Goal: Task Accomplishment & Management: Manage account settings

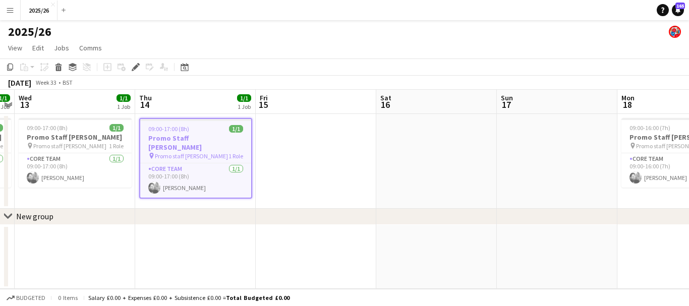
click at [11, 15] on button "Menu" at bounding box center [10, 10] width 20 height 20
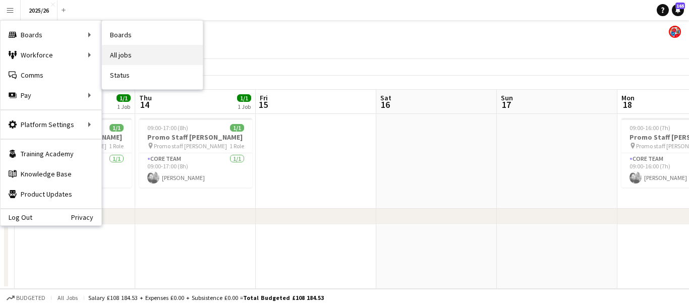
click at [126, 52] on link "All jobs" at bounding box center [152, 55] width 101 height 20
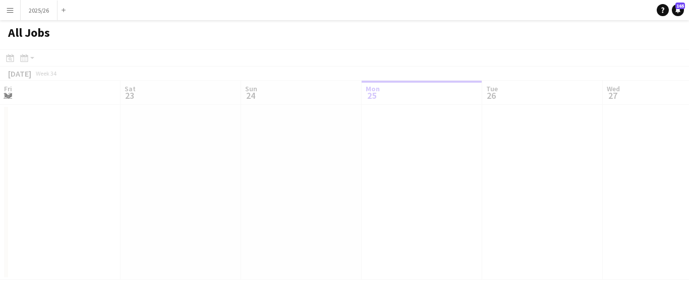
scroll to position [0, 241]
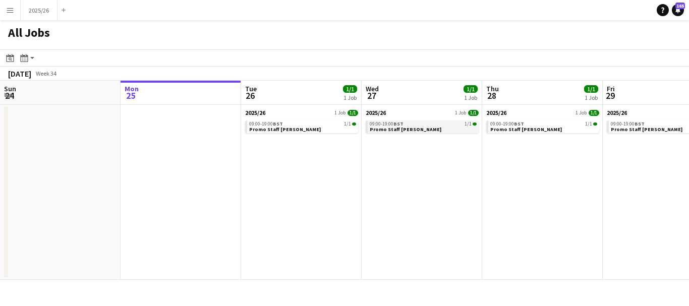
click at [442, 127] on link "09:00-19:00 BST 1/1 Promo Staff booker" at bounding box center [423, 127] width 107 height 12
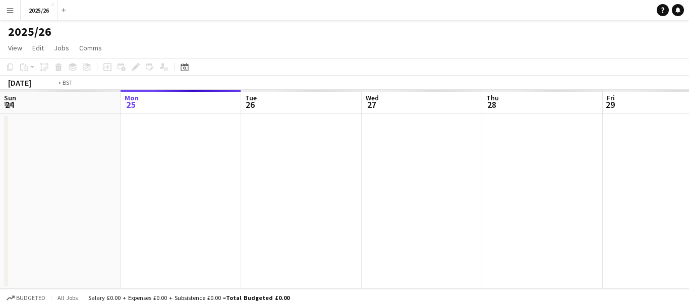
scroll to position [0, 347]
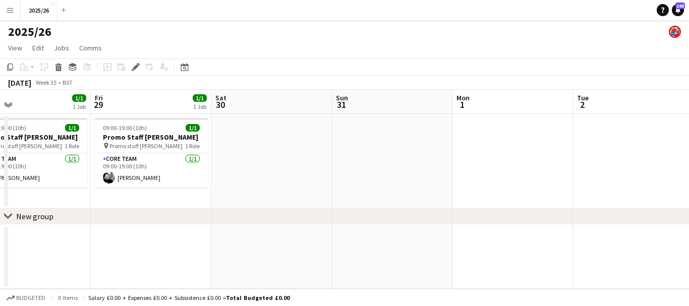
drag, startPoint x: 465, startPoint y: 167, endPoint x: 180, endPoint y: 167, distance: 285.4
click at [180, 167] on app-calendar-viewport "Mon 25 Tue 26 1/1 1 Job Wed 27 1/1 1 Job Thu 28 1/1 1 Job Fri 29 1/1 1 Job Sat …" at bounding box center [344, 189] width 689 height 199
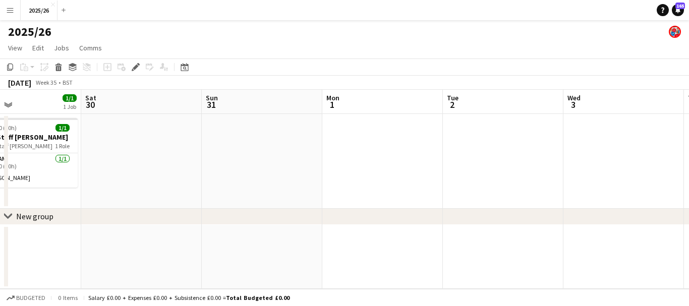
drag, startPoint x: 589, startPoint y: 140, endPoint x: 160, endPoint y: 161, distance: 428.7
click at [158, 163] on app-calendar-viewport "Tue 26 1/1 1 Job Wed 27 1/1 1 Job Thu 28 1/1 1 Job Fri 29 1/1 1 Job Sat 30 Sun …" at bounding box center [344, 189] width 689 height 199
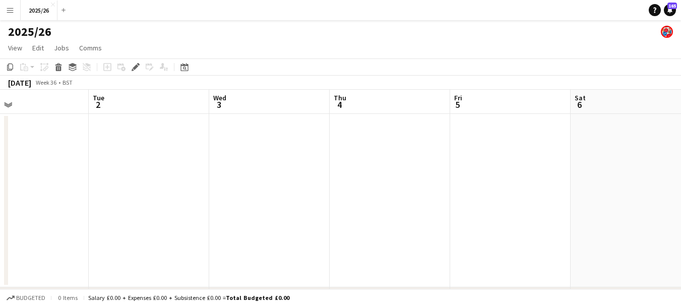
drag, startPoint x: 214, startPoint y: 208, endPoint x: 35, endPoint y: 158, distance: 186.3
click at [35, 158] on app-calendar-viewport "Fri 29 1/1 1 Job Sat 30 Sun 31 Mon 1 Tue 2 Wed 3 Thu 4 Fri 5 Sat 6 Sun 7 Mon 8 …" at bounding box center [340, 212] width 681 height 244
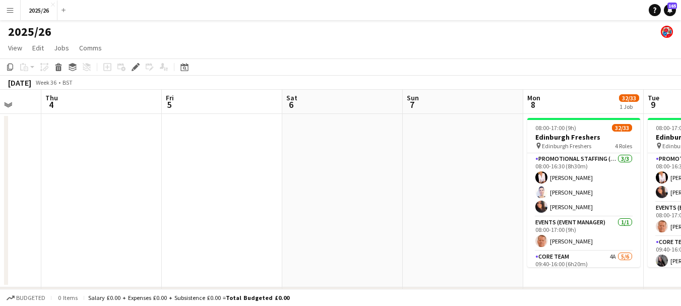
scroll to position [0, 320]
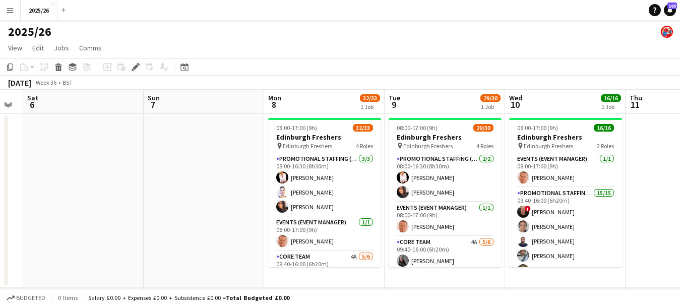
drag, startPoint x: 461, startPoint y: 167, endPoint x: 93, endPoint y: 162, distance: 368.7
click at [93, 162] on app-calendar-viewport "Tue 2 Wed 3 Thu 4 Fri 5 Sat 6 Sun 7 Mon 8 32/33 1 Job Tue 9 29/30 1 Job Wed 10 …" at bounding box center [340, 212] width 681 height 244
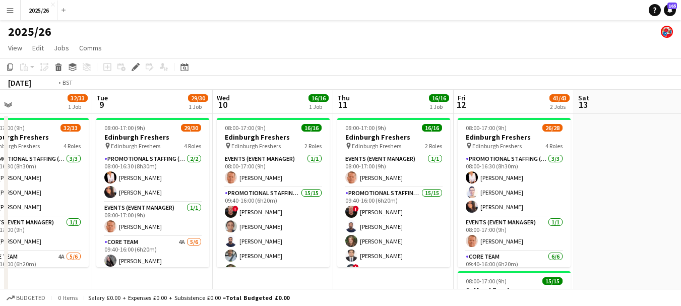
drag, startPoint x: 116, startPoint y: 192, endPoint x: 2, endPoint y: 171, distance: 116.8
click at [0, 174] on app-calendar-viewport "Wed 3 Thu 4 Fri 5 Sat 6 Sun 7 Mon 8 32/33 1 Job Tue 9 29/30 1 Job Wed 10 16/16 …" at bounding box center [340, 288] width 681 height 397
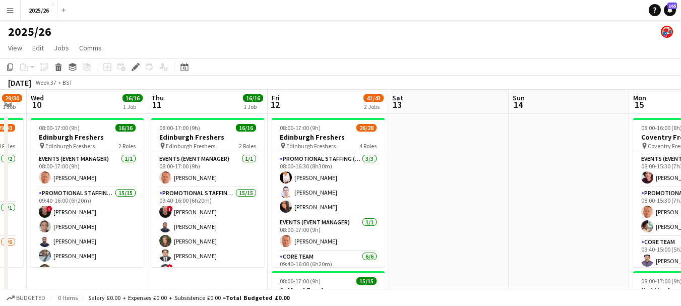
drag, startPoint x: 476, startPoint y: 159, endPoint x: 198, endPoint y: 161, distance: 277.9
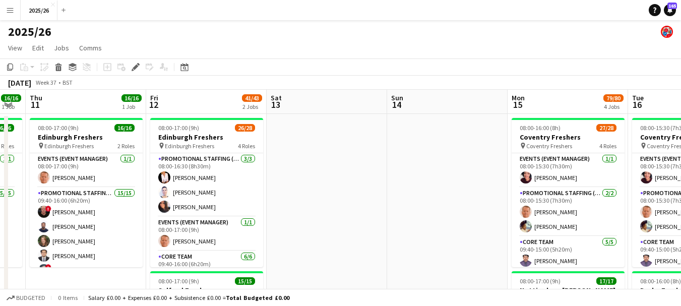
drag, startPoint x: 555, startPoint y: 202, endPoint x: 233, endPoint y: 172, distance: 322.6
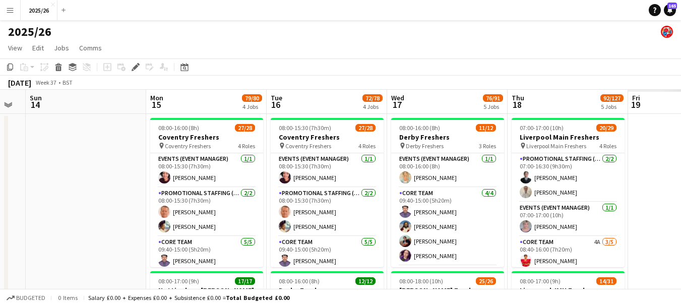
scroll to position [0, 333]
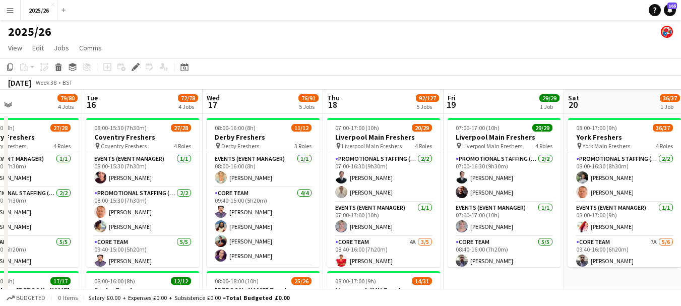
drag, startPoint x: 460, startPoint y: 181, endPoint x: 93, endPoint y: 160, distance: 368.2
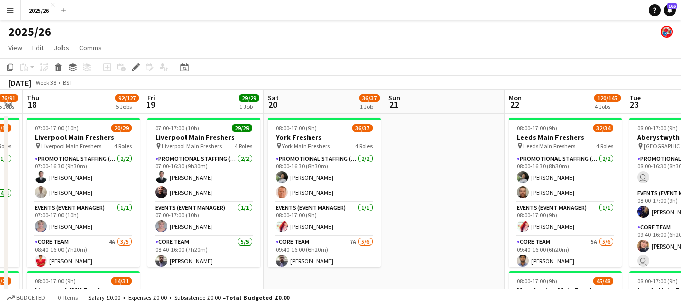
drag, startPoint x: 39, startPoint y: 146, endPoint x: 252, endPoint y: 161, distance: 213.4
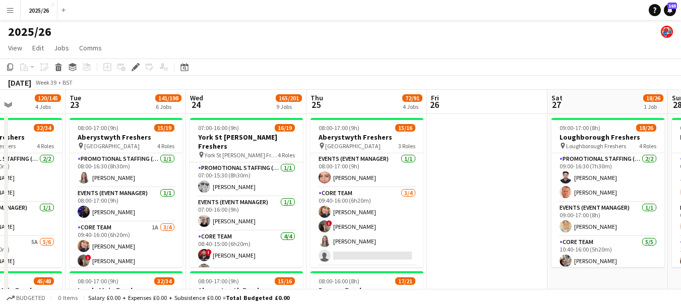
drag, startPoint x: 400, startPoint y: 195, endPoint x: 479, endPoint y: 8, distance: 202.8
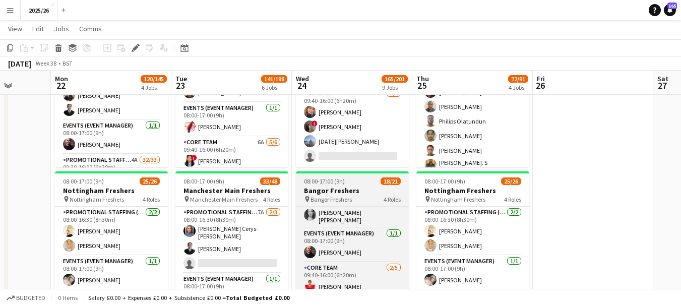
scroll to position [0, 0]
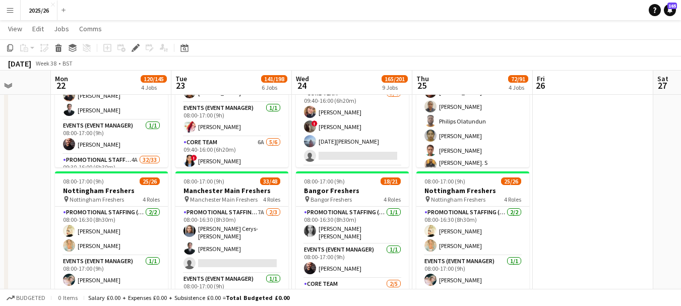
drag, startPoint x: 472, startPoint y: 167, endPoint x: 261, endPoint y: 140, distance: 213.1
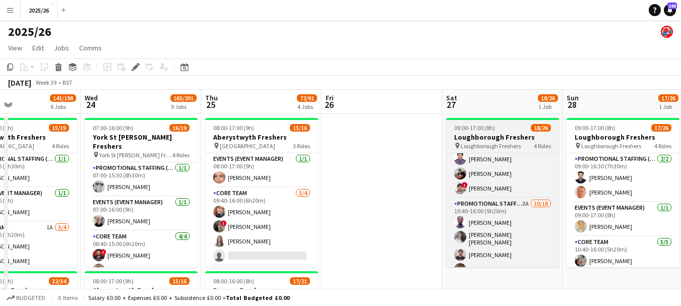
scroll to position [204, 0]
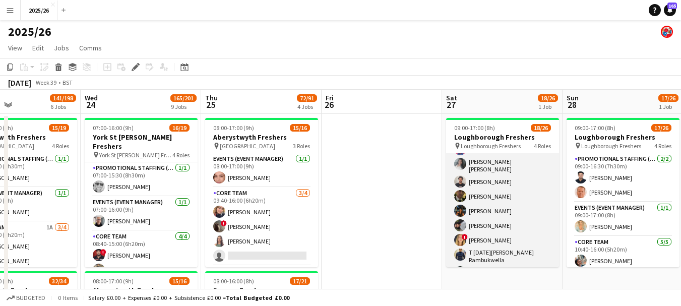
click at [550, 220] on app-card-role "Promotional Staffing (Brand Ambassadors) 3A 10/18 10:40-16:00 (5h20m) Olanrewaj…" at bounding box center [502, 269] width 113 height 289
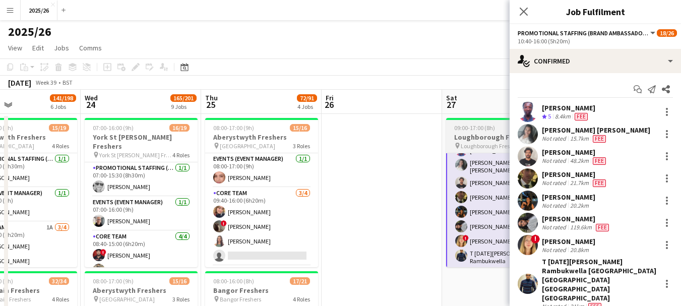
scroll to position [205, 0]
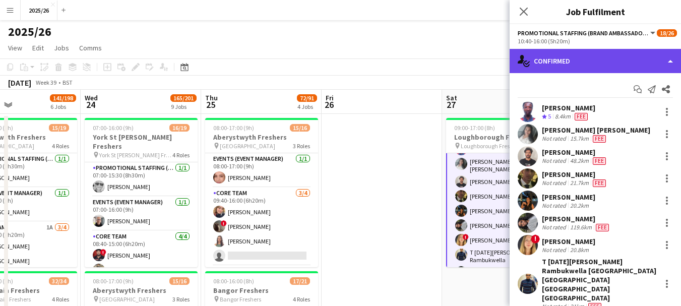
click at [592, 62] on div "single-neutral-actions-check-2 Confirmed" at bounding box center [595, 61] width 171 height 24
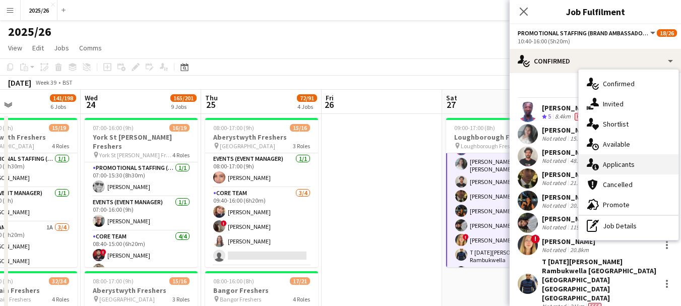
click at [627, 166] on div "single-neutral-actions-information Applicants" at bounding box center [629, 164] width 100 height 20
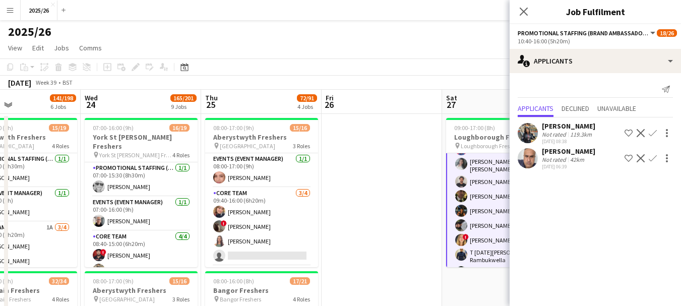
click at [537, 161] on app-user-avatar at bounding box center [528, 158] width 20 height 20
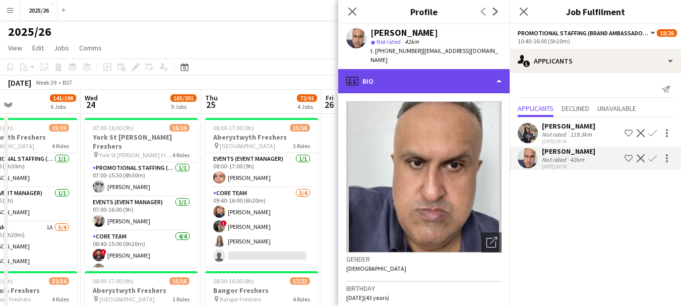
click at [442, 79] on div "profile Bio" at bounding box center [423, 81] width 171 height 24
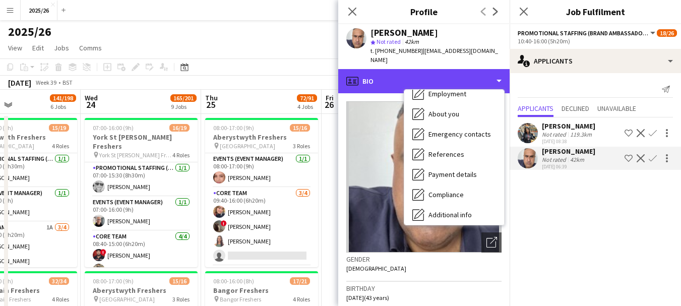
scroll to position [52, 0]
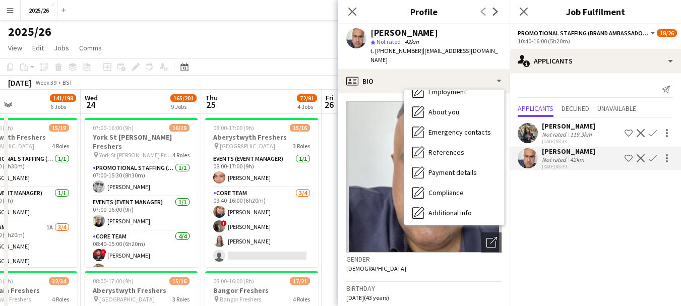
click at [409, 284] on h3 "Birthday" at bounding box center [423, 288] width 155 height 9
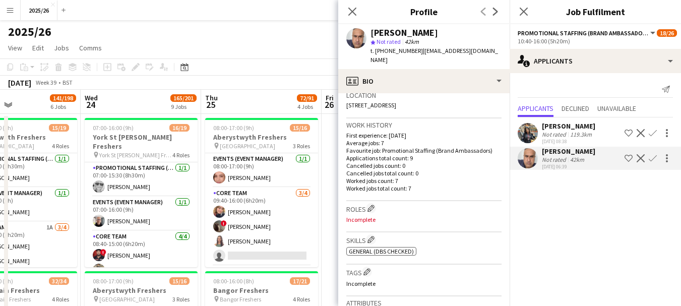
scroll to position [224, 0]
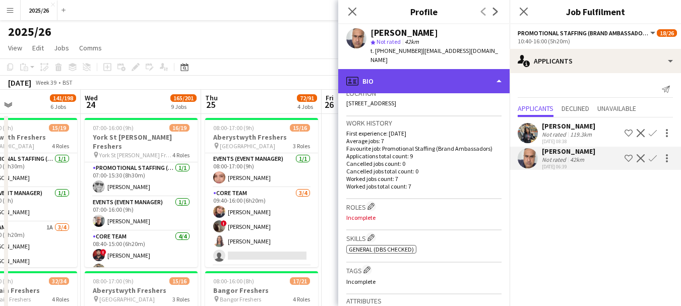
click at [425, 83] on div "profile Bio" at bounding box center [423, 81] width 171 height 24
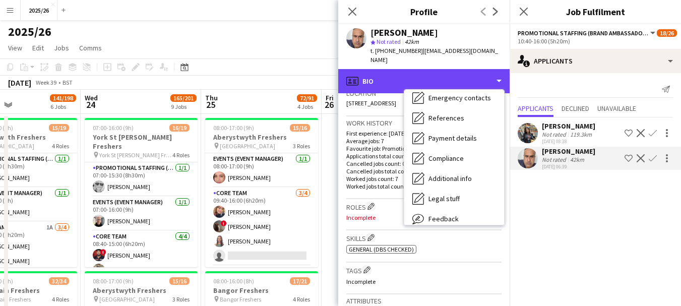
scroll to position [115, 0]
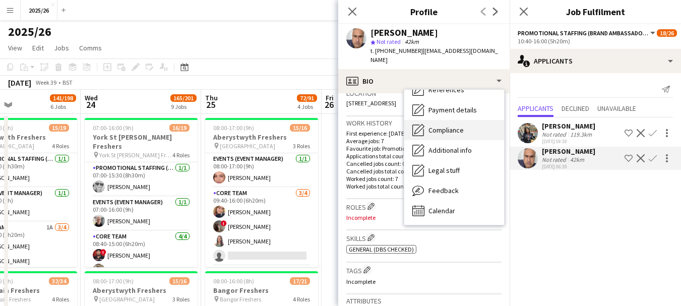
click at [454, 126] on span "Compliance" at bounding box center [446, 130] width 35 height 9
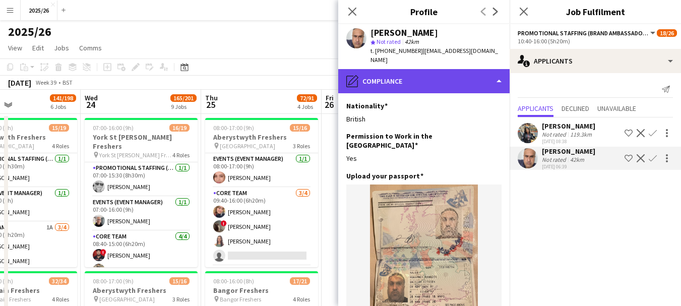
click at [426, 71] on div "pencil4 Compliance" at bounding box center [423, 81] width 171 height 24
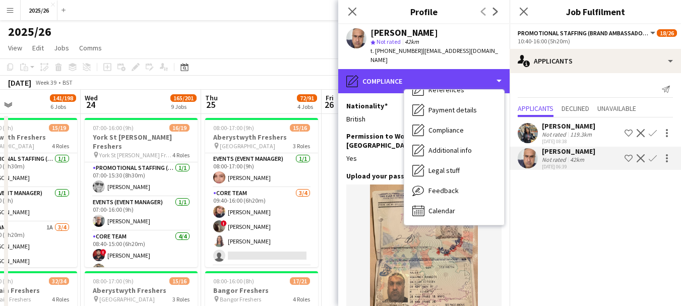
scroll to position [0, 0]
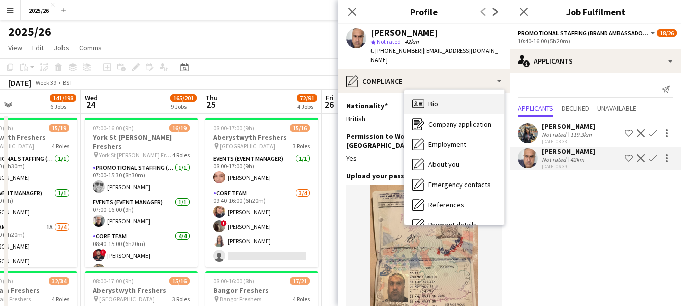
click at [460, 94] on div "Bio Bio" at bounding box center [454, 104] width 100 height 20
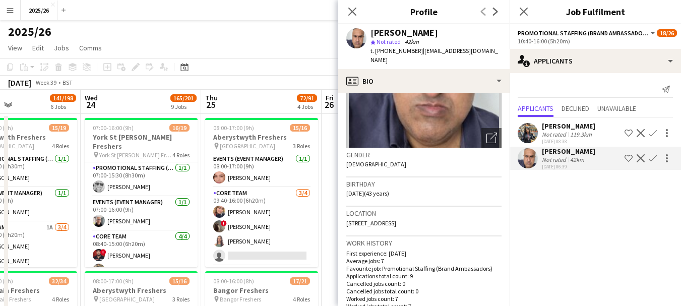
scroll to position [128, 0]
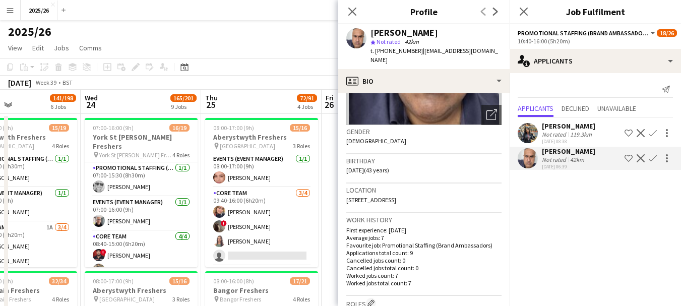
click at [394, 86] on img at bounding box center [423, 49] width 155 height 151
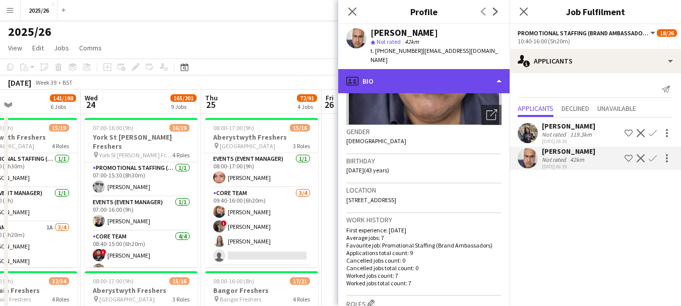
click at [391, 71] on div "profile Bio" at bounding box center [423, 81] width 171 height 24
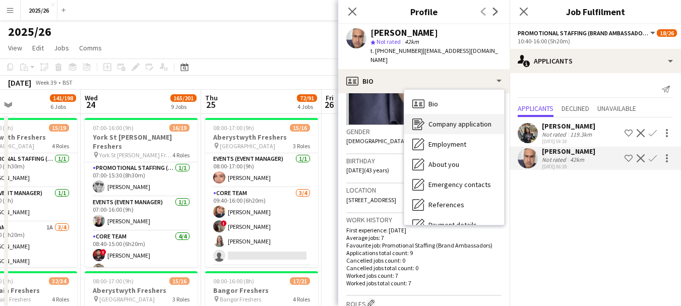
click at [444, 120] on span "Company application" at bounding box center [460, 124] width 63 height 9
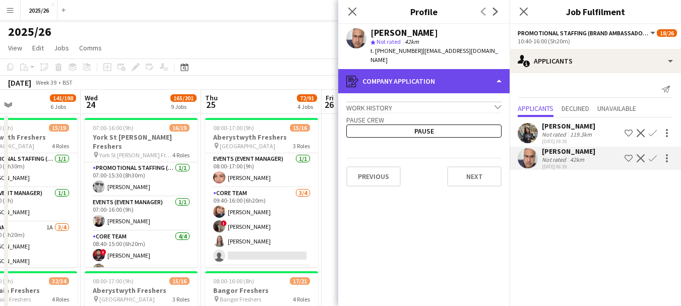
click at [437, 76] on div "register Company application" at bounding box center [423, 81] width 171 height 24
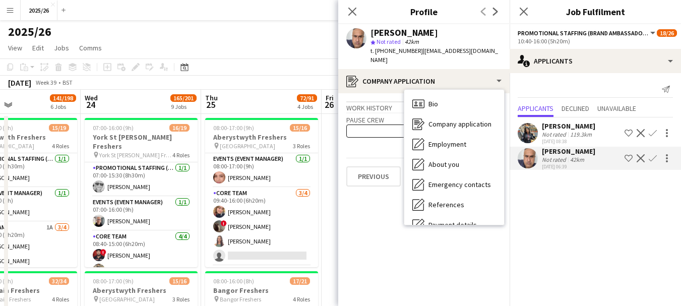
drag, startPoint x: 496, startPoint y: 172, endPoint x: 500, endPoint y: 181, distance: 8.8
click at [500, 181] on div "Bio Bio Company application Company application Employment Employment About you…" at bounding box center [454, 157] width 100 height 135
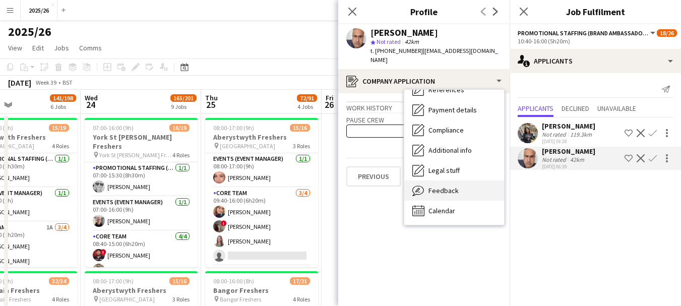
click at [460, 190] on div "Feedback Feedback" at bounding box center [454, 191] width 100 height 20
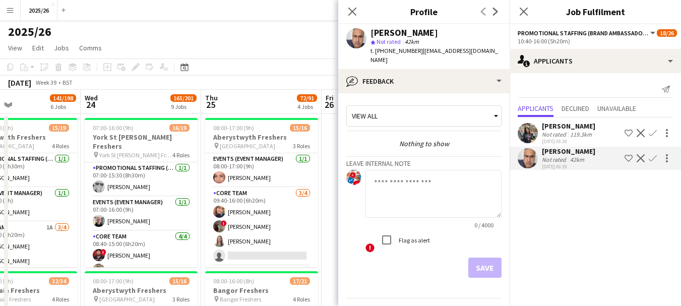
click at [447, 93] on app-crew-profile-feedback-tab "View all Nothing to show Leave internal note 0 / 4000 ! Flag as alert Save Prev…" at bounding box center [423, 199] width 171 height 213
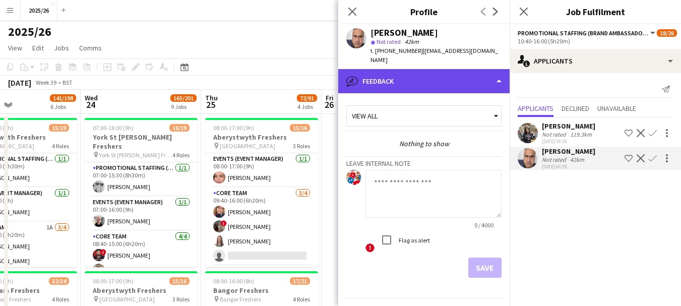
click at [445, 82] on div "bubble-pencil Feedback" at bounding box center [423, 81] width 171 height 24
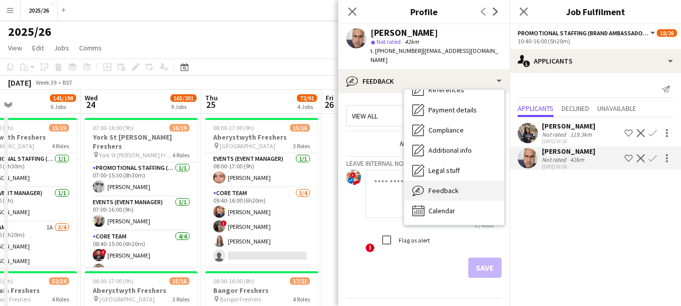
click at [461, 184] on div "Feedback Feedback" at bounding box center [454, 191] width 100 height 20
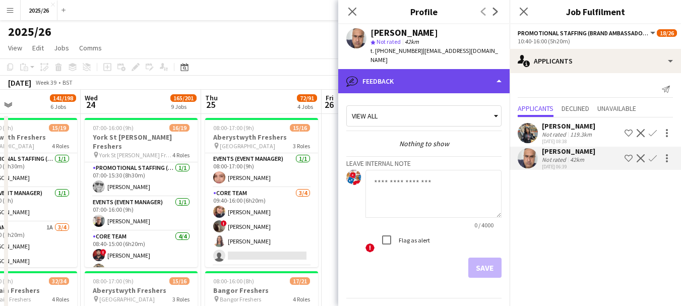
click at [462, 83] on div "bubble-pencil Feedback" at bounding box center [423, 81] width 171 height 24
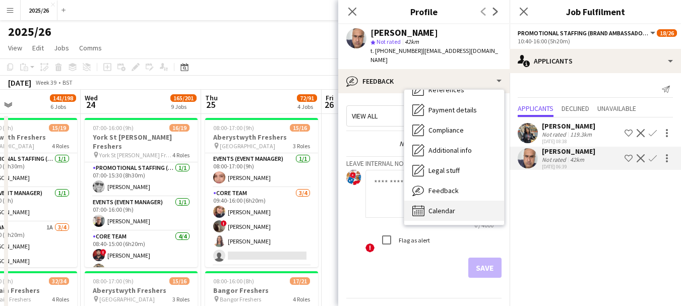
click at [462, 201] on div "Calendar Calendar" at bounding box center [454, 211] width 100 height 20
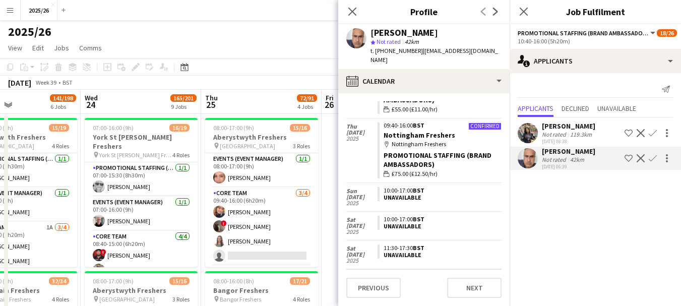
scroll to position [481, 0]
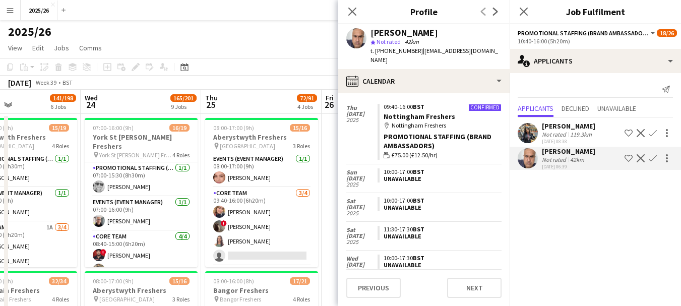
click at [655, 161] on app-icon "Confirm" at bounding box center [653, 158] width 8 height 8
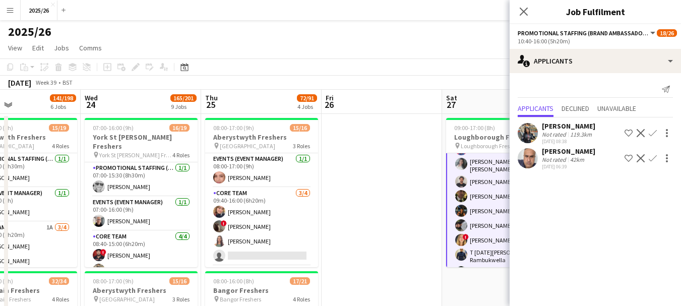
click at [651, 162] on app-icon "Confirm" at bounding box center [653, 158] width 8 height 8
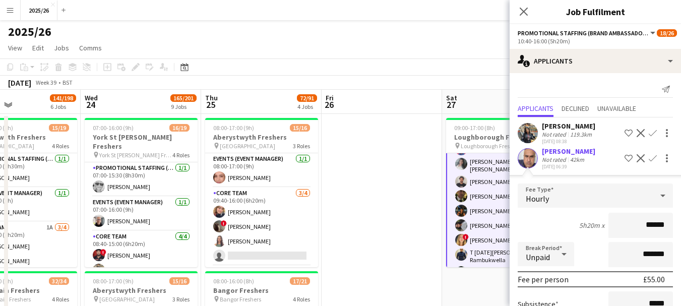
click at [653, 238] on input "******" at bounding box center [641, 225] width 65 height 25
type input "******"
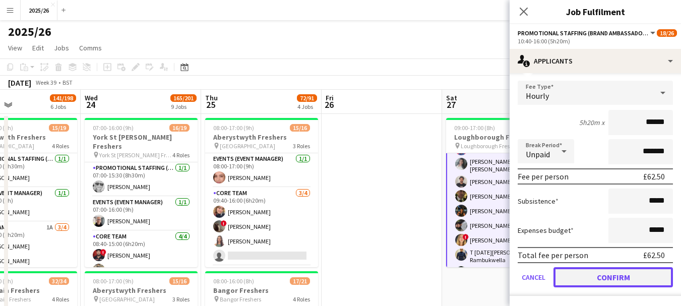
click at [609, 280] on button "Confirm" at bounding box center [614, 277] width 120 height 20
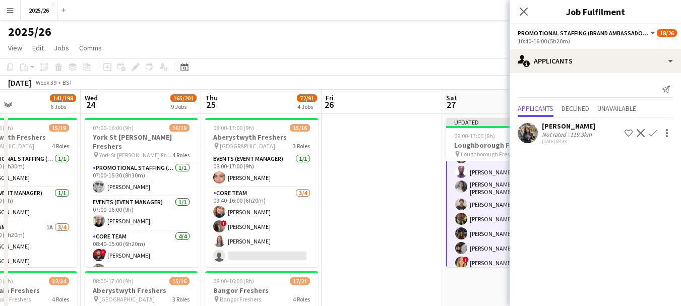
scroll to position [0, 0]
click at [521, 14] on icon "Close pop-in" at bounding box center [524, 12] width 10 height 10
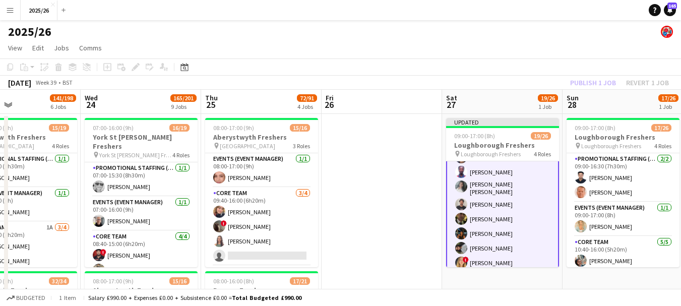
click at [592, 86] on div "Publish 1 job Revert 1 job" at bounding box center [619, 82] width 123 height 13
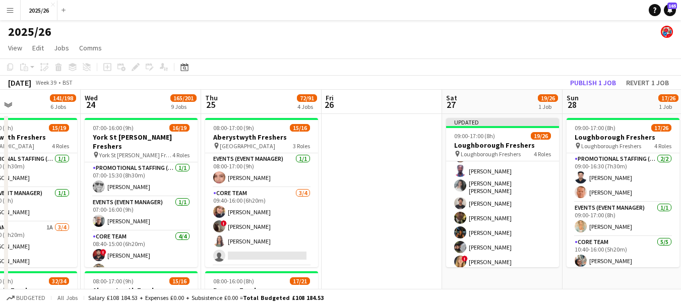
scroll to position [204, 0]
click at [592, 86] on button "Publish 1 job" at bounding box center [593, 82] width 54 height 13
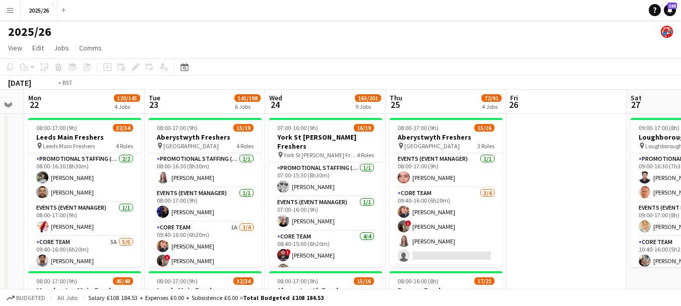
drag, startPoint x: 337, startPoint y: 170, endPoint x: 631, endPoint y: 132, distance: 295.9
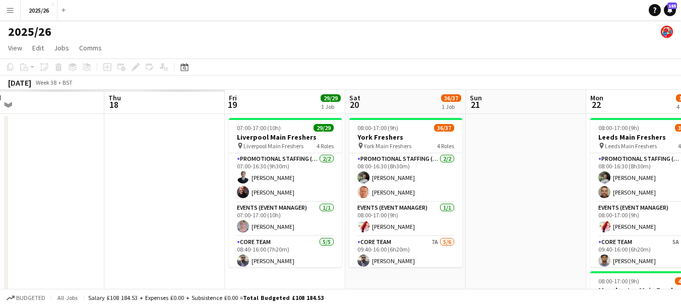
scroll to position [0, 285]
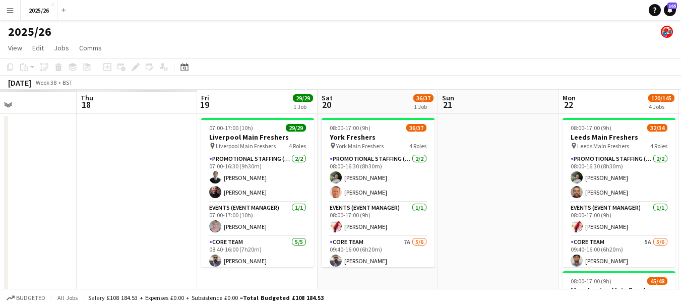
drag, startPoint x: 120, startPoint y: 138, endPoint x: 522, endPoint y: 194, distance: 406.3
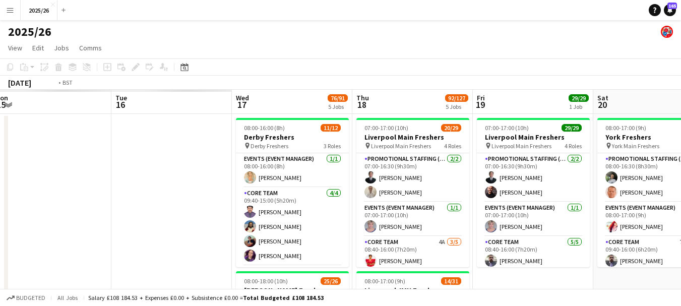
drag, startPoint x: 261, startPoint y: 183, endPoint x: 454, endPoint y: 184, distance: 193.2
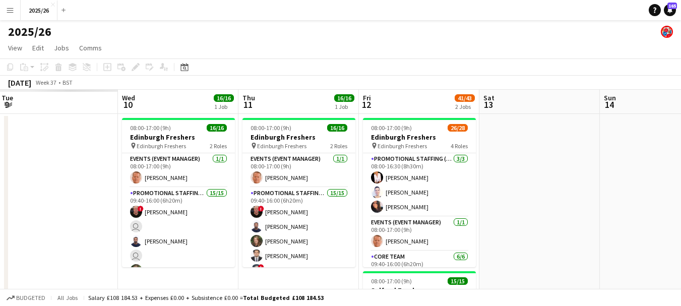
drag, startPoint x: 103, startPoint y: 215, endPoint x: 503, endPoint y: 214, distance: 399.9
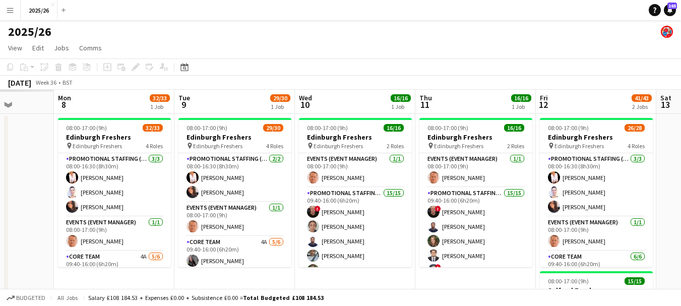
scroll to position [0, 276]
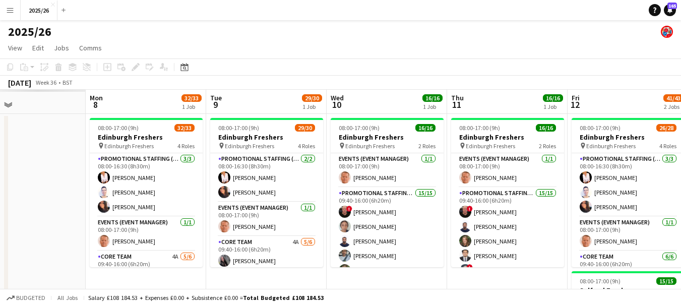
drag, startPoint x: 94, startPoint y: 205, endPoint x: 497, endPoint y: 205, distance: 402.4
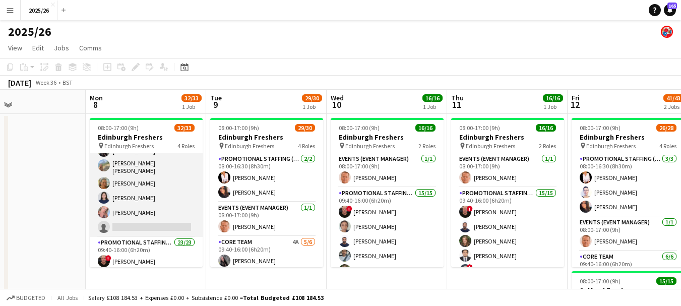
click at [165, 198] on app-card-role "Core Team 4A 5/6 09:40-16:00 (6h20m) Charlotte Newell RACHEL ELIZABETH BROWN Li…" at bounding box center [146, 182] width 113 height 110
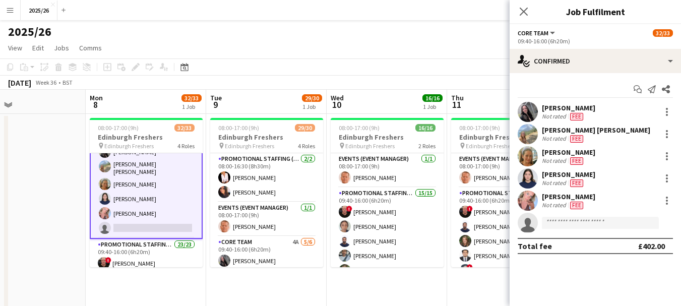
scroll to position [126, 0]
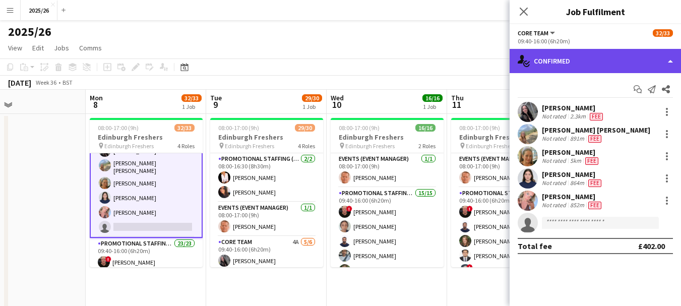
click at [562, 71] on div "single-neutral-actions-check-2 Confirmed" at bounding box center [595, 61] width 171 height 24
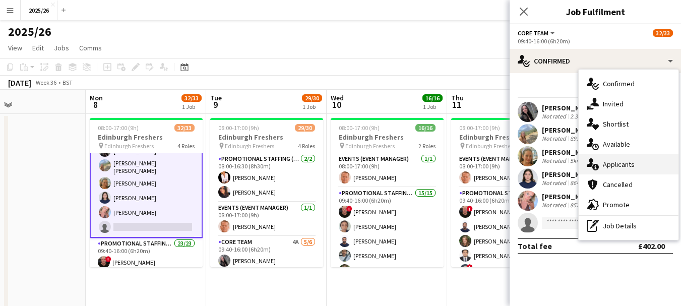
click at [624, 154] on div "single-neutral-actions-information Applicants" at bounding box center [629, 164] width 100 height 20
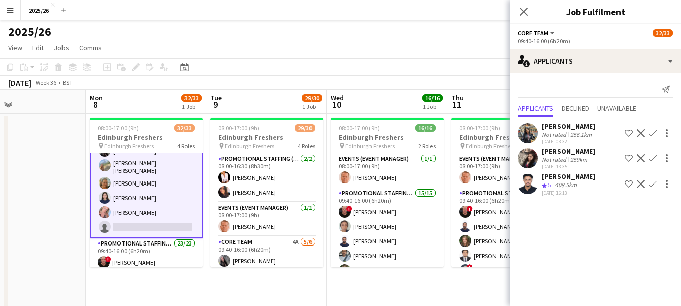
click at [519, 135] on app-user-avatar at bounding box center [528, 133] width 20 height 20
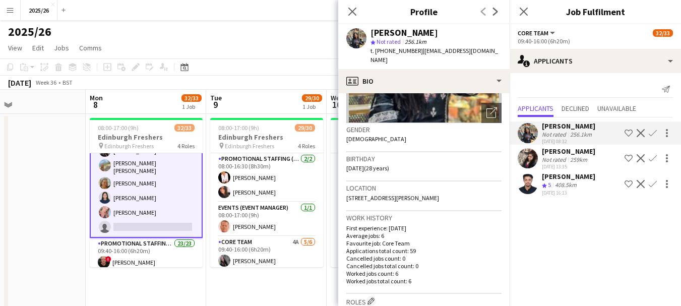
scroll to position [126, 0]
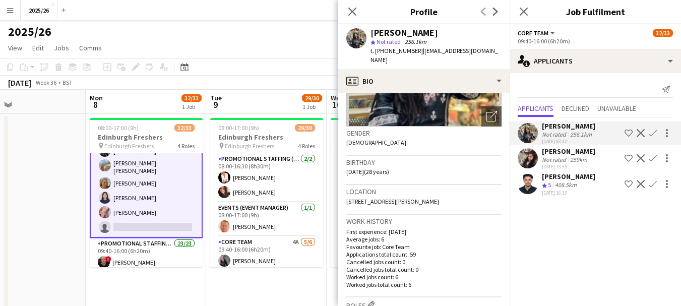
click at [581, 179] on div "[PERSON_NAME]" at bounding box center [568, 176] width 53 height 9
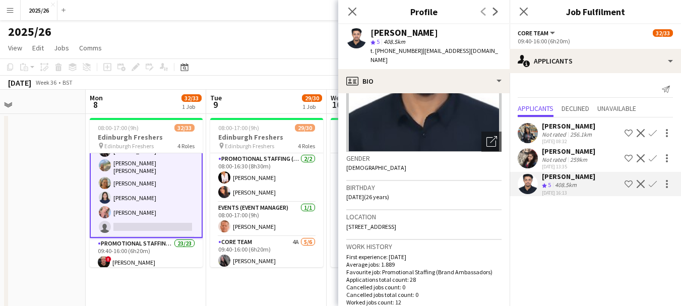
scroll to position [107, 0]
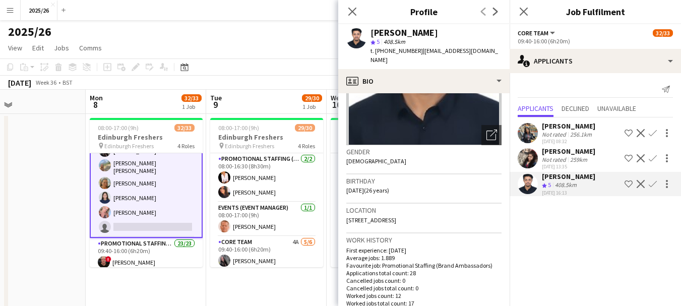
click at [650, 182] on app-icon "Confirm" at bounding box center [653, 184] width 8 height 8
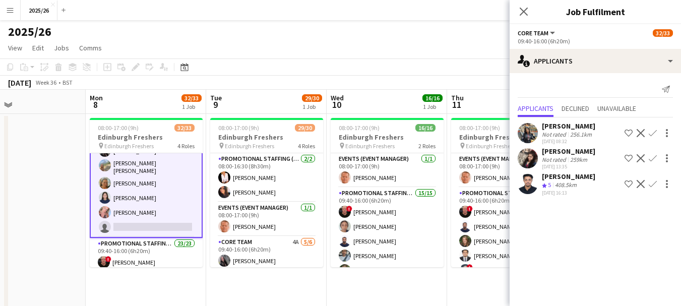
click at [650, 185] on app-icon "Confirm" at bounding box center [653, 184] width 8 height 8
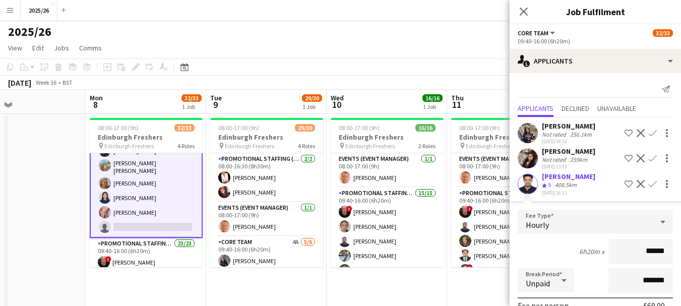
click at [513, 193] on div "Mohammed Idrees Khan Crew rating 5 408.5km 21-08-2025 16:13 Shortlist crew Decl…" at bounding box center [595, 184] width 171 height 24
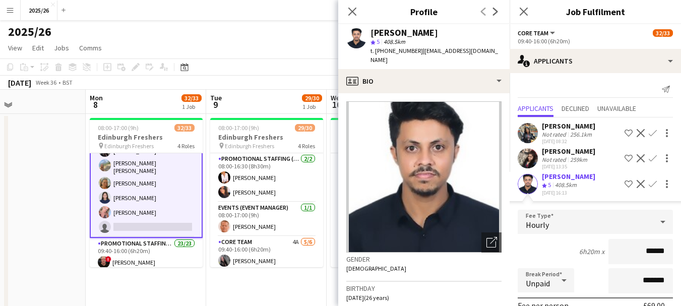
click at [540, 189] on div "Mohammed Idrees Khan Crew rating 5 408.5km 21-08-2025 16:13 Shortlist crew Decl…" at bounding box center [595, 184] width 171 height 24
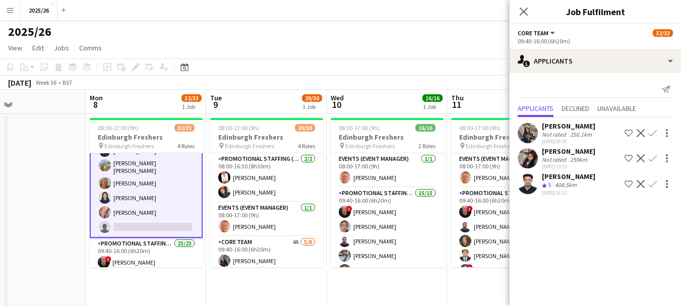
click at [540, 189] on div "Mohammed Idrees Khan Crew rating 5 408.5km 21-08-2025 16:13 Shortlist crew Decl…" at bounding box center [595, 184] width 171 height 24
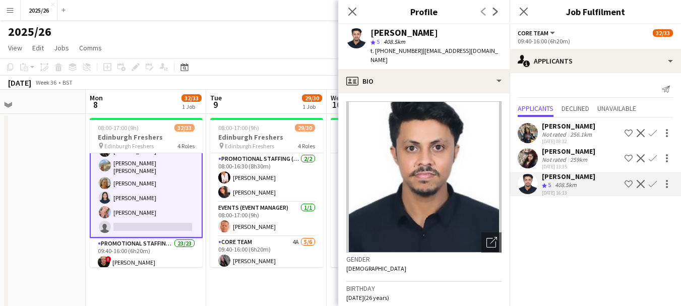
click at [648, 185] on button "Confirm" at bounding box center [653, 184] width 12 height 12
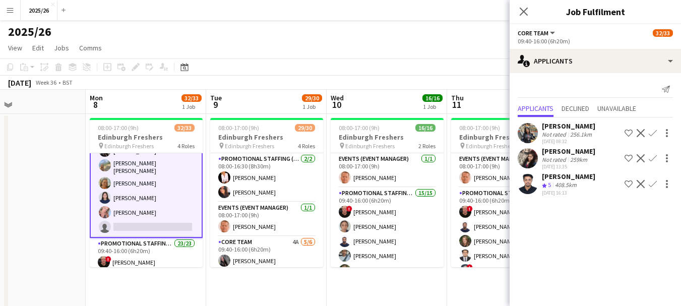
click at [651, 185] on app-icon "Confirm" at bounding box center [653, 184] width 8 height 8
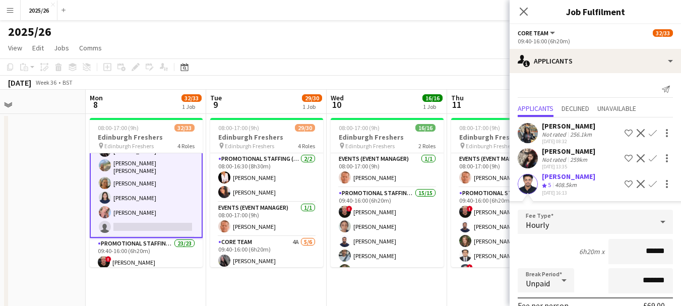
click at [647, 264] on input "******" at bounding box center [641, 251] width 65 height 25
click at [647, 264] on input "*****" at bounding box center [641, 251] width 65 height 25
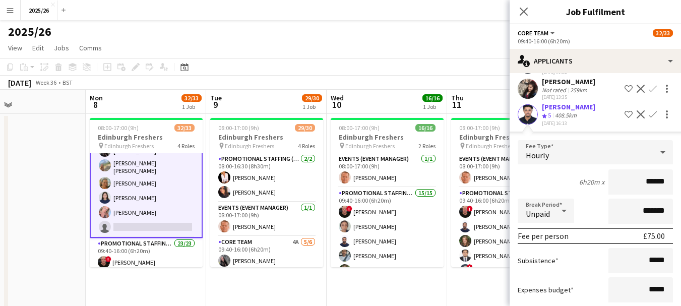
scroll to position [71, 0]
type input "******"
click at [534, 124] on div at bounding box center [528, 113] width 20 height 20
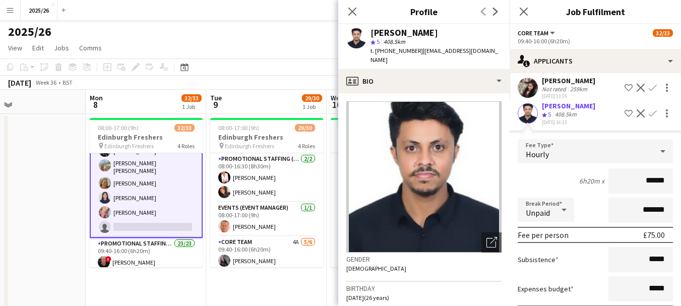
scroll to position [138, 0]
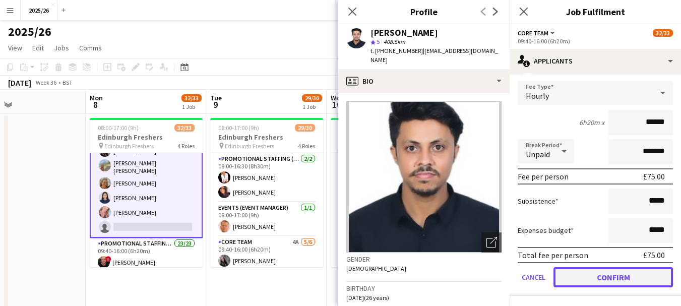
click at [616, 279] on button "Confirm" at bounding box center [614, 277] width 120 height 20
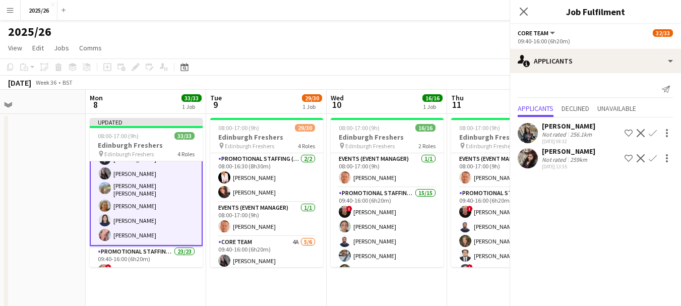
scroll to position [0, 0]
click at [519, 14] on icon "Close pop-in" at bounding box center [524, 12] width 10 height 10
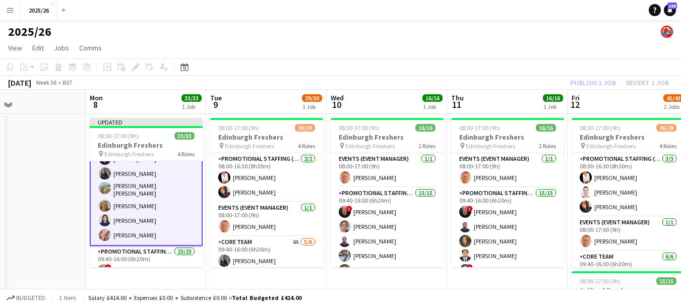
click at [580, 84] on div "Publish 1 job Revert 1 job" at bounding box center [619, 82] width 123 height 13
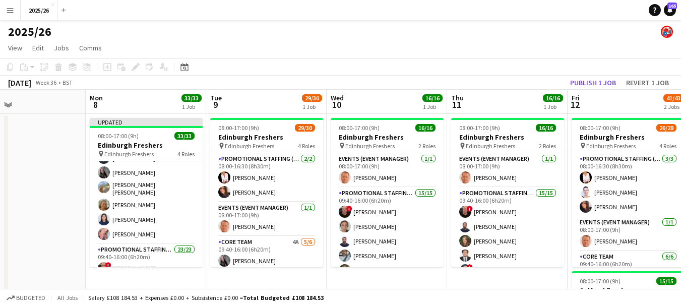
scroll to position [125, 0]
drag, startPoint x: 580, startPoint y: 84, endPoint x: 596, endPoint y: 82, distance: 15.3
click at [596, 82] on button "Publish 1 job" at bounding box center [593, 82] width 54 height 13
click at [596, 82] on div "Publish 1 job Revert 1 job" at bounding box center [611, 82] width 142 height 13
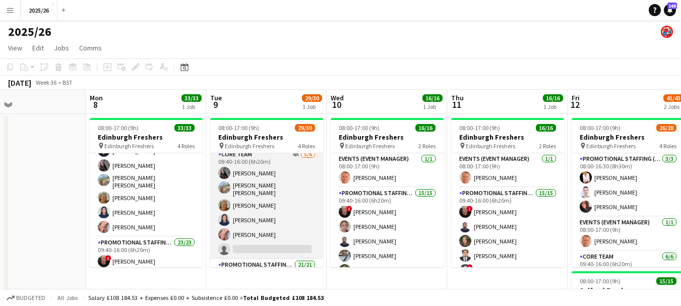
click at [288, 205] on app-card-role "Core Team 4A 5/6 09:40-16:00 (6h20m) Charlotte Newell RACHEL ELIZABETH BROWN Li…" at bounding box center [266, 204] width 113 height 110
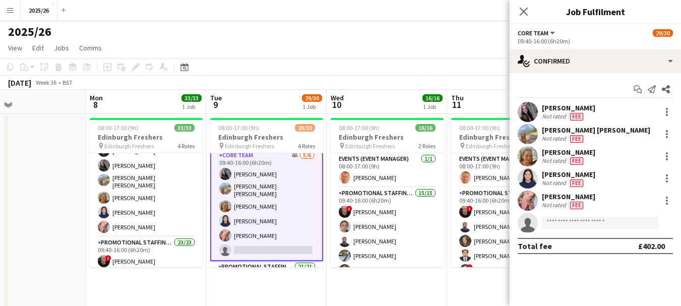
scroll to position [89, 0]
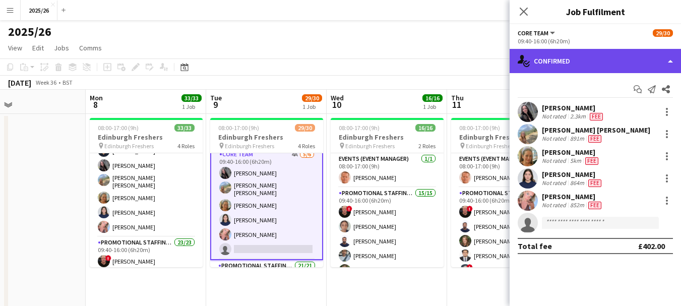
click at [538, 73] on div "single-neutral-actions-check-2 Confirmed" at bounding box center [595, 61] width 171 height 24
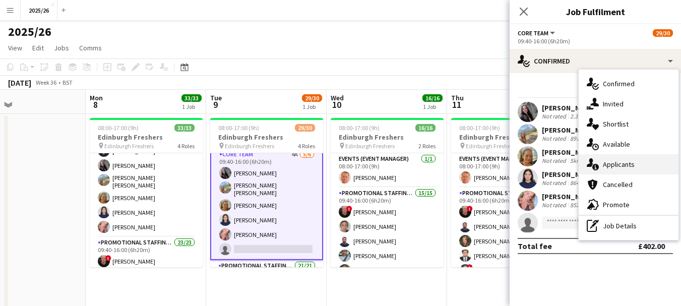
click at [631, 156] on div "single-neutral-actions-information Applicants" at bounding box center [629, 164] width 100 height 20
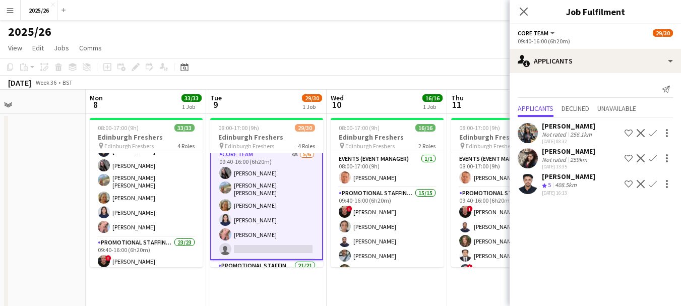
click at [650, 185] on app-icon "Confirm" at bounding box center [653, 184] width 8 height 8
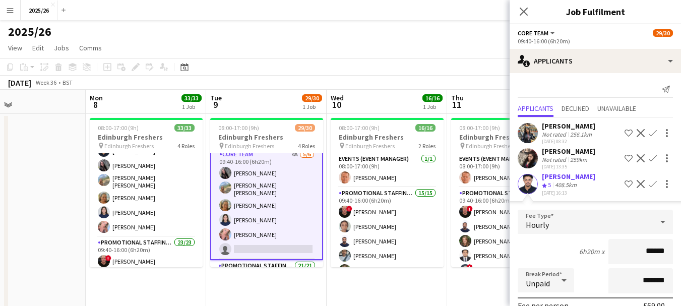
click at [647, 264] on input "******" at bounding box center [641, 251] width 65 height 25
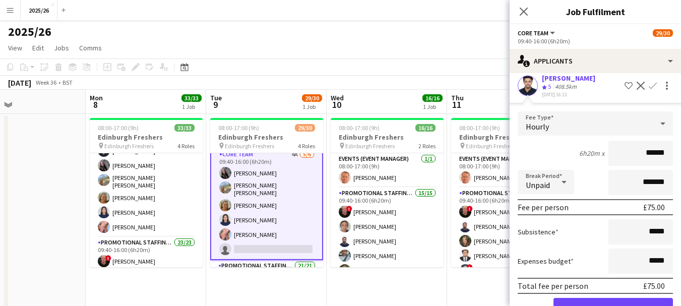
scroll to position [99, 0]
type input "******"
drag, startPoint x: 673, startPoint y: 253, endPoint x: 675, endPoint y: 296, distance: 42.9
click at [675, 296] on mat-expansion-panel "users2 Applicants Send notification Applicants Declined Unavailable Susmita Sut…" at bounding box center [595, 189] width 171 height 233
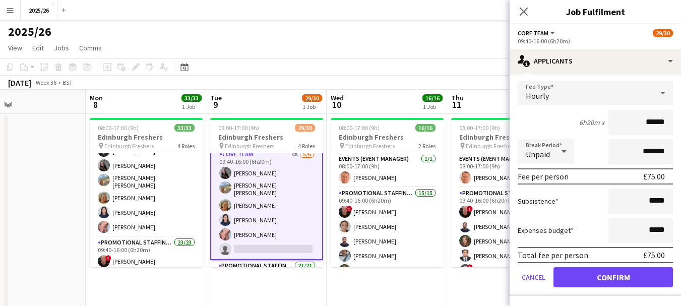
scroll to position [138, 0]
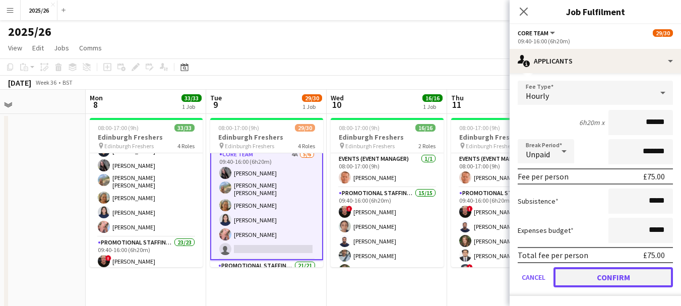
click at [648, 282] on button "Confirm" at bounding box center [614, 277] width 120 height 20
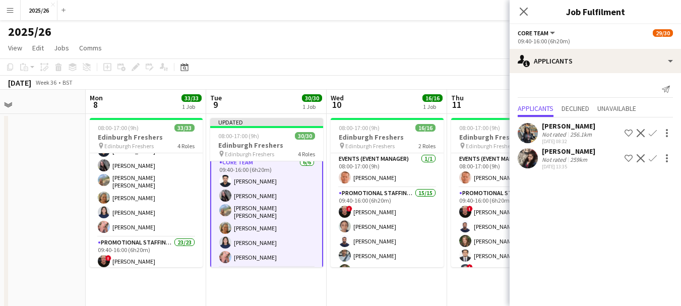
scroll to position [0, 0]
click at [522, 18] on div "Close pop-in" at bounding box center [524, 11] width 28 height 23
click at [524, 16] on app-icon "Close pop-in" at bounding box center [524, 12] width 15 height 15
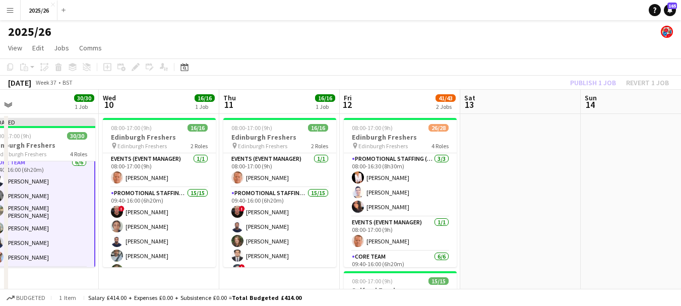
scroll to position [0, 393]
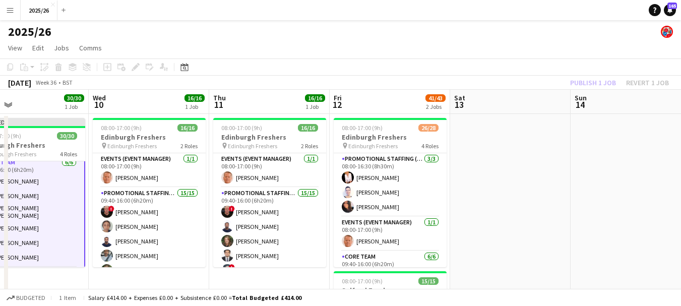
drag, startPoint x: 518, startPoint y: 202, endPoint x: 314, endPoint y: 204, distance: 204.3
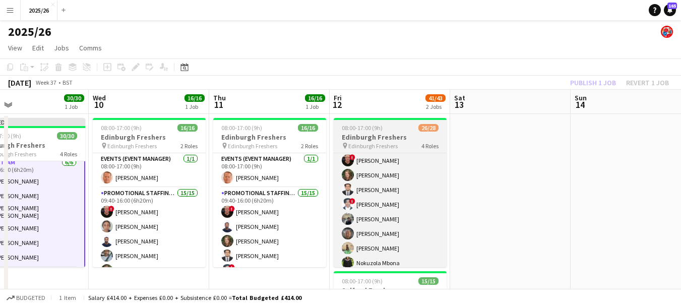
scroll to position [374, 0]
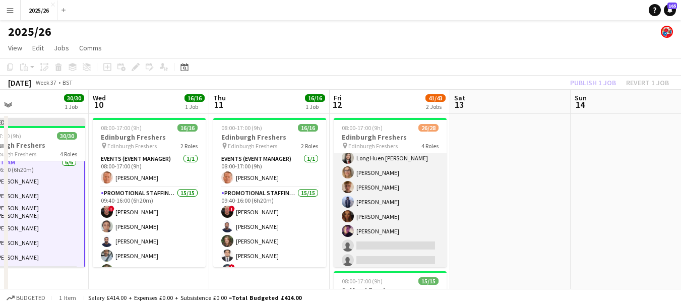
click at [398, 229] on app-card-role "Promotional Staffing (Brand Ambassadors) 2A 16/18 09:40-16:00 (6h20m) ! George …" at bounding box center [390, 128] width 113 height 283
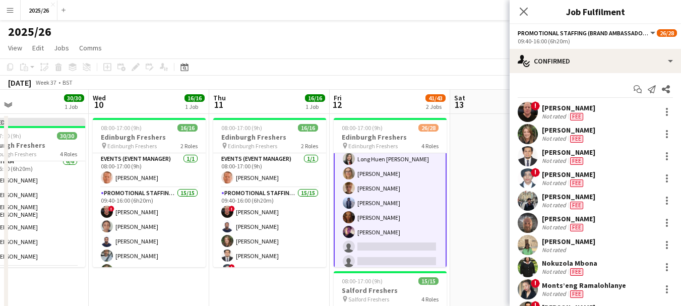
scroll to position [375, 0]
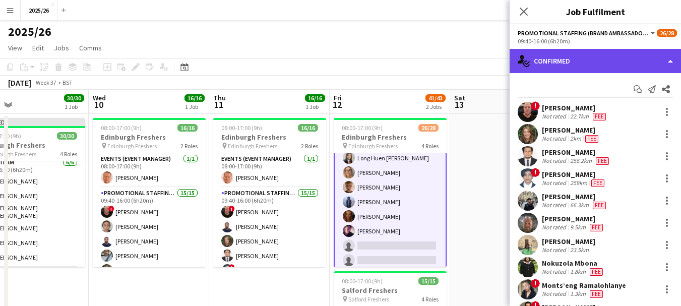
click at [555, 61] on div "single-neutral-actions-check-2 Confirmed" at bounding box center [595, 61] width 171 height 24
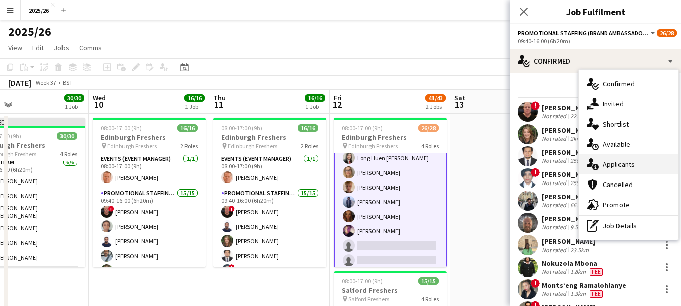
click at [631, 160] on div "single-neutral-actions-information Applicants" at bounding box center [629, 164] width 100 height 20
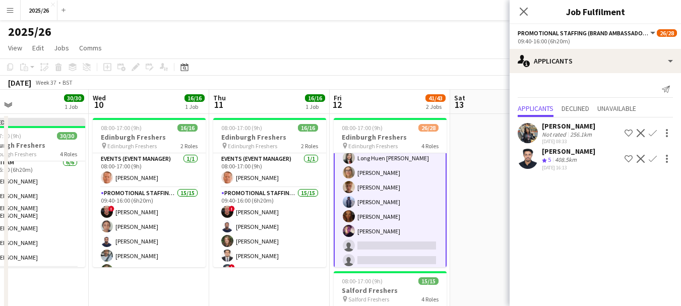
click at [654, 162] on app-icon "Confirm" at bounding box center [653, 159] width 8 height 8
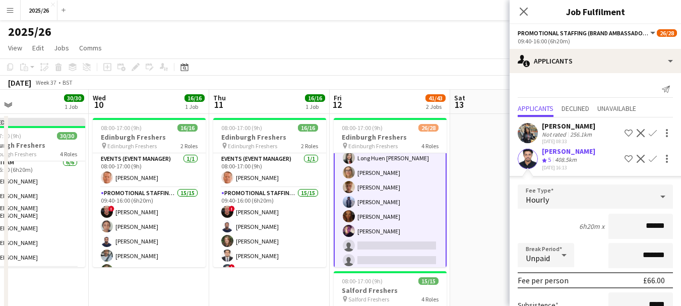
click at [655, 237] on input "******" at bounding box center [641, 226] width 65 height 25
click at [646, 234] on input "******" at bounding box center [641, 226] width 65 height 25
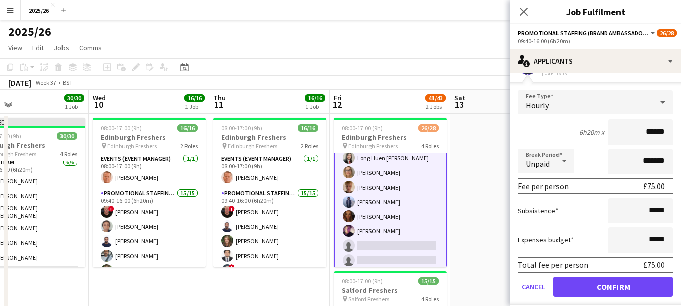
scroll to position [111, 0]
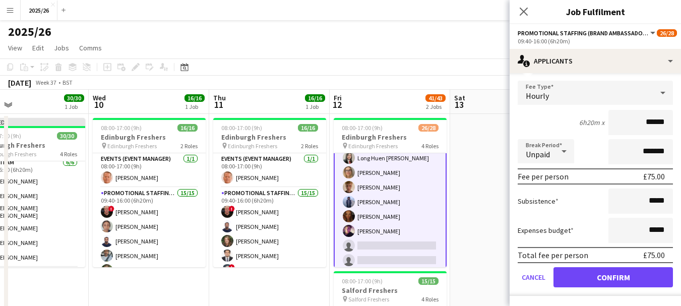
type input "******"
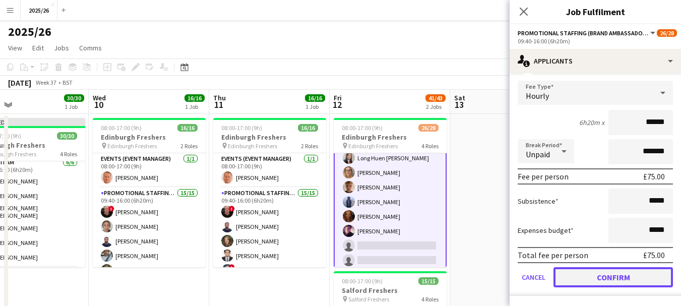
click at [654, 278] on button "Confirm" at bounding box center [614, 277] width 120 height 20
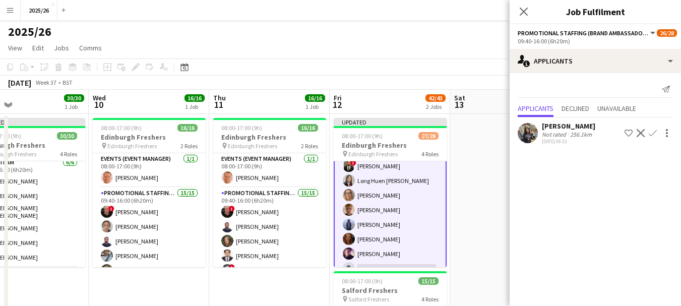
scroll to position [0, 0]
click at [524, 19] on div "Close pop-in" at bounding box center [524, 11] width 28 height 23
click at [523, 15] on icon "Close pop-in" at bounding box center [524, 12] width 10 height 10
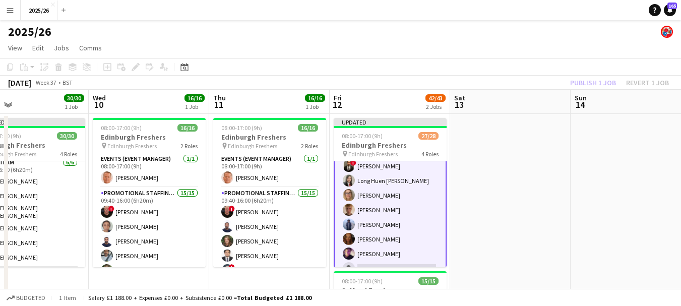
click at [610, 80] on div "Publish 1 job Revert 1 job" at bounding box center [619, 82] width 123 height 13
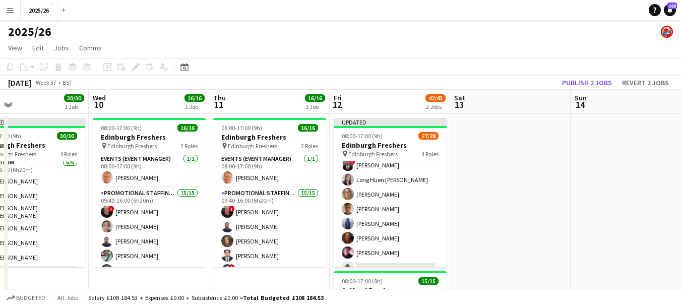
scroll to position [374, 0]
click at [595, 83] on button "Publish 2 jobs" at bounding box center [587, 82] width 58 height 13
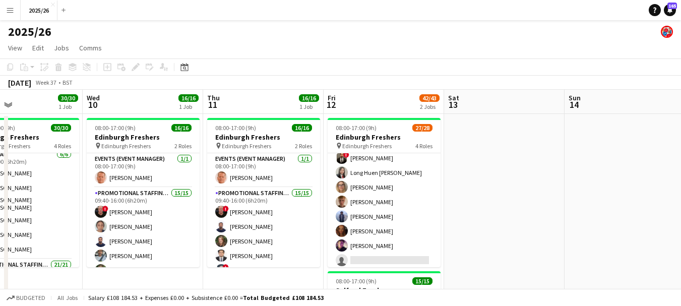
scroll to position [0, 408]
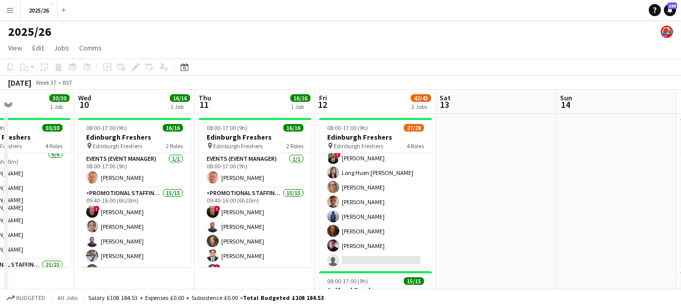
drag, startPoint x: 418, startPoint y: 208, endPoint x: 403, endPoint y: 216, distance: 16.5
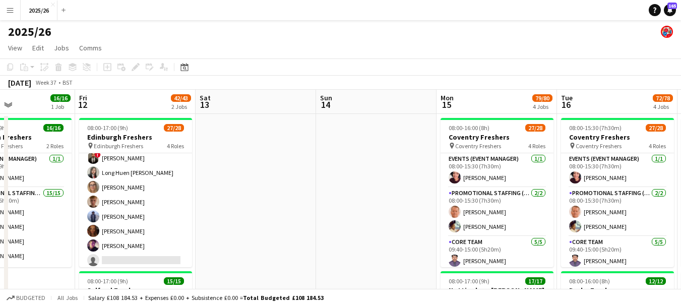
drag, startPoint x: 578, startPoint y: 223, endPoint x: 336, endPoint y: 195, distance: 243.2
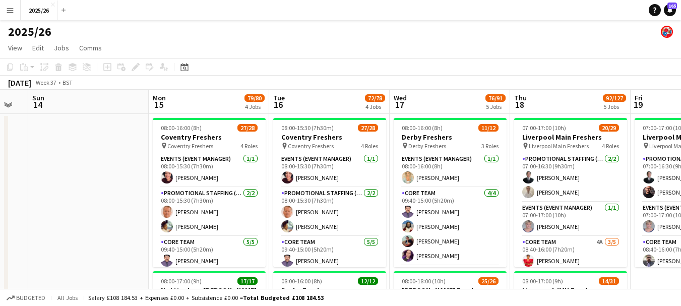
scroll to position [0, 343]
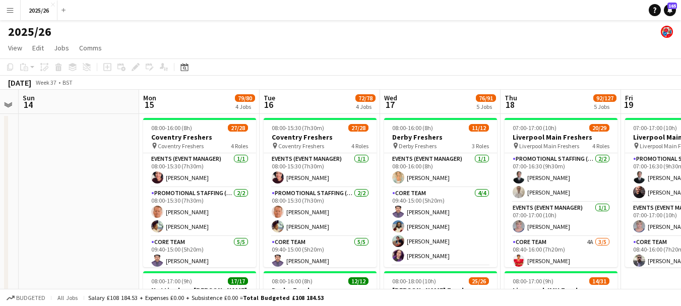
drag, startPoint x: 352, startPoint y: 199, endPoint x: 55, endPoint y: 211, distance: 296.3
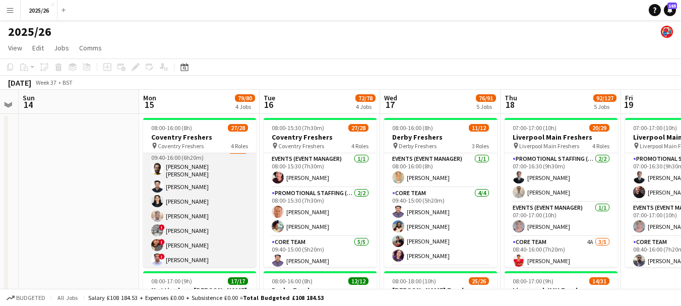
click at [203, 215] on app-card-role "Promotional Staffing (Brand Ambassadors) 6A 19/20 09:40-16:00 (6h20m) Anish Moh…" at bounding box center [199, 302] width 113 height 315
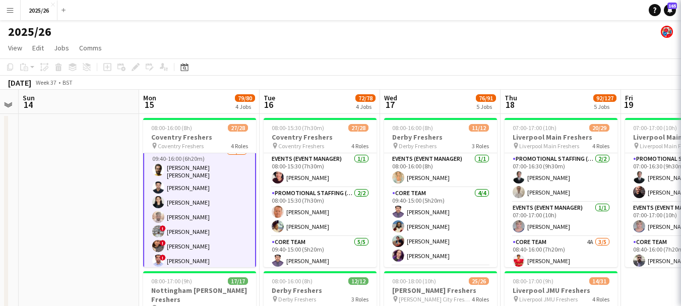
scroll to position [186, 0]
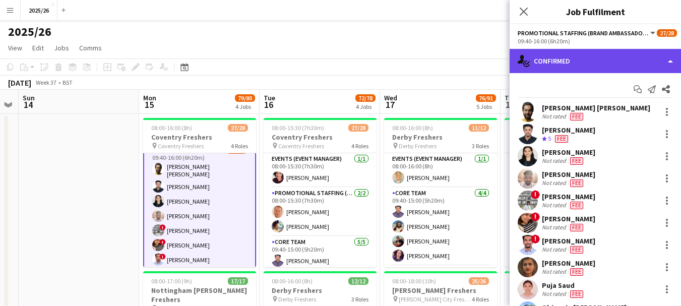
click at [560, 59] on div "single-neutral-actions-check-2 Confirmed" at bounding box center [595, 61] width 171 height 24
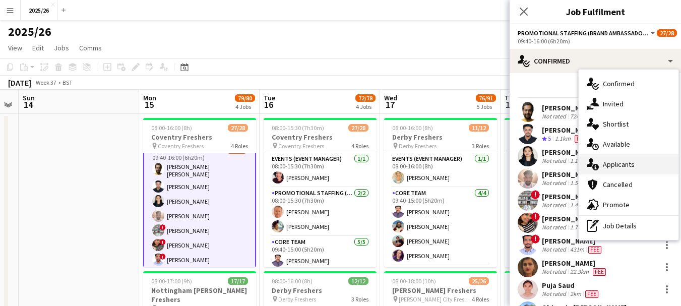
click at [641, 169] on div "single-neutral-actions-information Applicants" at bounding box center [629, 164] width 100 height 20
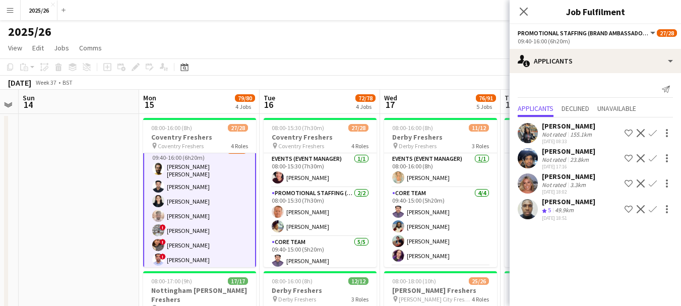
click at [539, 182] on div "Liadan McCann Not rated 3.3km 20-08-2025 18:02 Shortlist crew Decline Confirm" at bounding box center [595, 183] width 171 height 23
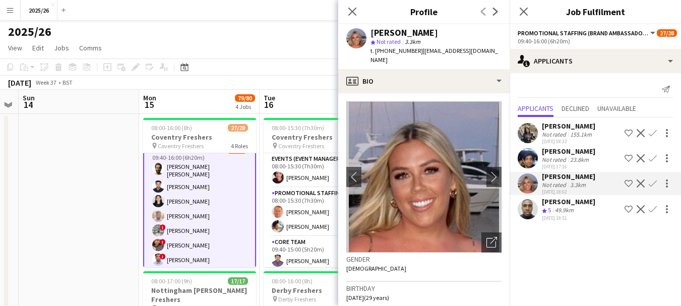
click at [544, 214] on app-icon "Crew rating" at bounding box center [544, 211] width 5 height 8
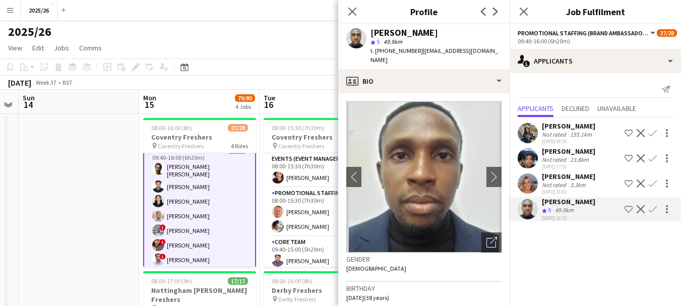
click at [557, 184] on div "Not rated" at bounding box center [555, 185] width 26 height 8
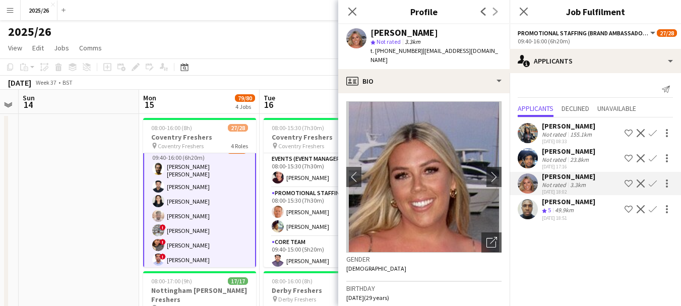
click at [576, 201] on div "Ayomipo Adegeye" at bounding box center [568, 201] width 53 height 9
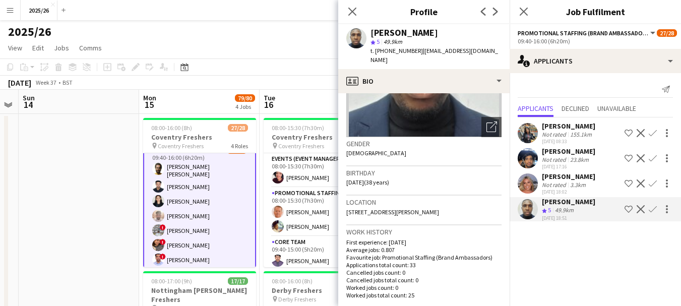
scroll to position [124, 0]
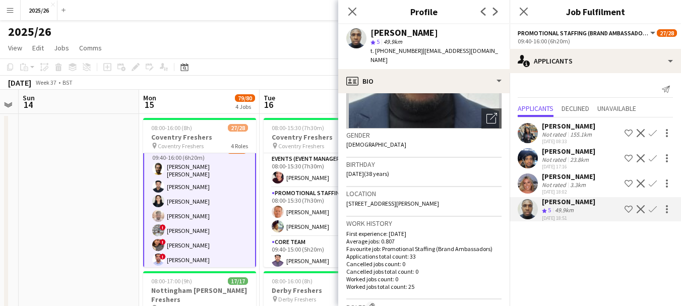
click at [548, 181] on div "Not rated" at bounding box center [555, 185] width 26 height 8
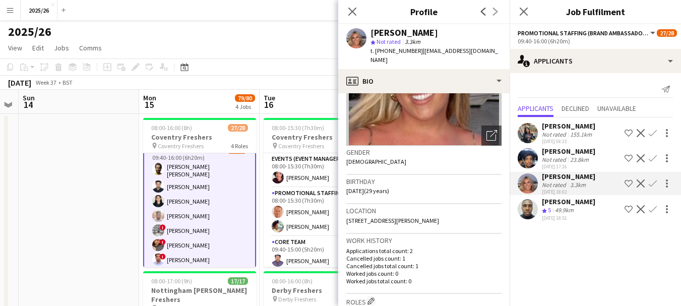
scroll to position [105, 0]
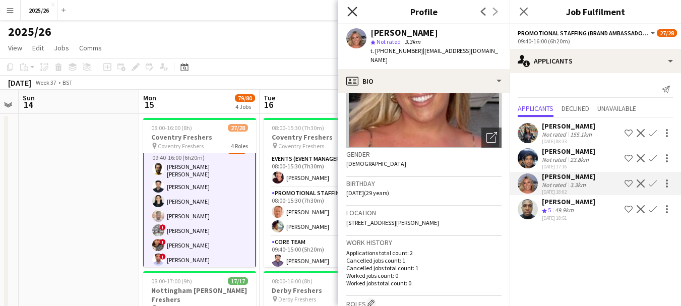
click at [352, 7] on icon "Close pop-in" at bounding box center [352, 12] width 10 height 10
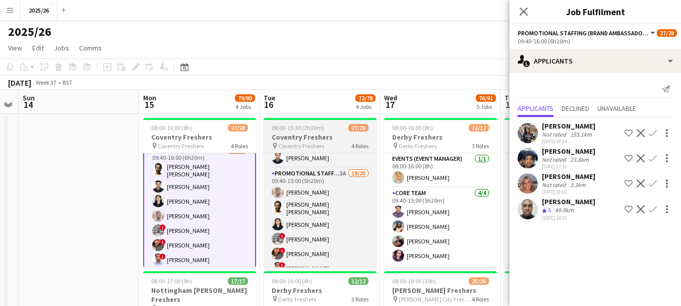
scroll to position [166, 0]
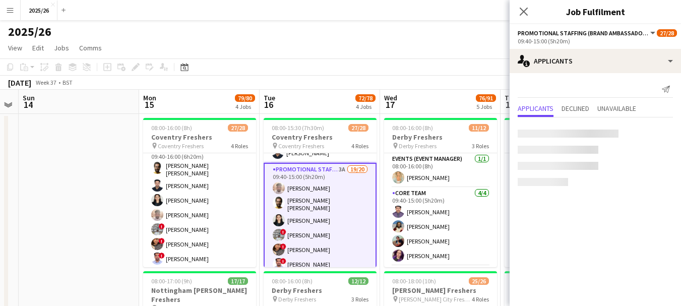
scroll to position [185, 0]
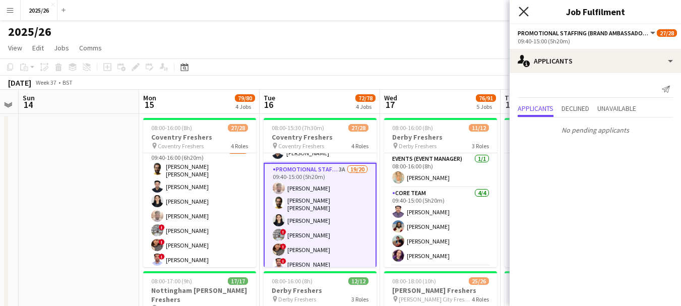
click at [520, 11] on icon "Close pop-in" at bounding box center [524, 12] width 10 height 10
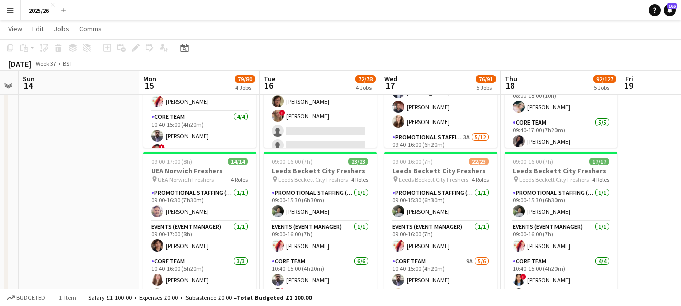
scroll to position [287, 0]
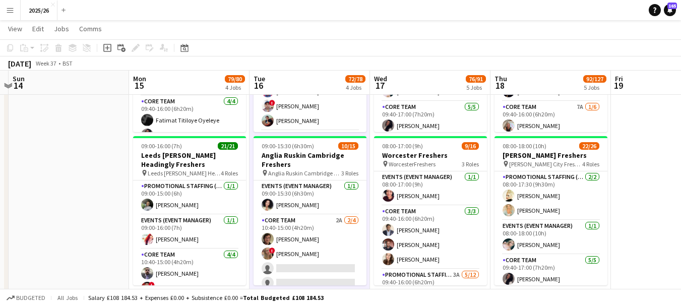
drag, startPoint x: 376, startPoint y: 204, endPoint x: 365, endPoint y: 212, distance: 13.7
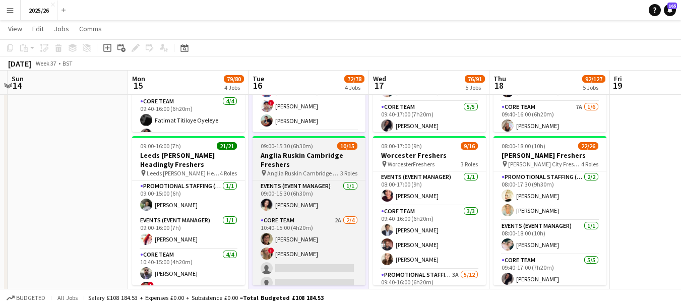
scroll to position [92, 0]
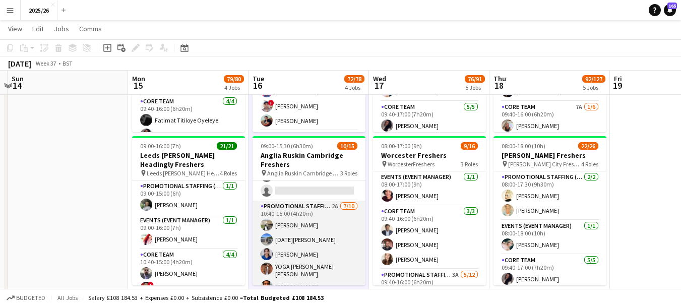
click at [336, 229] on app-card-role "Promotional Staffing (Brand Ambassadors) 2A 7/10 10:40-15:00 (4h20m) Haneesh Ch…" at bounding box center [309, 287] width 113 height 172
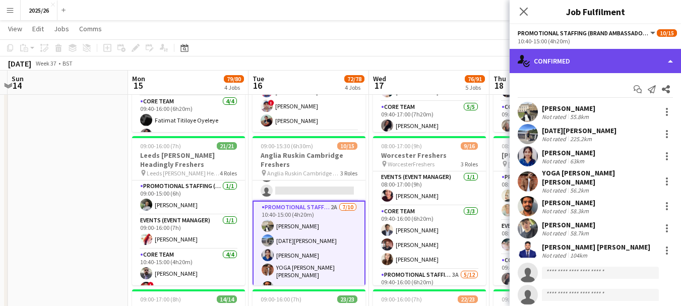
click at [568, 53] on div "single-neutral-actions-check-2 Confirmed" at bounding box center [595, 61] width 171 height 24
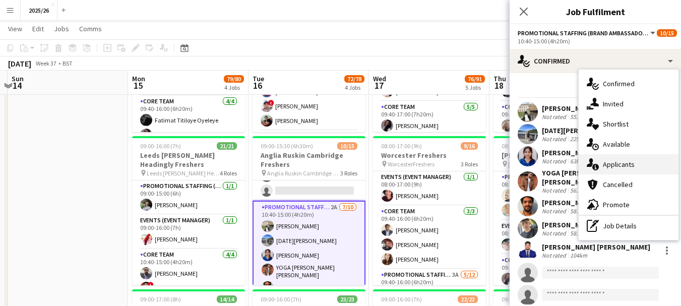
click at [619, 161] on div "single-neutral-actions-information Applicants" at bounding box center [629, 164] width 100 height 20
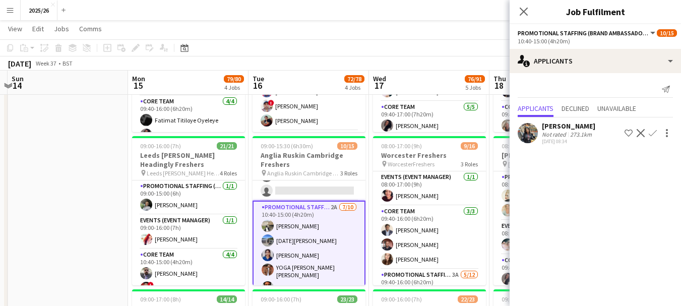
click at [569, 135] on div "273.1km" at bounding box center [581, 135] width 26 height 8
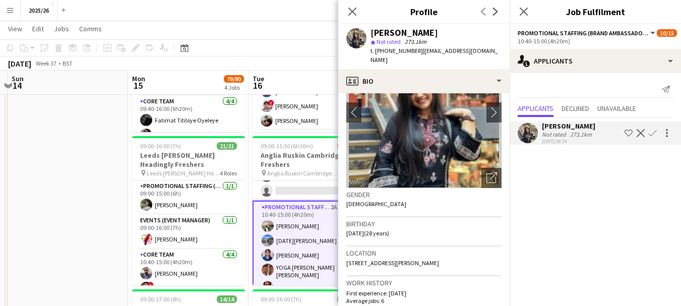
scroll to position [65, 0]
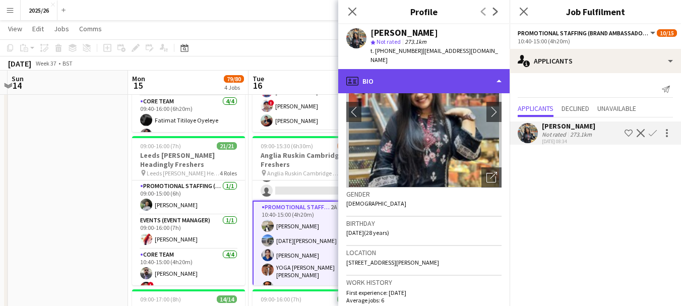
click at [412, 69] on div "profile Bio" at bounding box center [423, 81] width 171 height 24
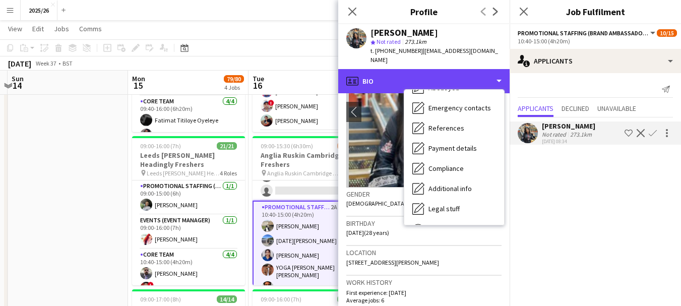
scroll to position [115, 0]
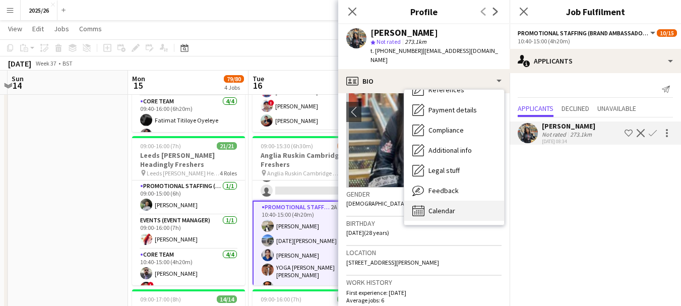
click at [467, 201] on div "Calendar Calendar" at bounding box center [454, 211] width 100 height 20
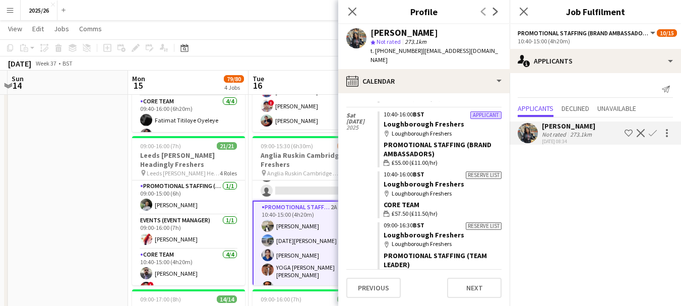
scroll to position [204, 0]
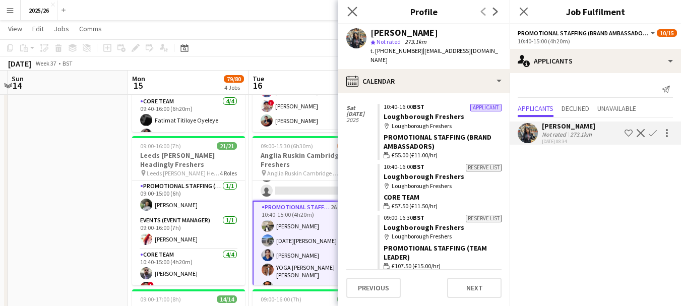
click at [347, 13] on app-icon "Close pop-in" at bounding box center [352, 12] width 15 height 15
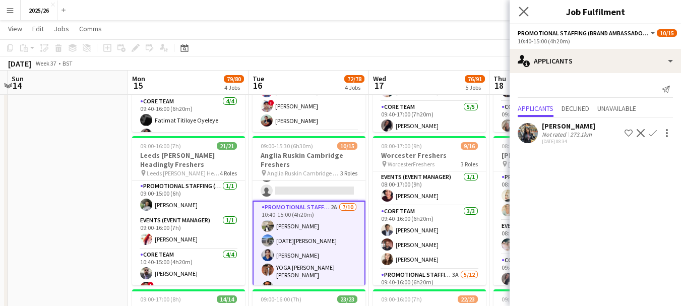
click at [519, 13] on icon "Close pop-in" at bounding box center [524, 12] width 10 height 10
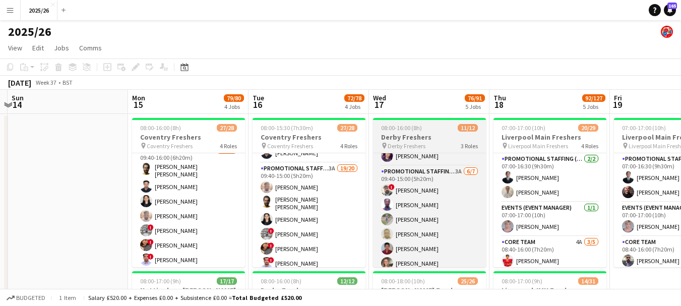
scroll to position [92, 0]
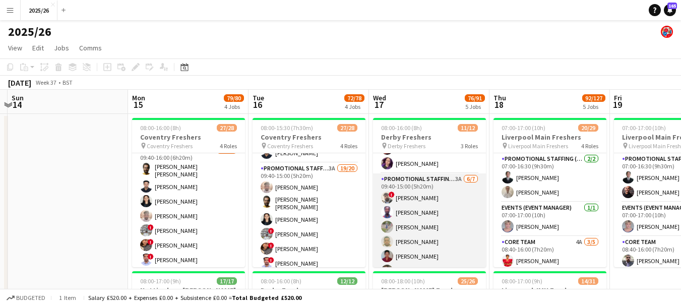
click at [451, 226] on app-card-role "Promotional Staffing (Brand Ambassadors) 3A 6/7 09:40-15:00 (5h20m) ! Daniel Je…" at bounding box center [429, 234] width 113 height 122
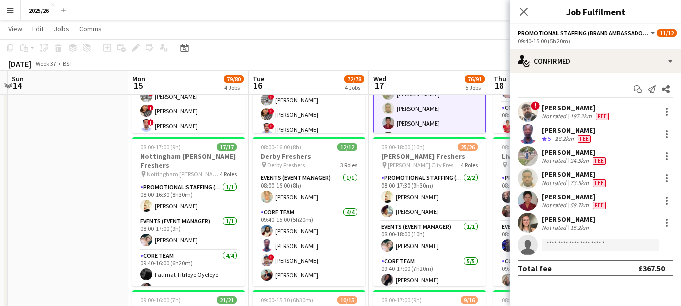
scroll to position [130, 0]
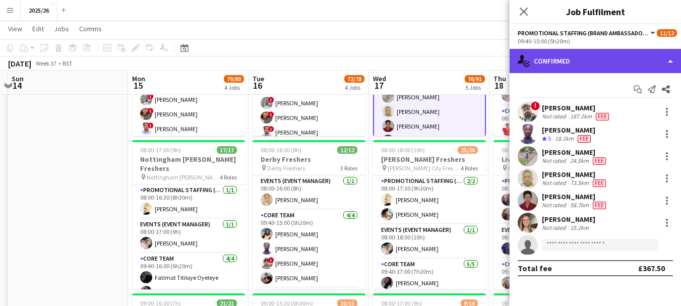
click at [585, 65] on div "single-neutral-actions-check-2 Confirmed" at bounding box center [595, 61] width 171 height 24
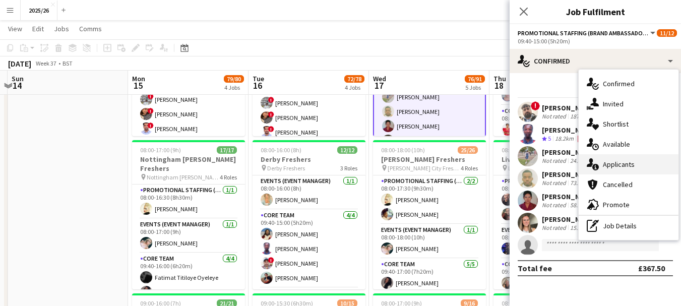
click at [627, 162] on div "single-neutral-actions-information Applicants" at bounding box center [629, 164] width 100 height 20
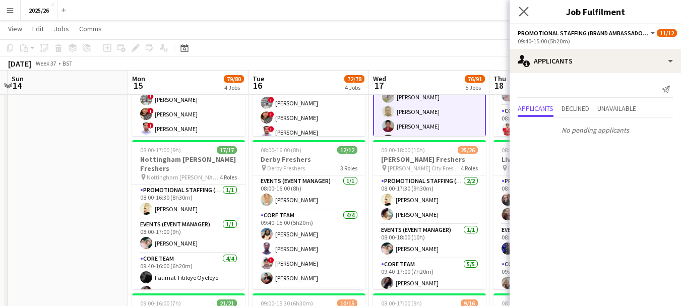
click at [519, 13] on app-icon "Close pop-in" at bounding box center [524, 12] width 15 height 15
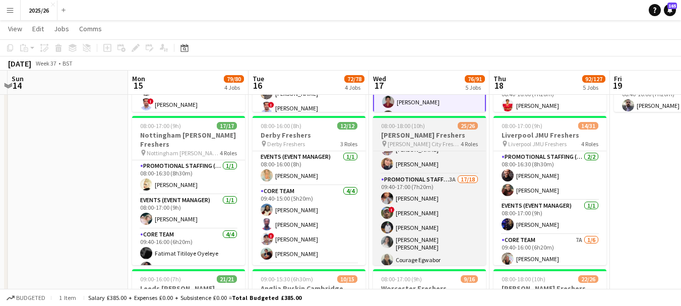
scroll to position [151, 0]
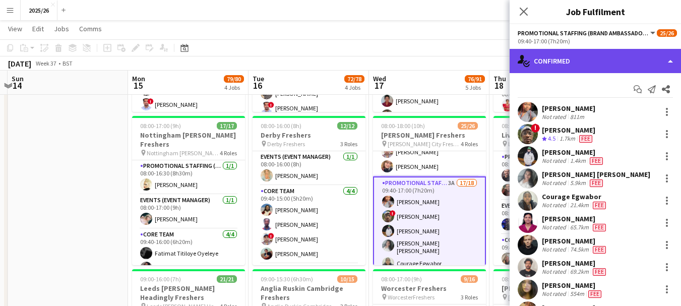
click at [575, 60] on div "single-neutral-actions-check-2 Confirmed" at bounding box center [595, 61] width 171 height 24
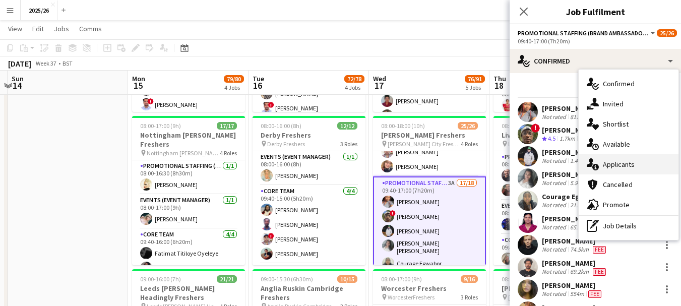
click at [645, 162] on div "single-neutral-actions-information Applicants" at bounding box center [629, 164] width 100 height 20
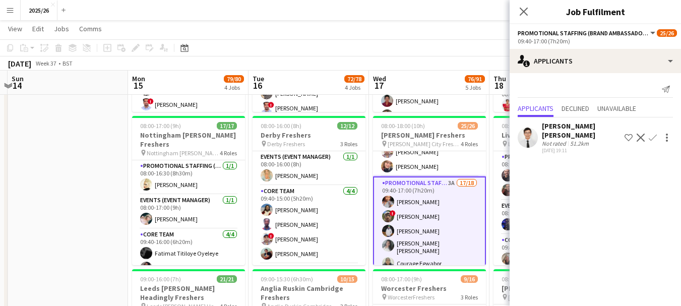
click at [577, 140] on div "51.2km" at bounding box center [579, 144] width 23 height 8
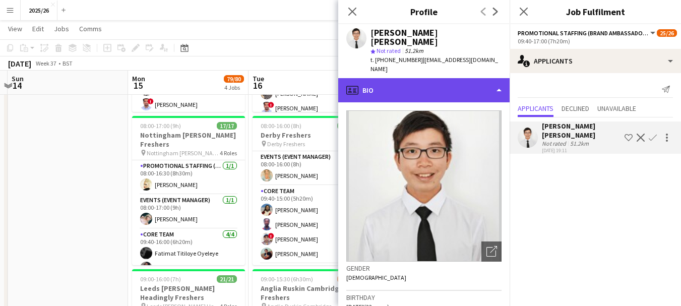
click at [444, 78] on div "profile Bio" at bounding box center [423, 90] width 171 height 24
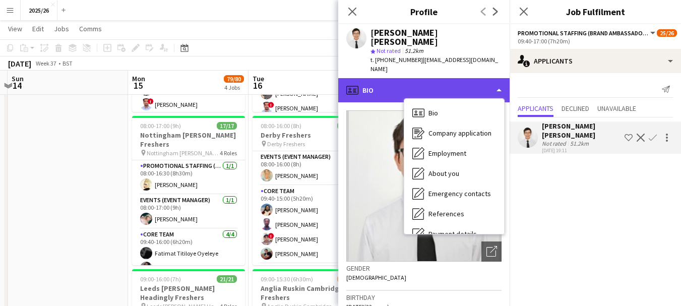
click at [464, 78] on div "profile Bio" at bounding box center [423, 90] width 171 height 24
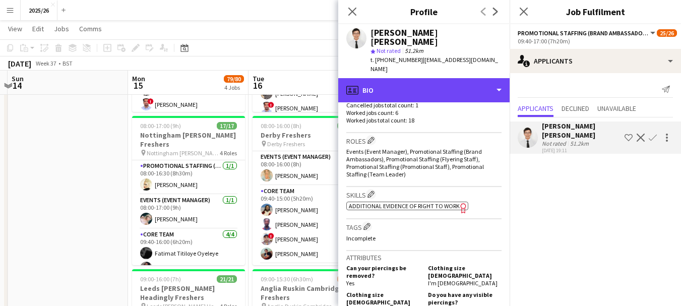
scroll to position [313, 0]
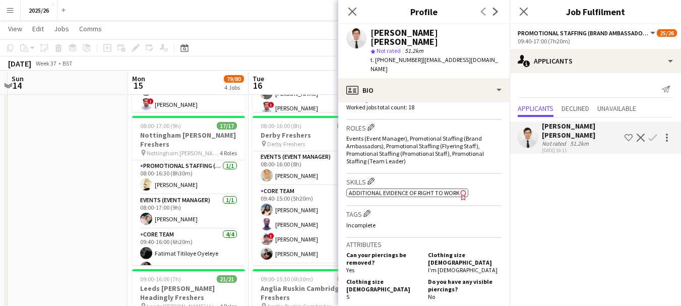
click at [433, 192] on div "Skills Edit crew company skills ok-circled2 background Layer 1 cross-circle-red…" at bounding box center [423, 190] width 155 height 32
click at [426, 189] on span "Additional evidence of Right to Work" at bounding box center [404, 193] width 111 height 8
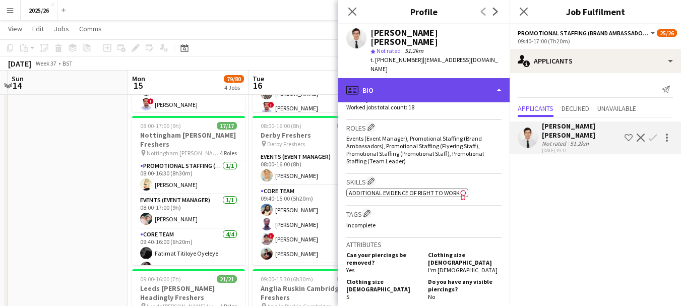
click at [474, 80] on div "profile Bio" at bounding box center [423, 90] width 171 height 24
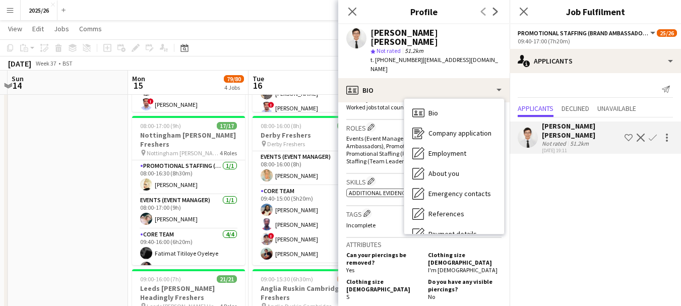
click at [552, 210] on mat-expansion-panel "users2 Applicants Send notification Applicants Declined Unavailable Siu Kei Ng …" at bounding box center [595, 189] width 171 height 233
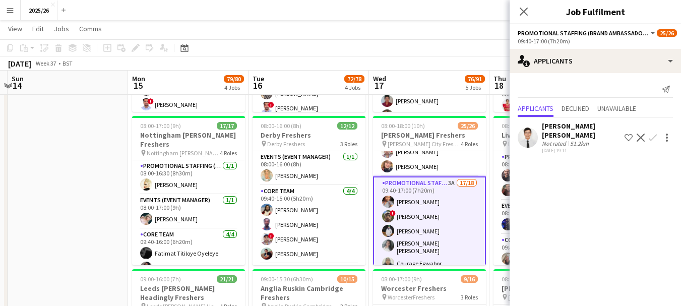
click at [558, 140] on div "Not rated" at bounding box center [555, 144] width 26 height 8
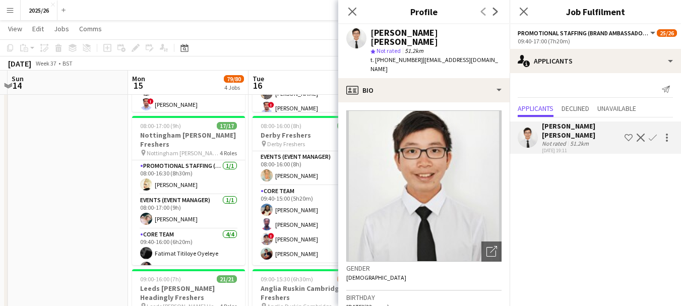
scroll to position [4, 0]
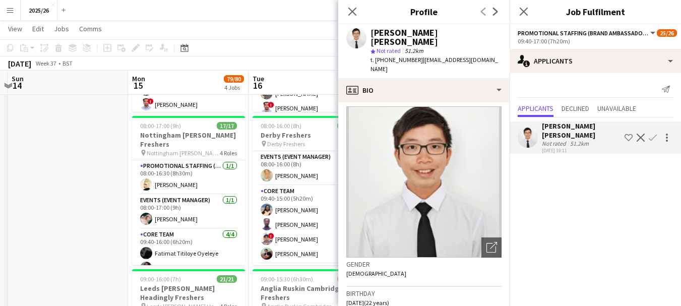
click at [650, 137] on app-icon "Confirm" at bounding box center [653, 138] width 8 height 8
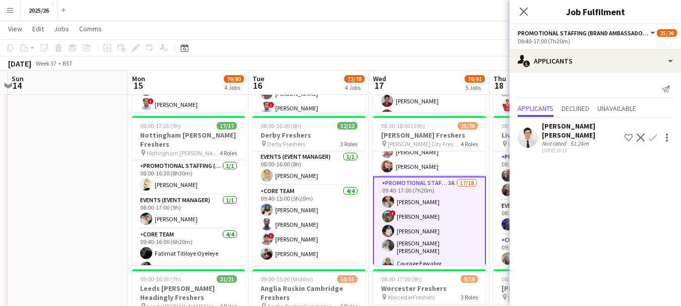
click at [649, 138] on button "Confirm" at bounding box center [653, 138] width 12 height 12
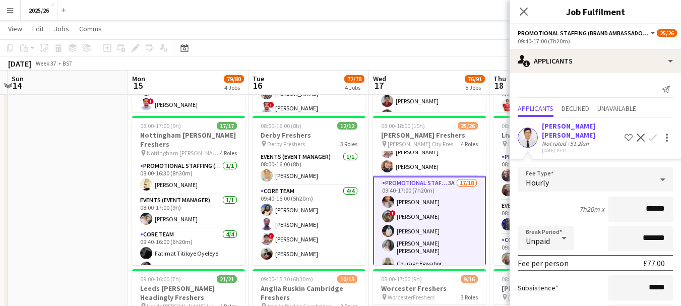
click at [534, 134] on app-user-avatar at bounding box center [528, 138] width 20 height 20
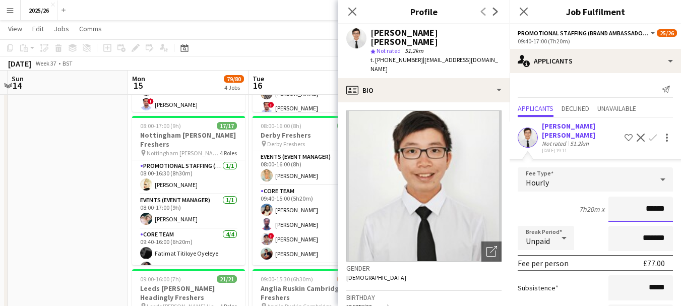
click at [652, 201] on input "******" at bounding box center [641, 209] width 65 height 25
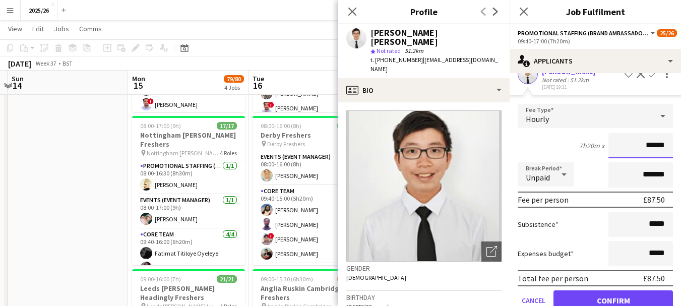
scroll to position [78, 0]
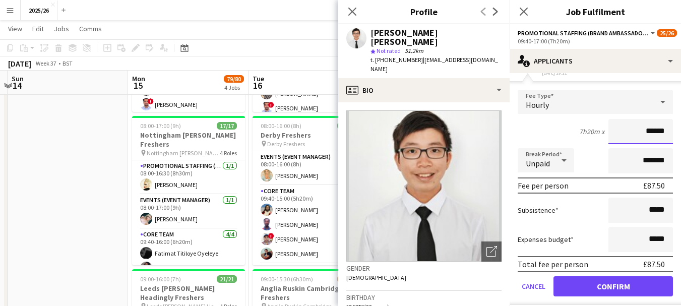
type input "******"
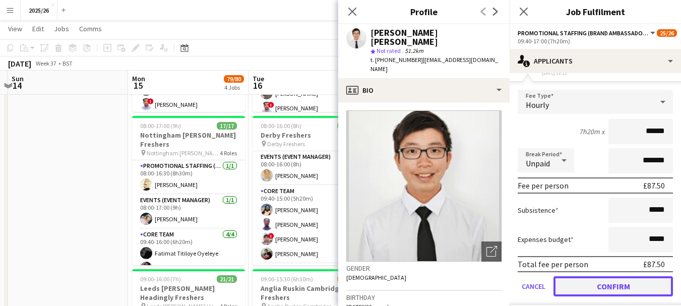
click at [629, 276] on button "Confirm" at bounding box center [614, 286] width 120 height 20
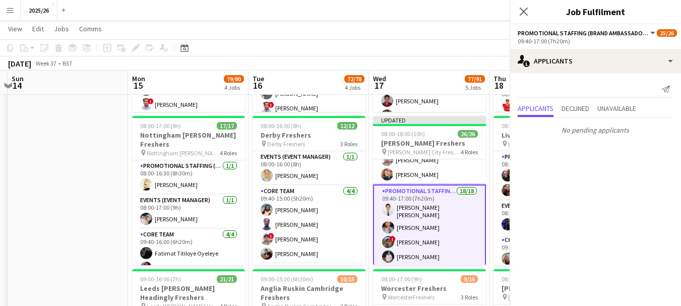
scroll to position [0, 0]
click at [519, 11] on app-icon "Close pop-in" at bounding box center [524, 12] width 15 height 15
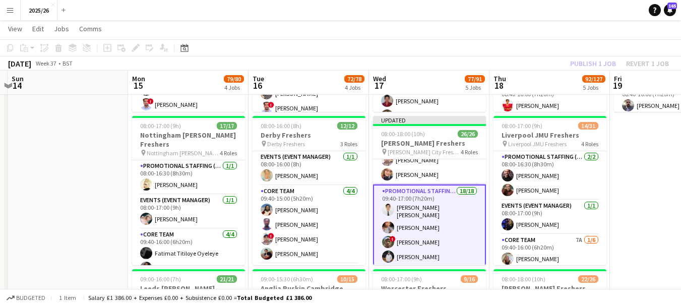
click at [598, 61] on div "Publish 1 job Revert 1 job" at bounding box center [619, 63] width 123 height 13
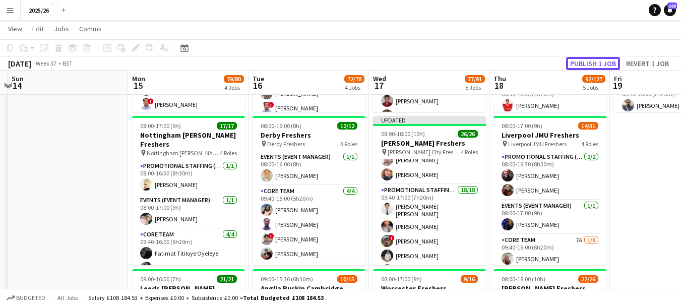
click at [598, 61] on button "Publish 1 job" at bounding box center [593, 63] width 54 height 13
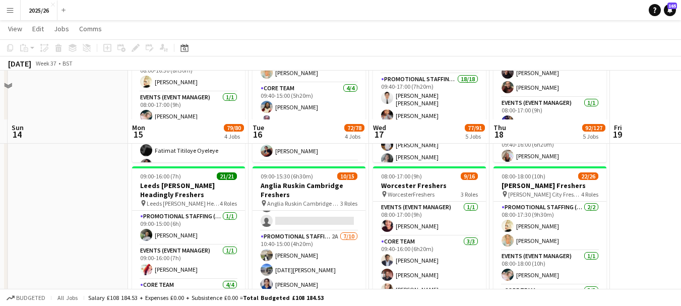
scroll to position [306, 0]
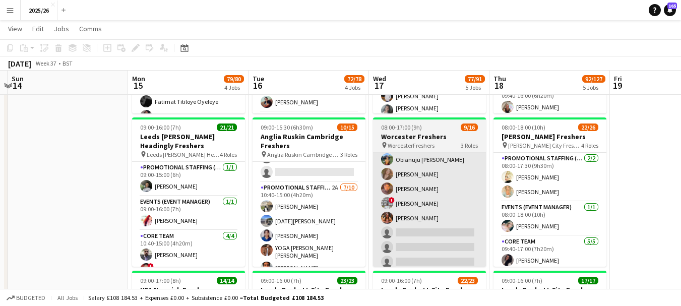
click at [445, 231] on app-card-role "Promotional Staffing (Brand Ambassadors) 3A 5/12 09:40-16:00 (6h20m) Obianuju R…" at bounding box center [429, 232] width 113 height 195
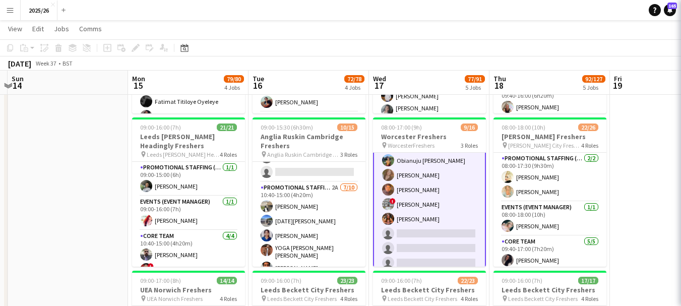
scroll to position [116, 0]
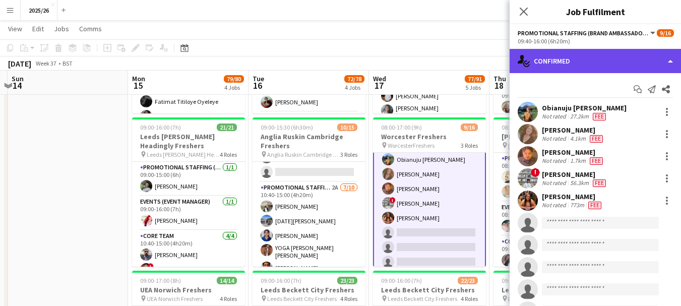
click at [565, 71] on div "single-neutral-actions-check-2 Confirmed" at bounding box center [595, 61] width 171 height 24
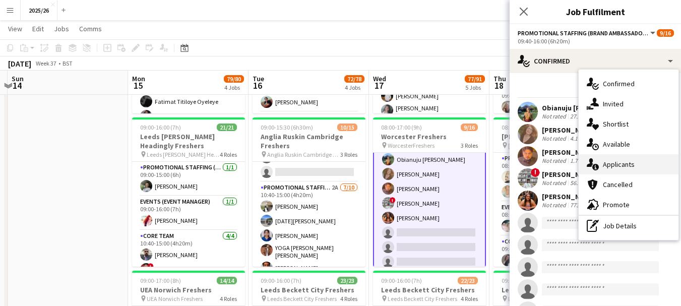
click at [623, 159] on div "single-neutral-actions-information Applicants" at bounding box center [629, 164] width 100 height 20
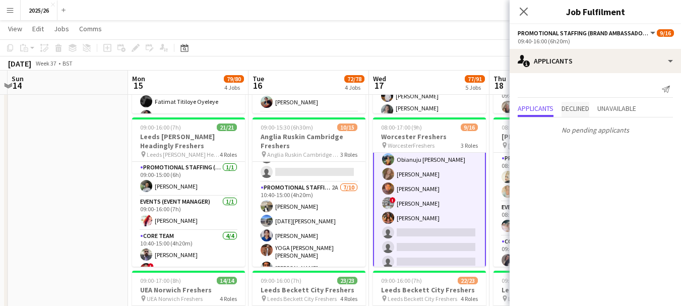
click at [589, 108] on span "Declined" at bounding box center [576, 108] width 28 height 7
click at [520, 14] on icon "Close pop-in" at bounding box center [524, 12] width 10 height 10
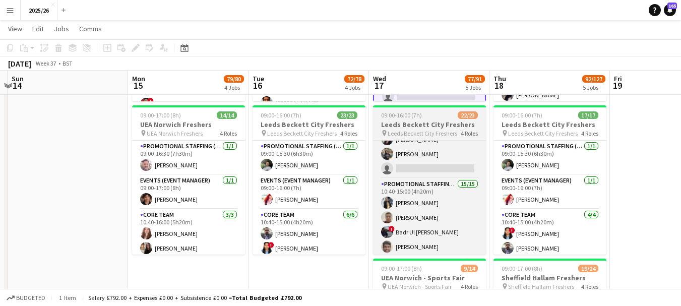
scroll to position [76, 0]
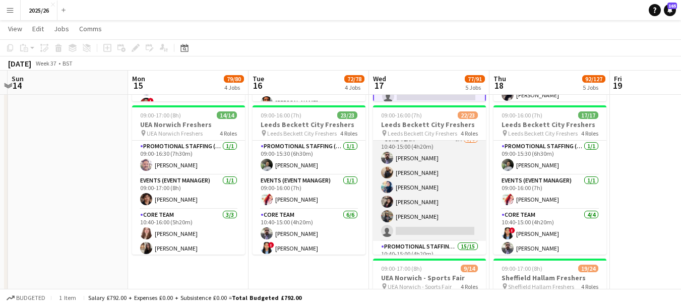
click at [437, 195] on app-card-role "Core Team 9A 5/6 10:40-15:00 (4h20m) Stephen Gaunt Lucie Wilson Amel Hadfi Jays…" at bounding box center [429, 187] width 113 height 107
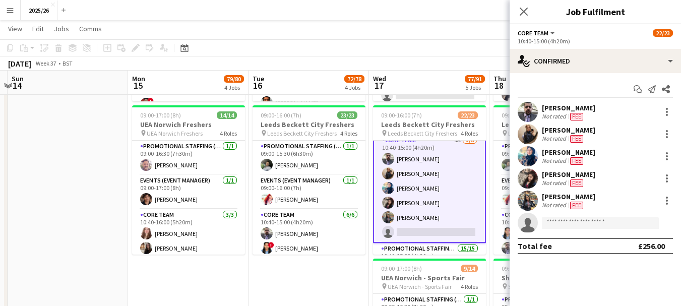
scroll to position [77, 0]
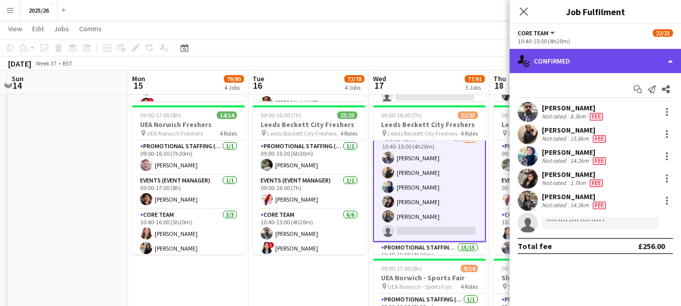
click at [605, 65] on div "single-neutral-actions-check-2 Confirmed" at bounding box center [595, 61] width 171 height 24
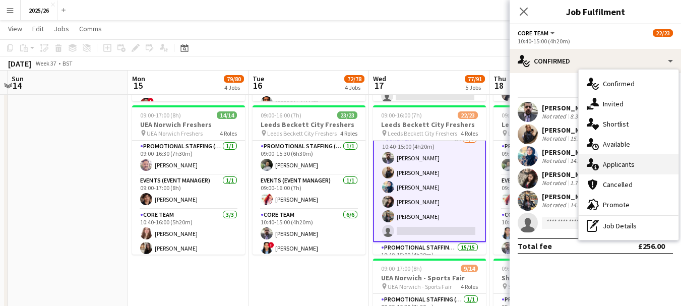
click at [638, 168] on div "single-neutral-actions-information Applicants" at bounding box center [629, 164] width 100 height 20
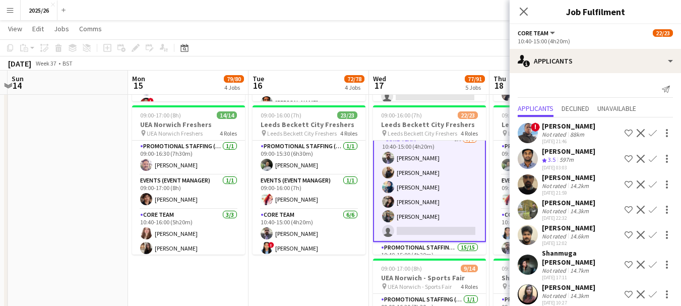
scroll to position [19, 0]
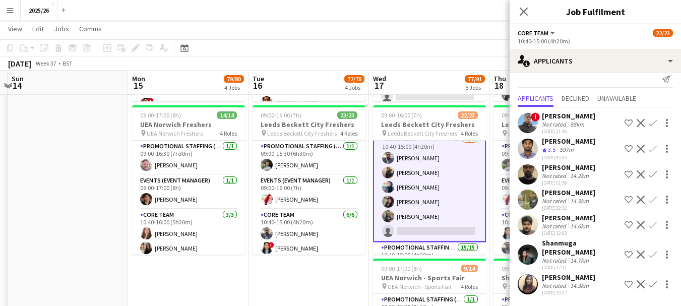
click at [536, 287] on app-user-avatar at bounding box center [528, 284] width 20 height 20
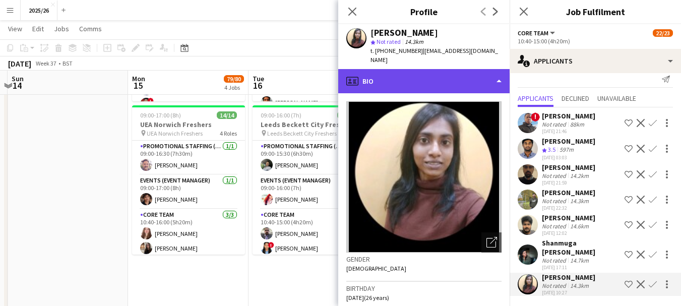
click at [442, 77] on div "profile Bio" at bounding box center [423, 81] width 171 height 24
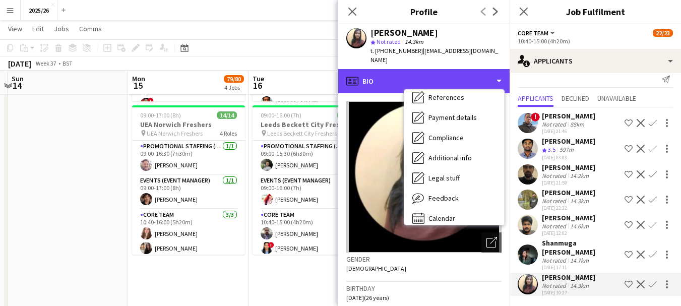
scroll to position [115, 0]
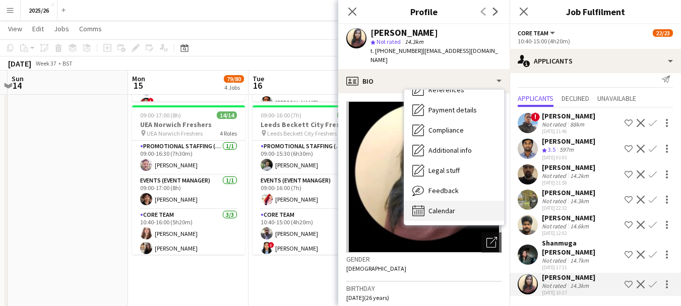
click at [465, 201] on div "Calendar Calendar" at bounding box center [454, 211] width 100 height 20
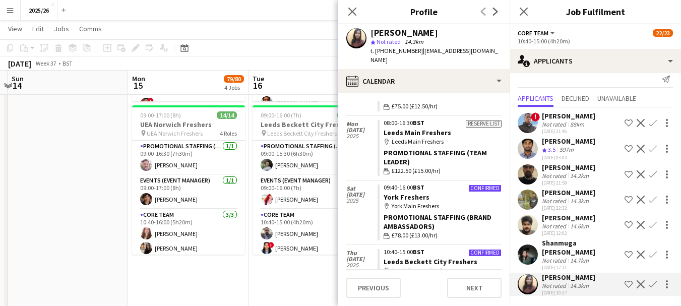
scroll to position [228, 0]
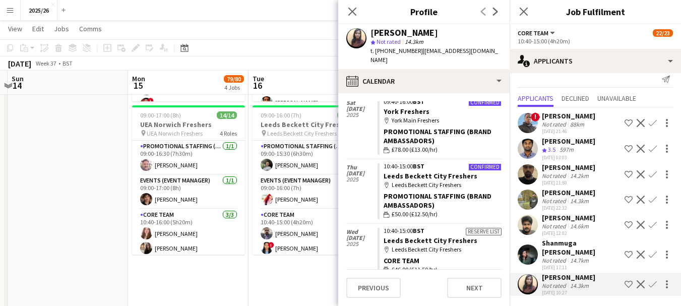
click at [549, 257] on div "Not rated" at bounding box center [555, 261] width 26 height 8
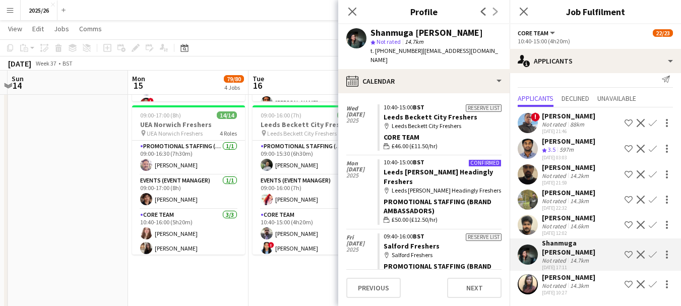
scroll to position [413, 0]
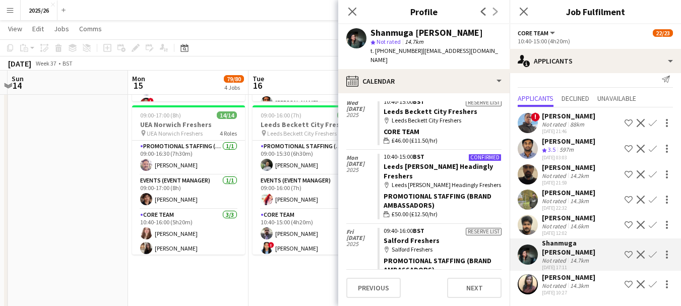
click at [556, 216] on div "Kurushanth Krishnamoorthy" at bounding box center [568, 217] width 53 height 9
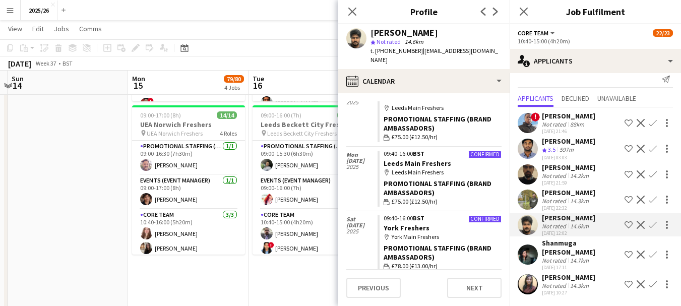
scroll to position [248, 0]
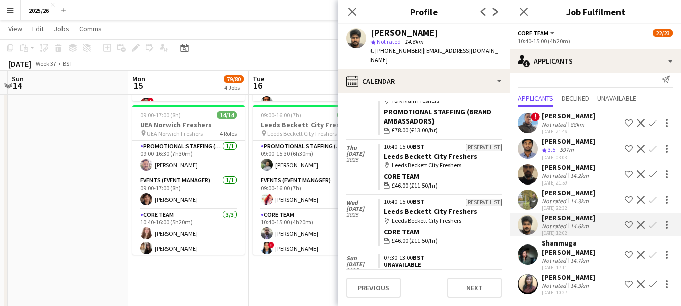
click at [571, 197] on div "14.3km" at bounding box center [579, 201] width 23 height 8
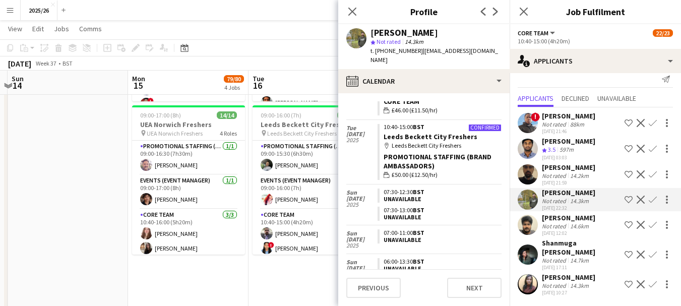
scroll to position [395, 0]
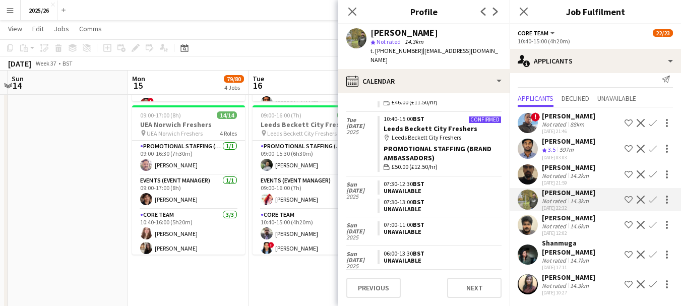
click at [549, 172] on div "Not rated" at bounding box center [555, 176] width 26 height 8
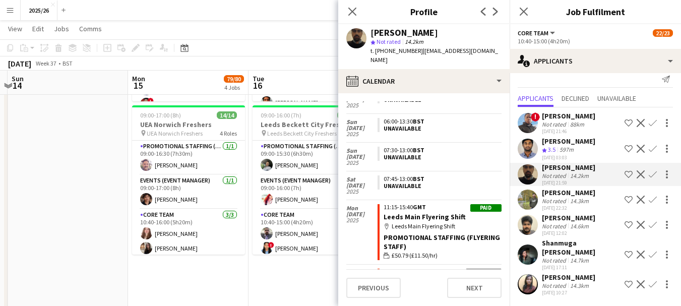
scroll to position [509, 0]
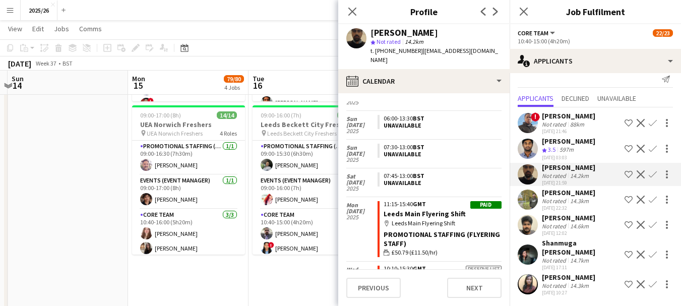
click at [542, 154] on div "21-05-2025 03:03" at bounding box center [568, 157] width 53 height 7
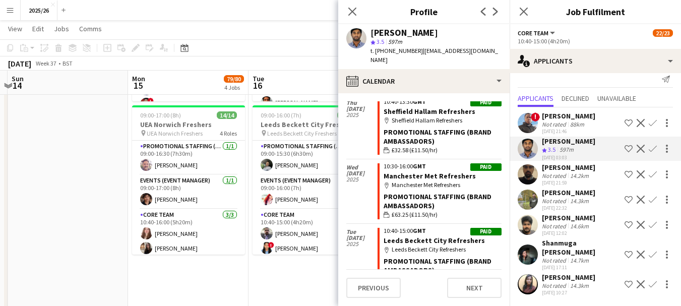
scroll to position [1030, 0]
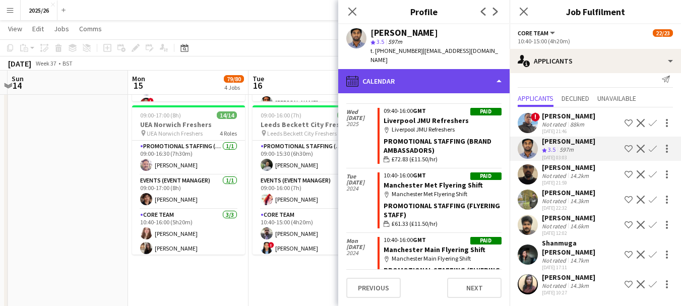
click at [407, 70] on div "calendar-full Calendar" at bounding box center [423, 81] width 171 height 24
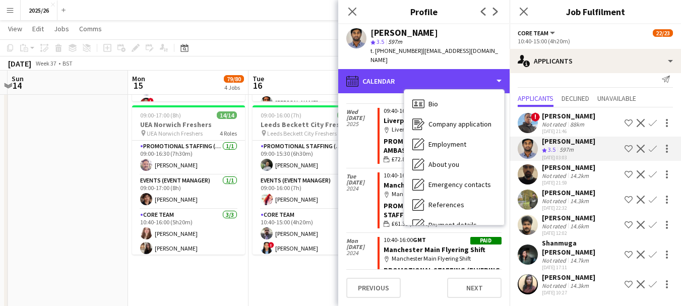
scroll to position [115, 0]
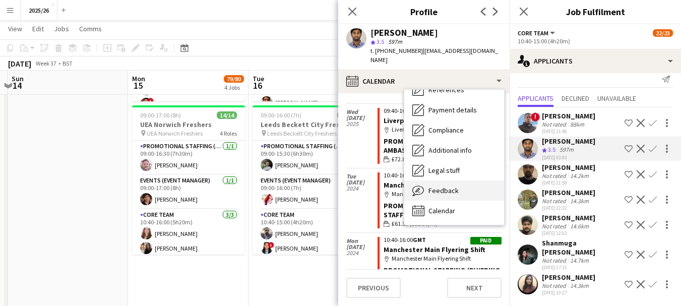
click at [446, 186] on span "Feedback" at bounding box center [444, 190] width 30 height 9
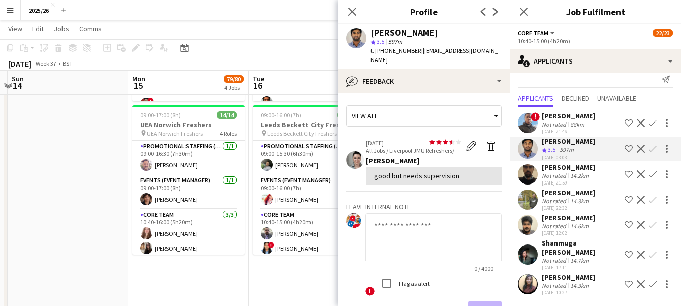
click at [551, 121] on div "Not rated" at bounding box center [555, 125] width 26 height 8
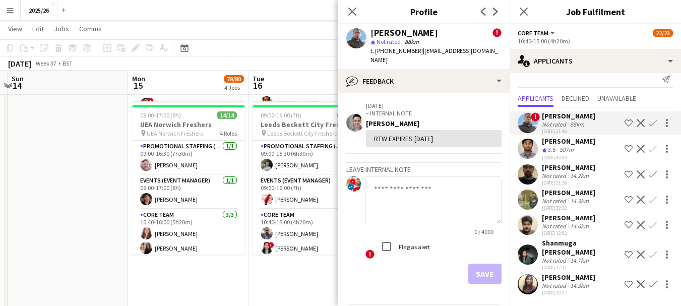
scroll to position [120, 0]
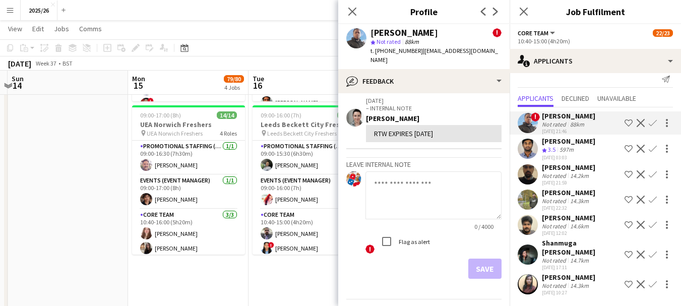
click at [533, 253] on app-user-avatar at bounding box center [528, 255] width 20 height 20
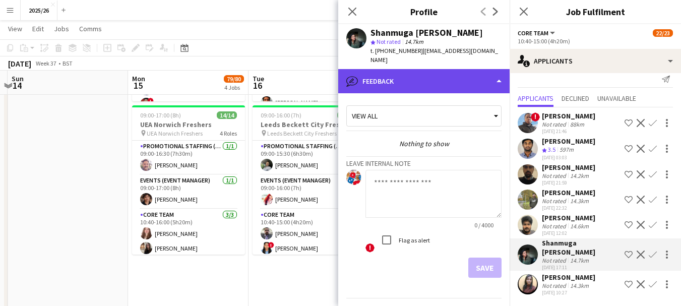
click at [487, 72] on div "bubble-pencil Feedback" at bounding box center [423, 81] width 171 height 24
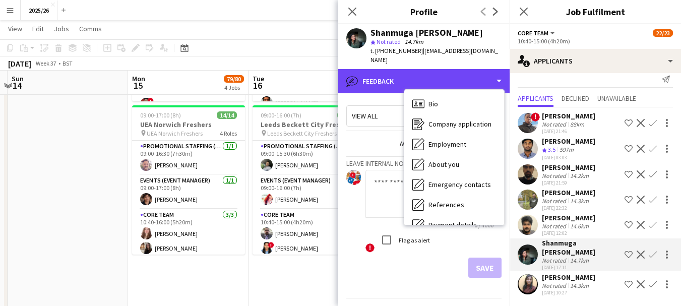
scroll to position [115, 0]
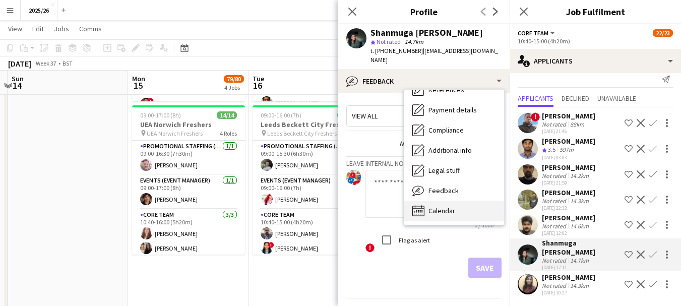
click at [464, 201] on div "Calendar Calendar" at bounding box center [454, 211] width 100 height 20
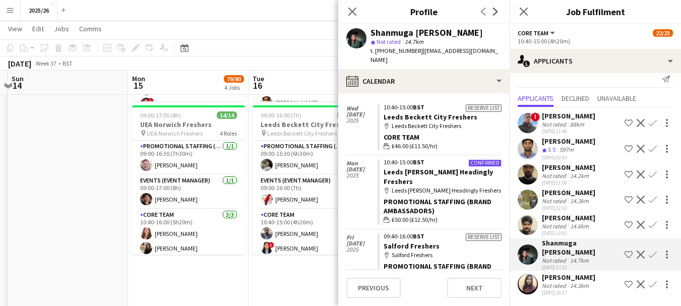
scroll to position [413, 0]
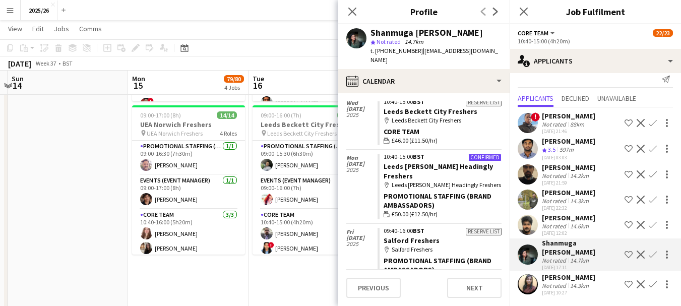
click at [539, 225] on div "Kurushanth Krishnamoorthy Not rated 14.6km 01-07-2025 12:02 Shortlist crew Decl…" at bounding box center [595, 224] width 171 height 23
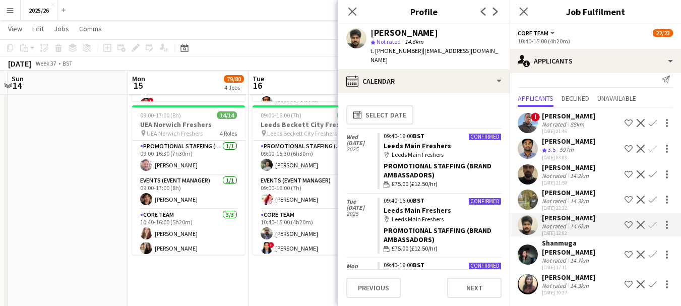
click at [348, 19] on div "Close pop-in" at bounding box center [352, 11] width 28 height 23
click at [352, 3] on div "Close pop-in" at bounding box center [352, 11] width 28 height 23
click at [341, 15] on div "Close pop-in" at bounding box center [352, 11] width 28 height 23
click at [350, 17] on app-icon "Close pop-in" at bounding box center [352, 12] width 15 height 15
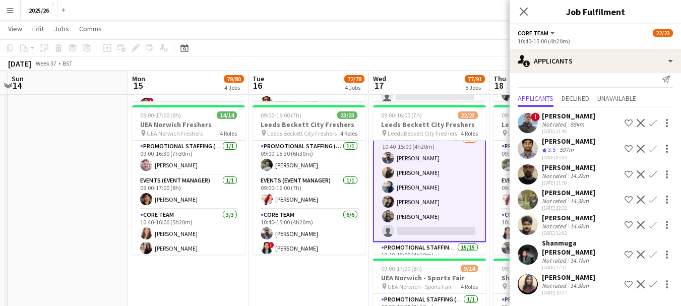
click at [529, 18] on div "Close pop-in" at bounding box center [524, 11] width 28 height 23
click at [522, 9] on icon at bounding box center [524, 12] width 10 height 10
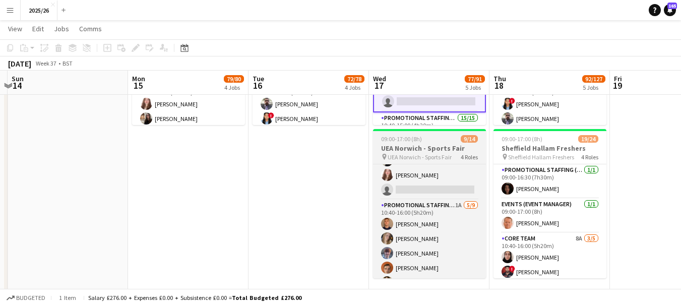
scroll to position [114, 0]
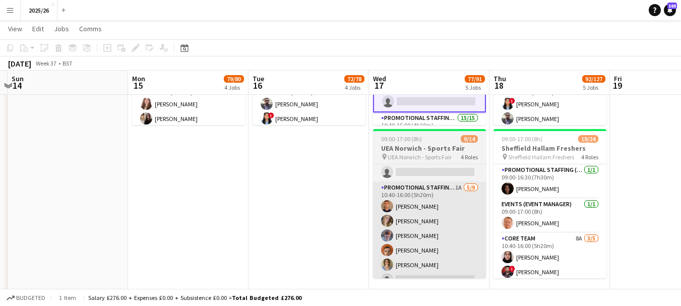
click at [457, 228] on app-card-role "Promotional Staffing (Brand Ambassadors) 1A 5/9 10:40-16:00 (5h20m) Jamie Hobbs…" at bounding box center [429, 257] width 113 height 151
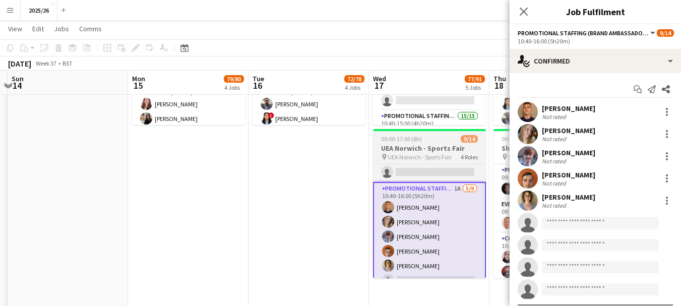
scroll to position [76, 0]
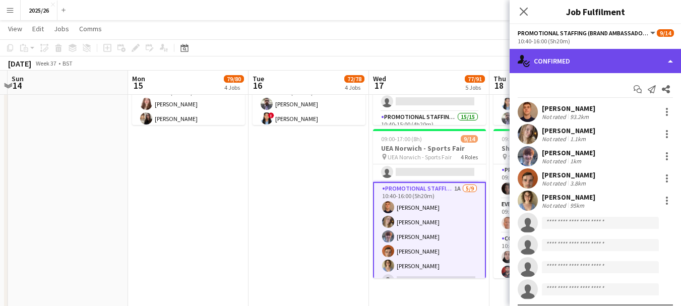
click at [565, 67] on div "single-neutral-actions-check-2 Confirmed" at bounding box center [595, 61] width 171 height 24
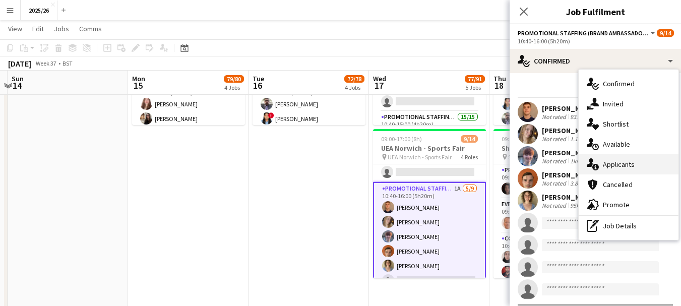
click at [639, 161] on div "single-neutral-actions-information Applicants" at bounding box center [629, 164] width 100 height 20
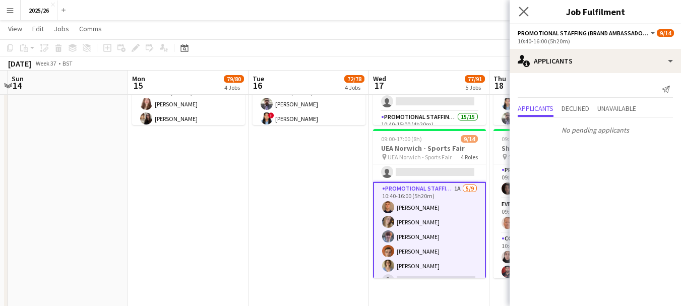
click at [528, 17] on app-icon "Close pop-in" at bounding box center [524, 12] width 15 height 15
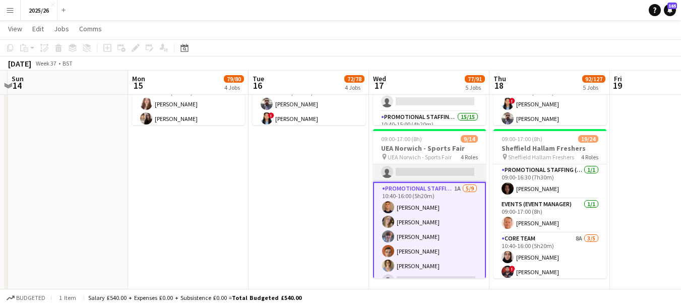
click at [446, 182] on app-card-role "Core Team 2/3 10:40-16:00 (5h20m) Beth Graveling Elianna Gadsby single-neutral-…" at bounding box center [429, 151] width 113 height 64
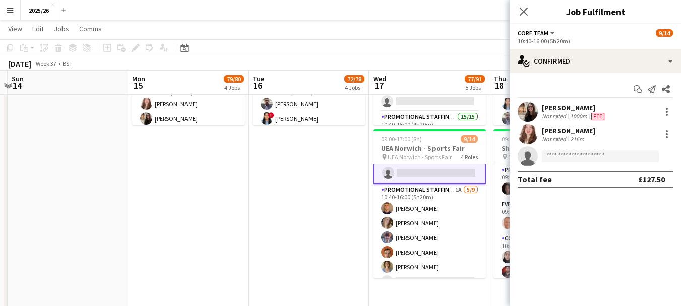
scroll to position [115, 0]
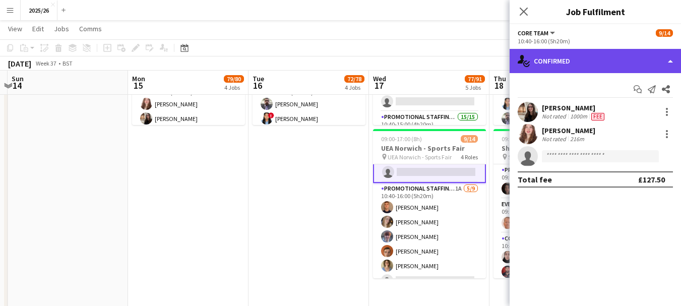
click at [573, 60] on div "single-neutral-actions-check-2 Confirmed" at bounding box center [595, 61] width 171 height 24
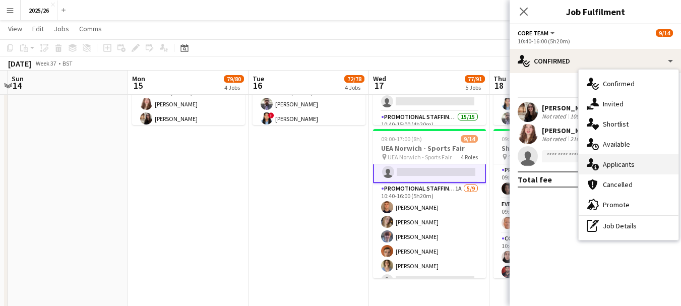
click at [611, 167] on div "single-neutral-actions-information Applicants" at bounding box center [629, 164] width 100 height 20
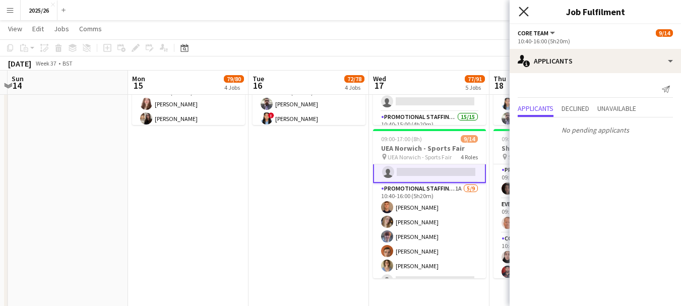
click at [521, 15] on icon "Close pop-in" at bounding box center [524, 12] width 10 height 10
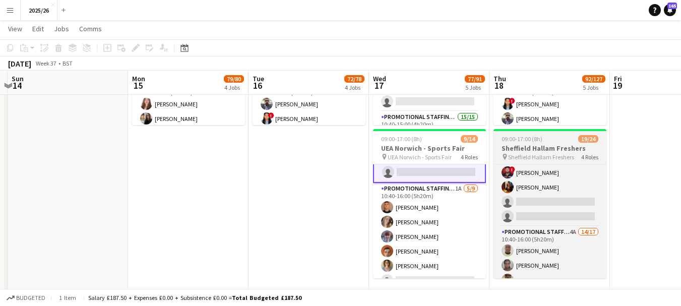
scroll to position [101, 0]
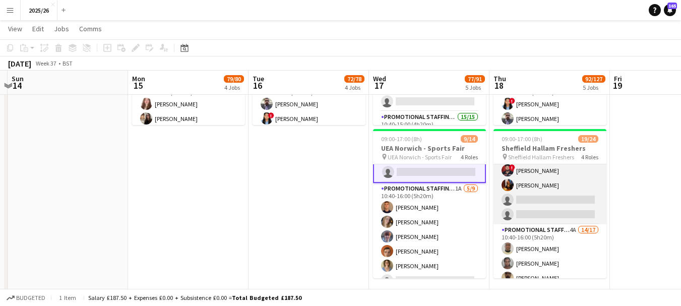
click at [569, 208] on app-card-role "Core Team 8A 3/5 10:40-16:00 (5h20m) Leyla Khan ! Samarth Raj Bryony Whitfield …" at bounding box center [550, 178] width 113 height 93
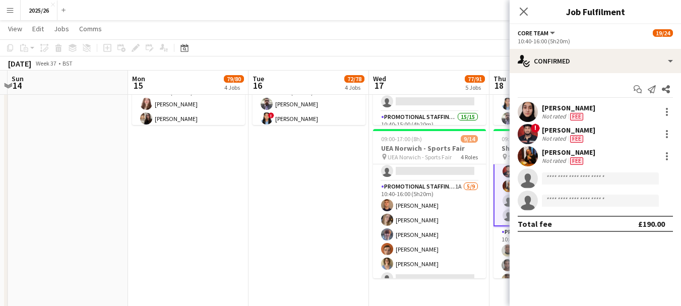
scroll to position [102, 0]
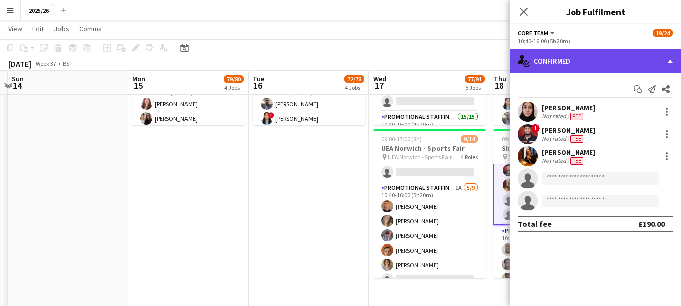
click at [539, 56] on div "single-neutral-actions-check-2 Confirmed" at bounding box center [595, 61] width 171 height 24
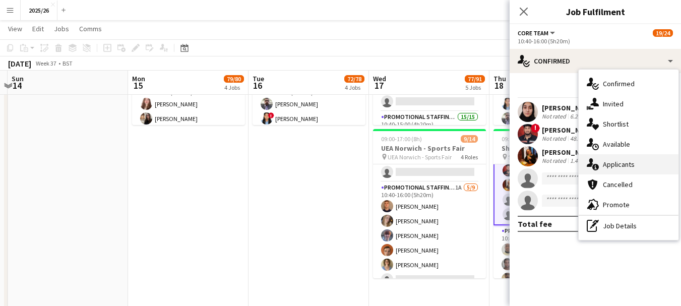
click at [633, 159] on div "single-neutral-actions-information Applicants" at bounding box center [629, 164] width 100 height 20
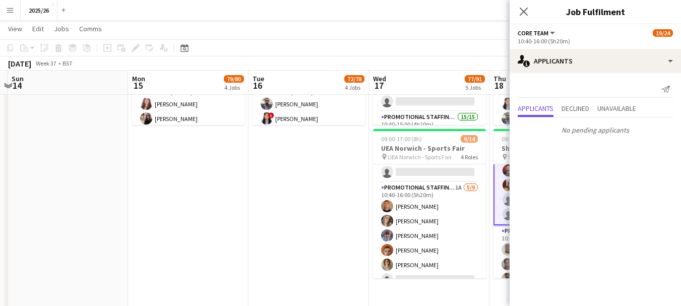
click at [515, 13] on div "Close pop-in" at bounding box center [524, 11] width 28 height 23
click at [527, 13] on icon "Close pop-in" at bounding box center [524, 12] width 10 height 10
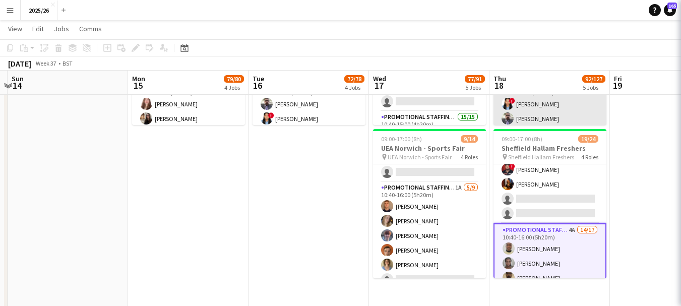
scroll to position [101, 0]
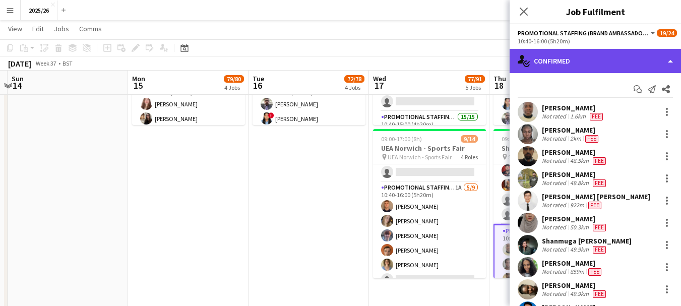
click at [561, 57] on div "single-neutral-actions-check-2 Confirmed" at bounding box center [595, 61] width 171 height 24
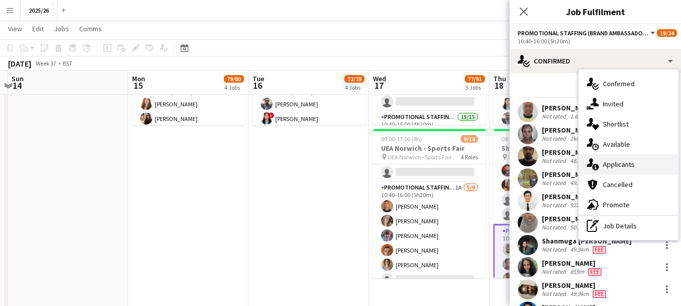
click at [633, 157] on div "single-neutral-actions-information Applicants" at bounding box center [629, 164] width 100 height 20
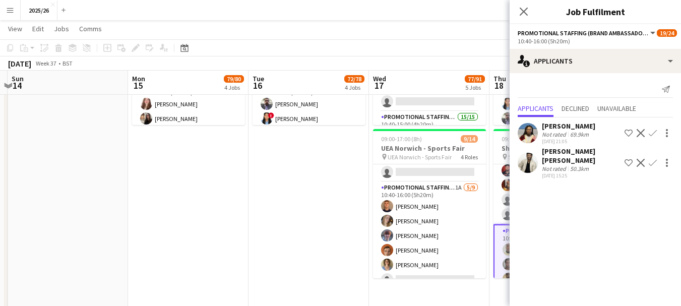
click at [531, 170] on app-user-avatar at bounding box center [528, 163] width 20 height 20
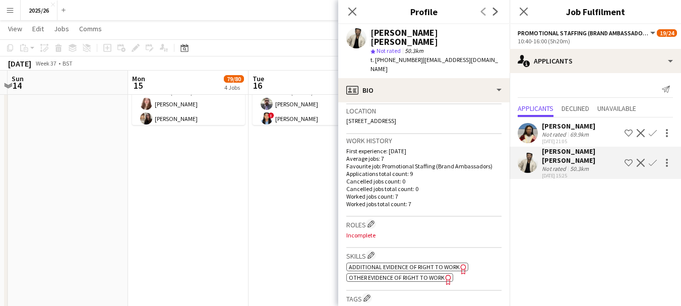
scroll to position [344, 0]
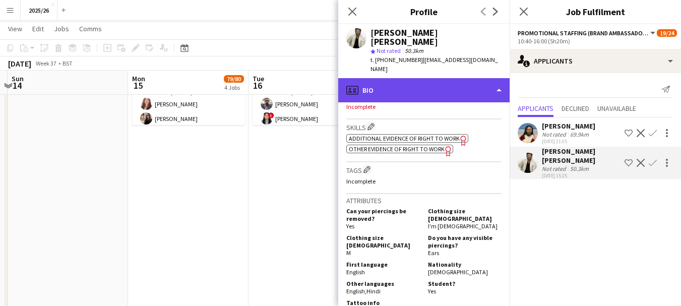
click at [434, 78] on div "profile Bio" at bounding box center [423, 90] width 171 height 24
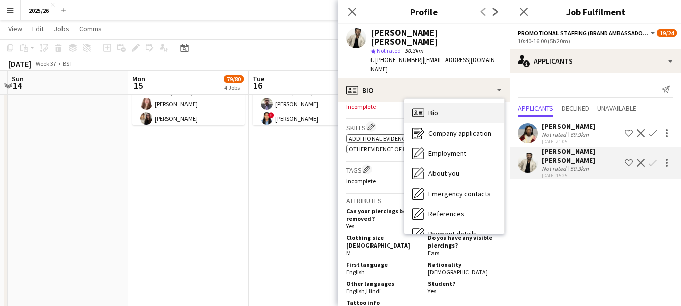
click at [470, 103] on div "Bio Bio" at bounding box center [454, 113] width 100 height 20
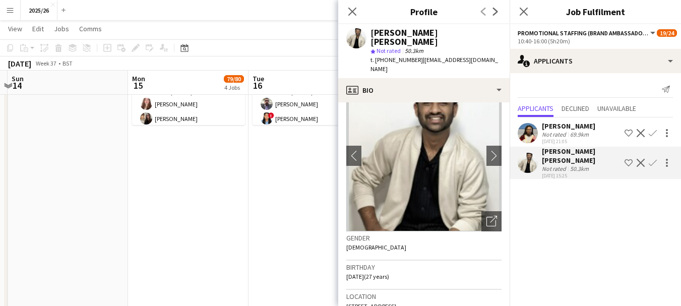
scroll to position [139, 0]
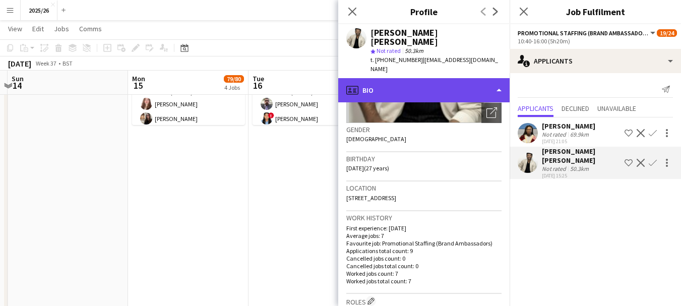
click at [440, 78] on div "profile Bio" at bounding box center [423, 90] width 171 height 24
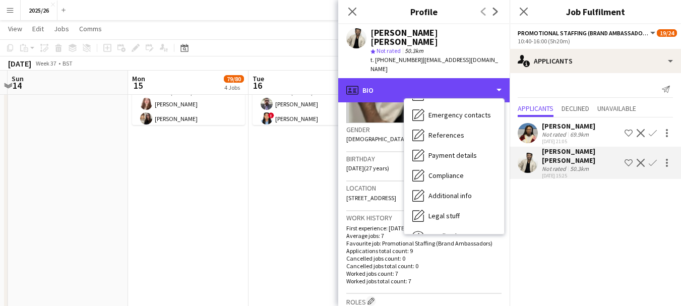
scroll to position [115, 0]
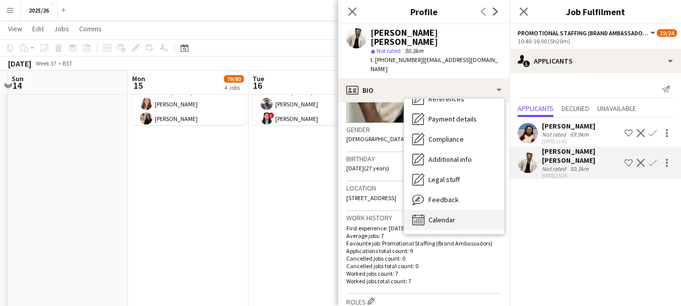
click at [460, 210] on div "Calendar Calendar" at bounding box center [454, 220] width 100 height 20
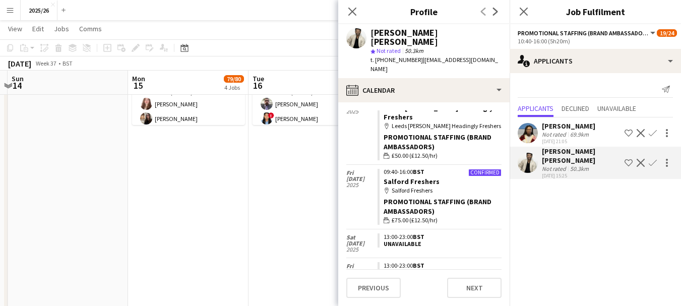
scroll to position [635, 0]
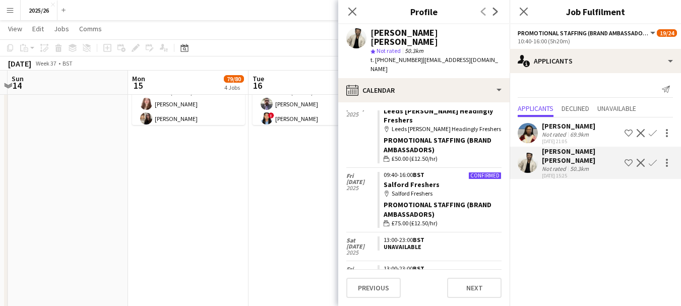
click at [542, 126] on div "Ehimwenma Osarenkhoe-Amadin" at bounding box center [568, 126] width 53 height 9
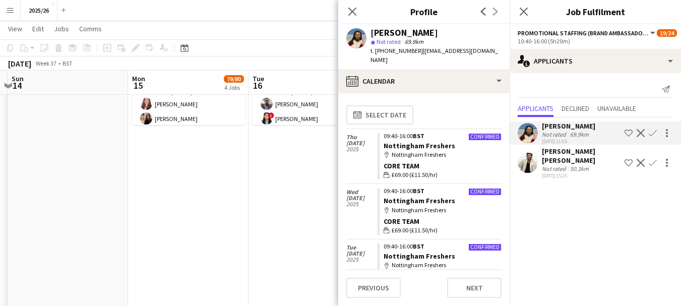
click at [494, 125] on div "calendar-full Select date" at bounding box center [423, 114] width 155 height 27
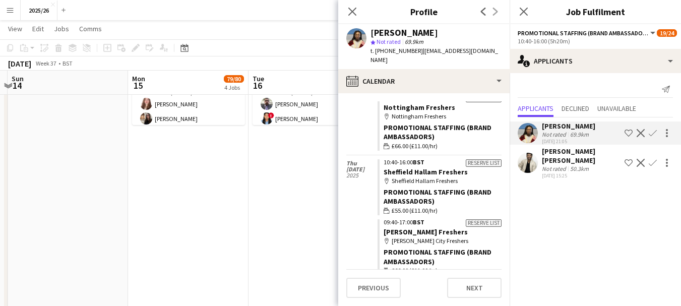
scroll to position [265, 0]
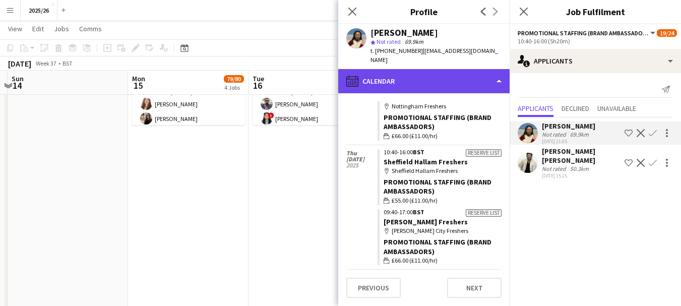
click at [449, 84] on div "calendar-full Calendar" at bounding box center [423, 81] width 171 height 24
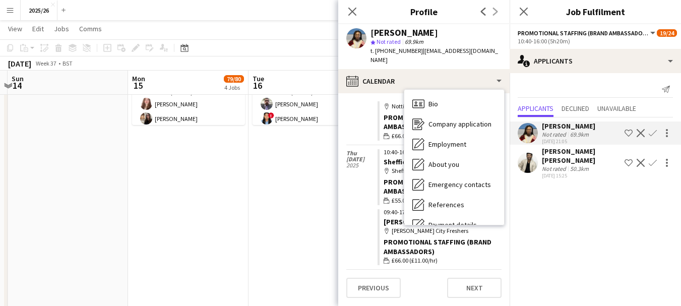
click at [458, 93] on div "Bio Bio Company application Company application Employment Employment About you…" at bounding box center [454, 157] width 100 height 135
click at [463, 103] on div "Bio Bio" at bounding box center [454, 104] width 100 height 20
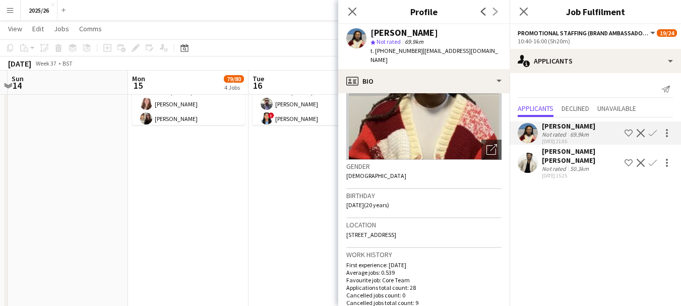
scroll to position [0, 0]
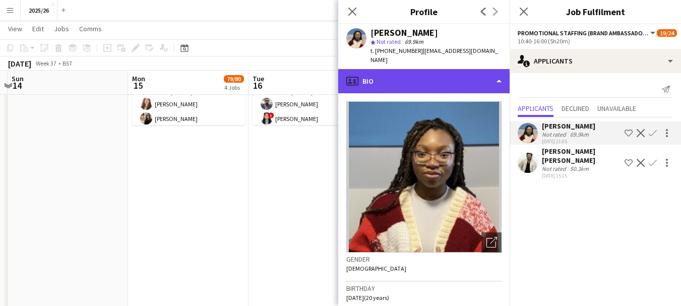
click at [438, 69] on div "profile Bio" at bounding box center [423, 81] width 171 height 24
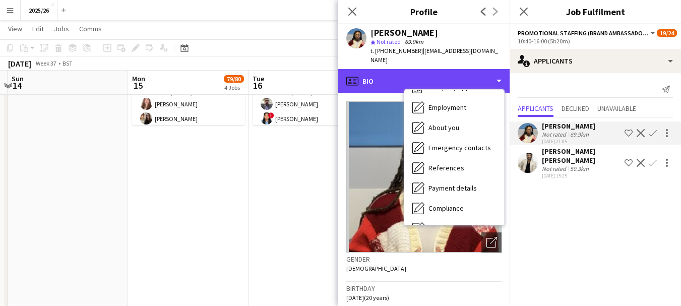
scroll to position [115, 0]
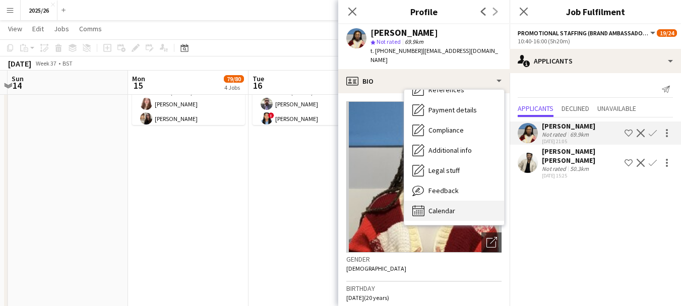
click at [471, 206] on div "Calendar Calendar" at bounding box center [454, 211] width 100 height 20
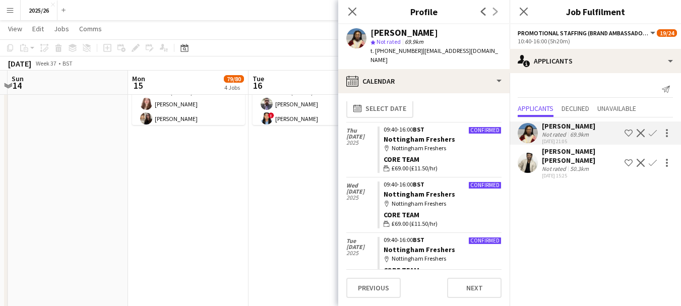
scroll to position [0, 0]
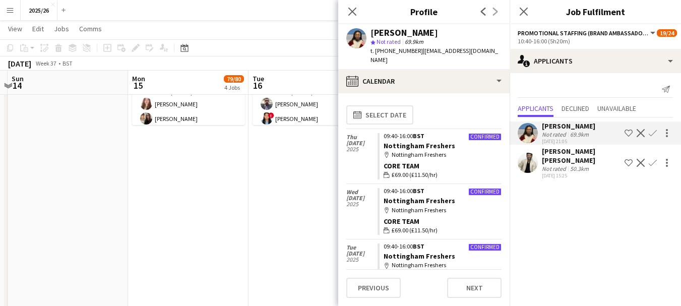
click at [455, 98] on app-calendar-tab "calendar-full Select date Thu 25 Sep 2025 Confirmed 09:40-16:00 BST Nottingham …" at bounding box center [423, 199] width 171 height 213
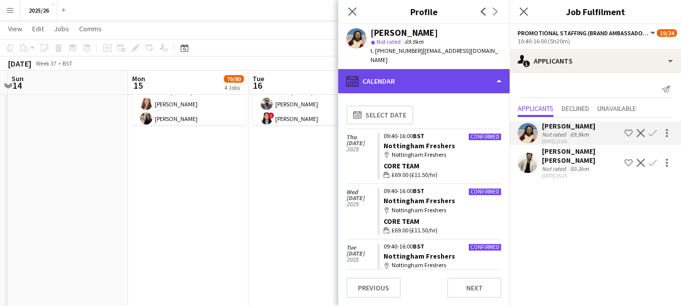
click at [444, 84] on div "calendar-full Calendar" at bounding box center [423, 81] width 171 height 24
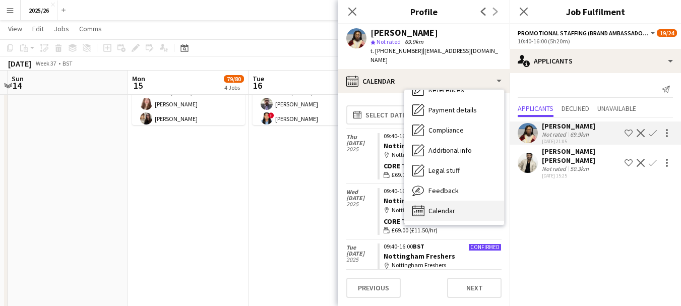
click at [476, 211] on div "Calendar Calendar" at bounding box center [454, 211] width 100 height 20
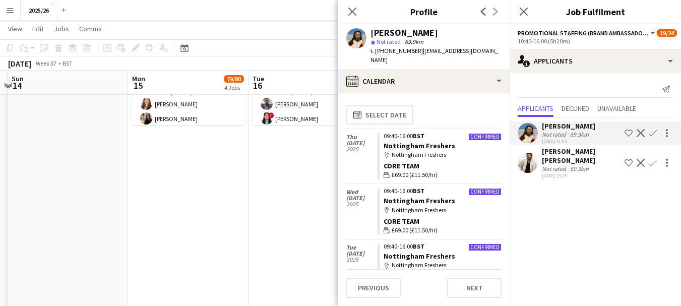
click at [469, 66] on div "Ehimwenma Osarenkhoe-Amadin star Not rated 69.9km t. +447961236142 | vannieamad…" at bounding box center [423, 46] width 171 height 45
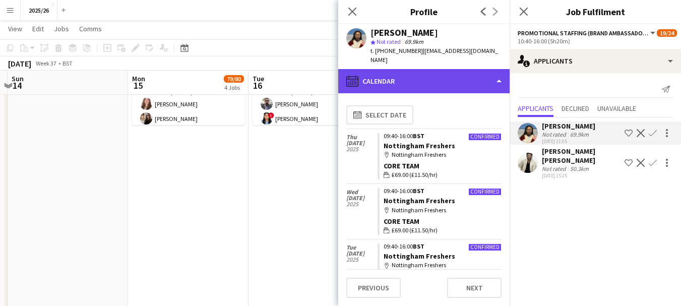
click at [474, 78] on div "calendar-full Calendar" at bounding box center [423, 81] width 171 height 24
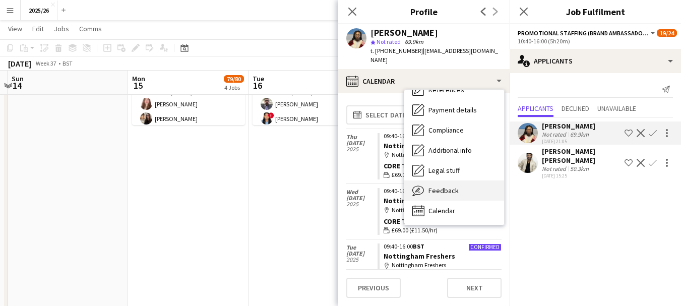
click at [460, 191] on div "Feedback Feedback" at bounding box center [454, 191] width 100 height 20
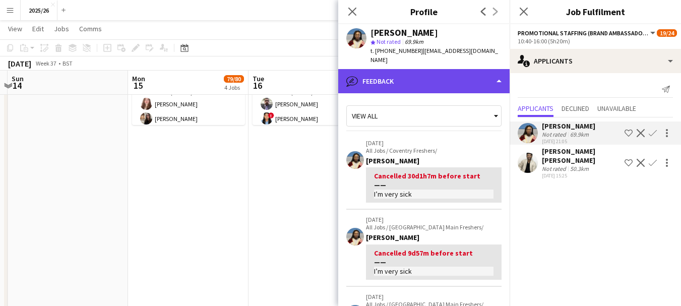
click at [428, 88] on div "bubble-pencil Feedback" at bounding box center [423, 81] width 171 height 24
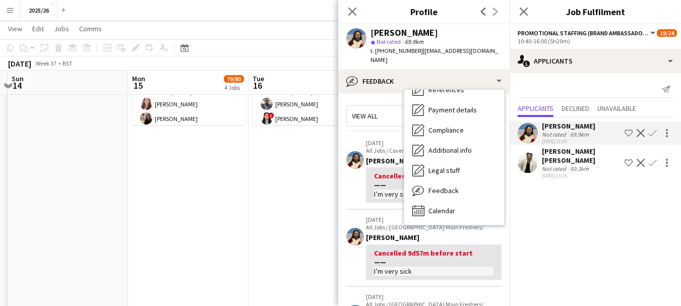
click at [396, 246] on div "Cancelled 9d57m before start I’m very sick" at bounding box center [434, 263] width 136 height 36
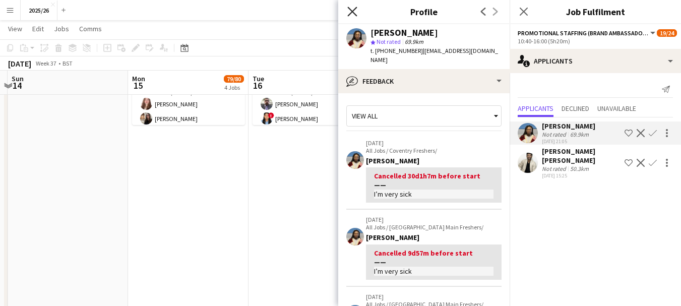
click at [349, 15] on icon at bounding box center [352, 12] width 10 height 10
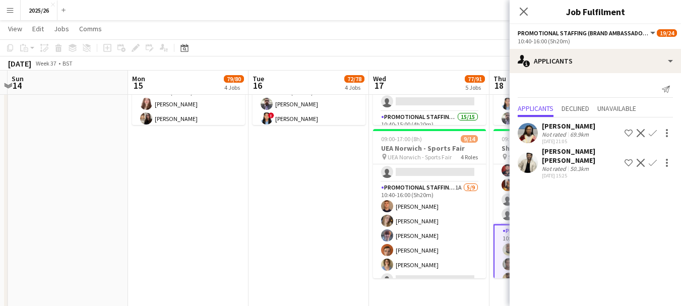
click at [538, 138] on div "Ehimwenma Osarenkhoe-Amadin Not rated 69.9km 30-07-2025 21:05 Shortlist crew De…" at bounding box center [595, 133] width 171 height 23
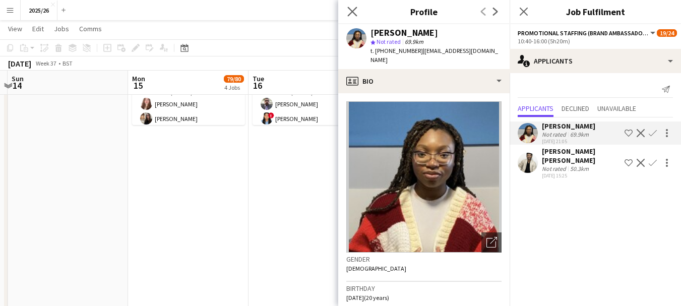
click at [349, 16] on app-icon "Close pop-in" at bounding box center [352, 12] width 15 height 15
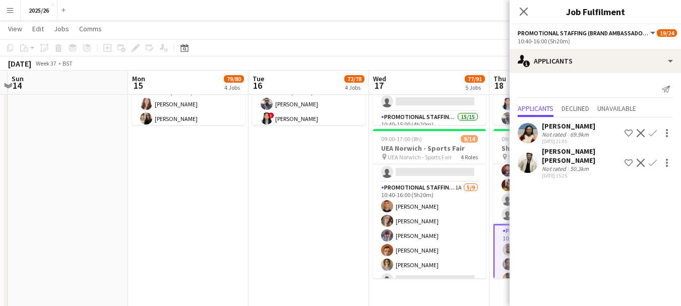
click at [525, 22] on div "Close pop-in" at bounding box center [524, 11] width 28 height 23
click at [523, 11] on icon at bounding box center [524, 12] width 10 height 10
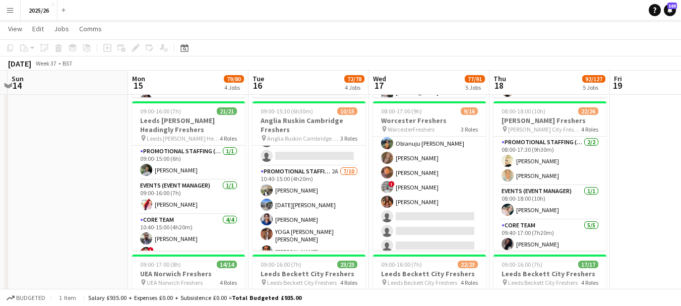
scroll to position [317, 0]
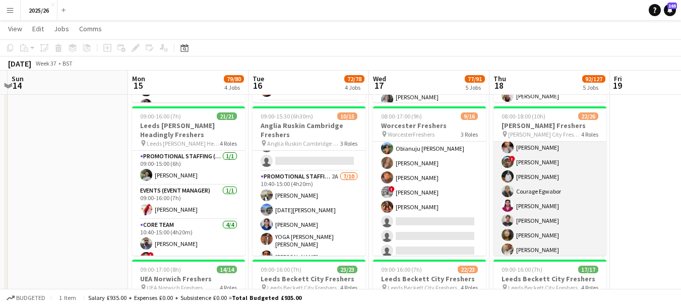
click at [567, 209] on app-card-role "Promotional Staffing (Brand Ambassadors) 4A 14/18 09:40-17:00 (7h20m) ! Daniel …" at bounding box center [550, 251] width 113 height 286
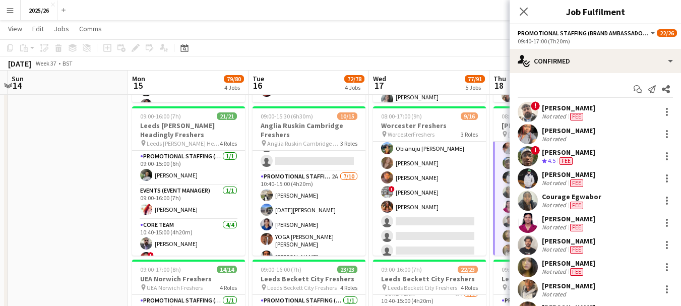
scroll to position [210, 0]
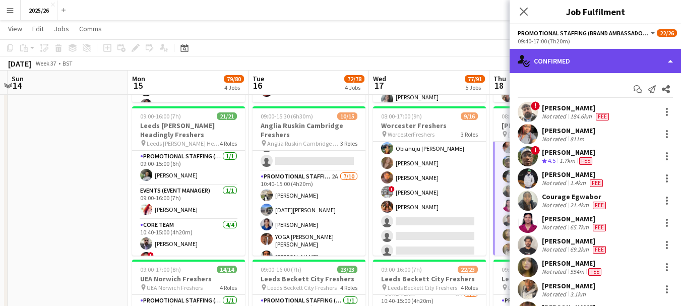
click at [578, 61] on div "single-neutral-actions-check-2 Confirmed" at bounding box center [595, 61] width 171 height 24
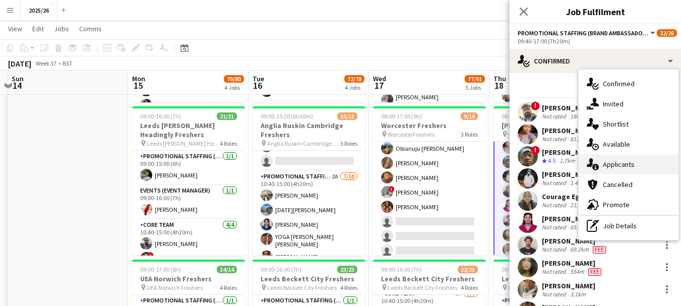
click at [634, 162] on div "single-neutral-actions-information Applicants" at bounding box center [629, 164] width 100 height 20
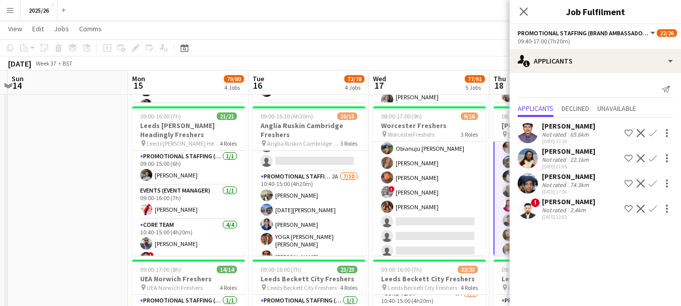
click at [540, 161] on div "Ehimwenma Osarenkhoe-Amadin Not rated 22.1km 30-07-2025 21:05 Shortlist crew De…" at bounding box center [595, 158] width 171 height 23
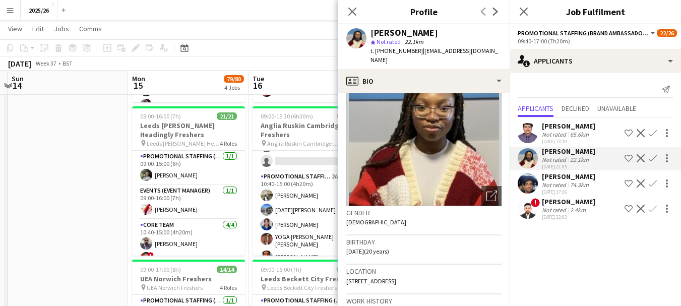
scroll to position [48, 0]
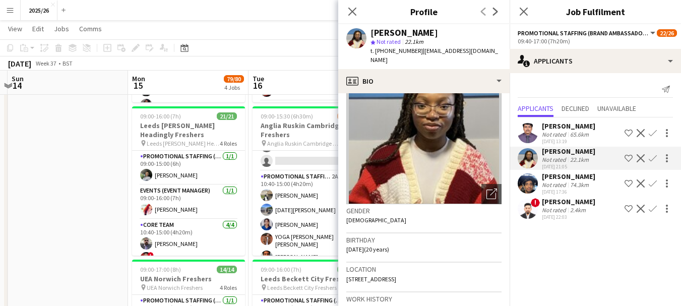
click at [652, 162] on app-icon "Confirm" at bounding box center [653, 158] width 8 height 8
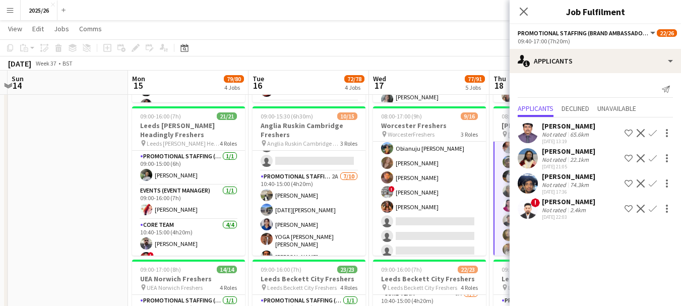
click at [652, 162] on app-icon "Confirm" at bounding box center [653, 158] width 8 height 8
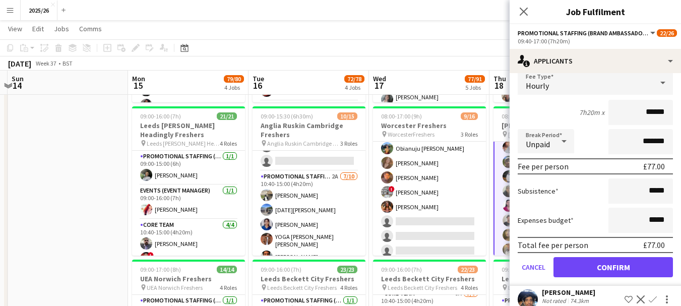
scroll to position [115, 0]
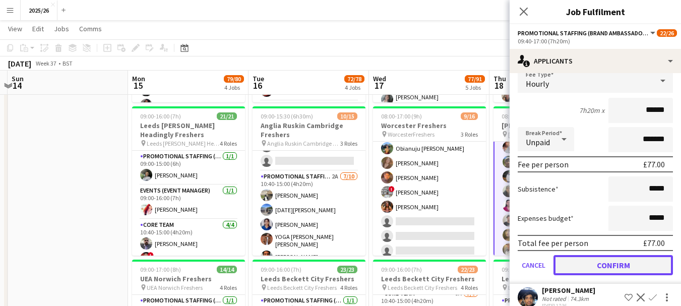
click at [574, 275] on button "Confirm" at bounding box center [614, 265] width 120 height 20
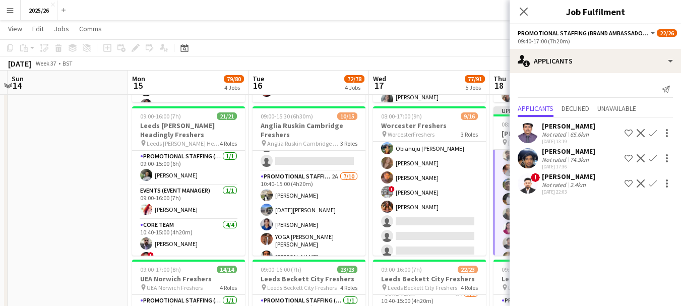
scroll to position [0, 0]
click at [525, 19] on div "Close pop-in" at bounding box center [524, 11] width 28 height 23
click at [524, 15] on icon "Close pop-in" at bounding box center [524, 12] width 10 height 10
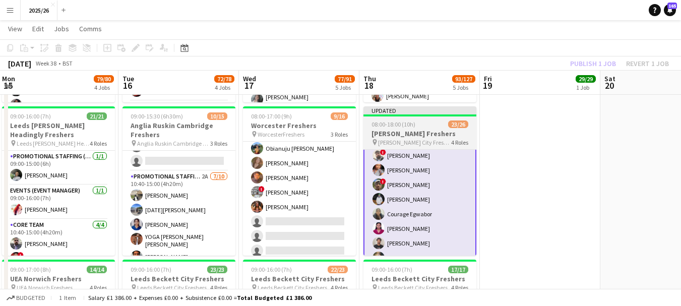
drag, startPoint x: 570, startPoint y: 178, endPoint x: 441, endPoint y: 195, distance: 130.2
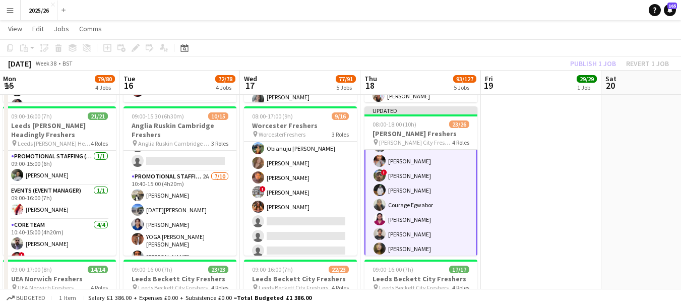
click at [458, 213] on app-card-role "Promotional Staffing (Brand Ambassadors) 3A 15/18 09:40-17:00 (7h20m) Ehimwenma…" at bounding box center [421, 250] width 113 height 288
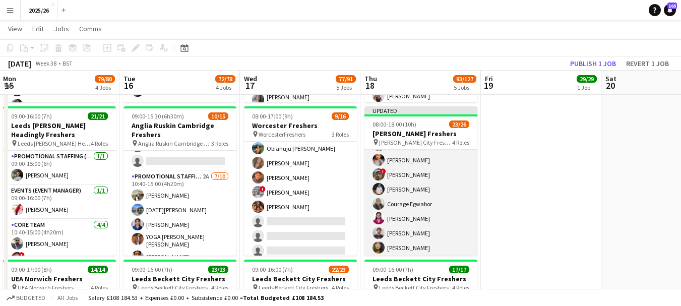
scroll to position [218, 0]
click at [402, 195] on app-card-role "Promotional Staffing (Brand Ambassadors) 3A 15/18 09:40-17:00 (7h20m) Ehimwenma…" at bounding box center [421, 250] width 113 height 286
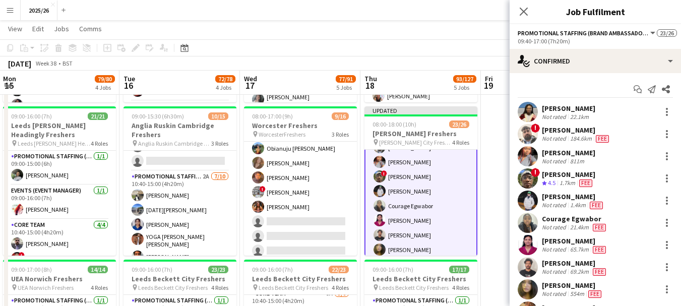
scroll to position [219, 0]
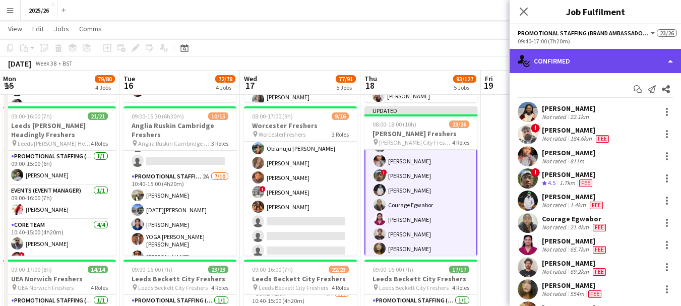
click at [540, 61] on div "single-neutral-actions-check-2 Confirmed" at bounding box center [595, 61] width 171 height 24
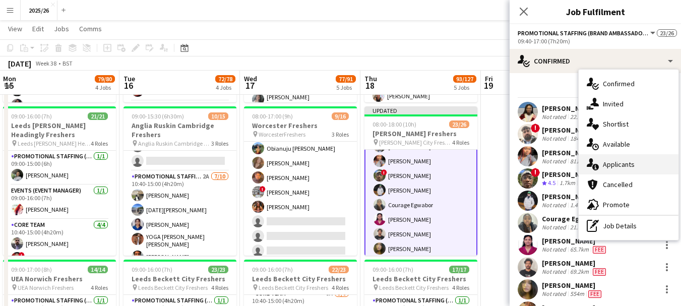
click at [629, 166] on div "single-neutral-actions-information Applicants" at bounding box center [629, 164] width 100 height 20
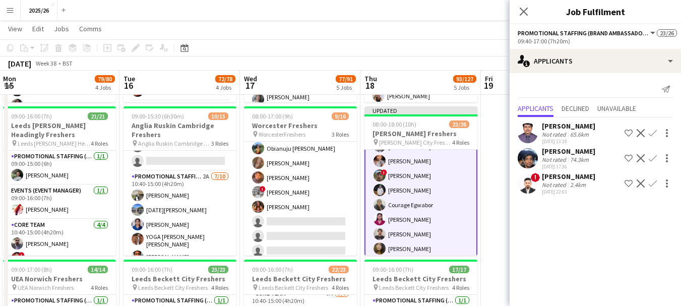
click at [535, 150] on div at bounding box center [528, 158] width 20 height 20
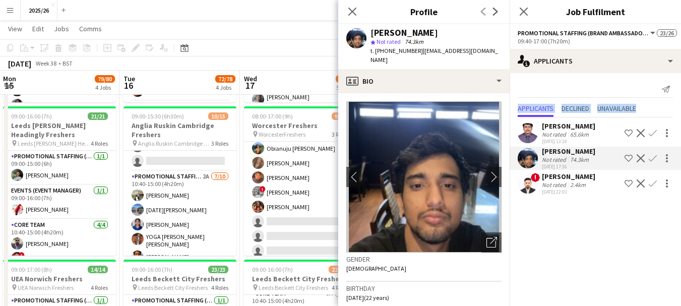
drag, startPoint x: 513, startPoint y: 120, endPoint x: 511, endPoint y: 115, distance: 5.3
click at [511, 115] on mat-tab-group "Applicants Declined Unavailable Rahul Rompally Not rated 65.6km 19-05-2025 13:1…" at bounding box center [595, 149] width 171 height 95
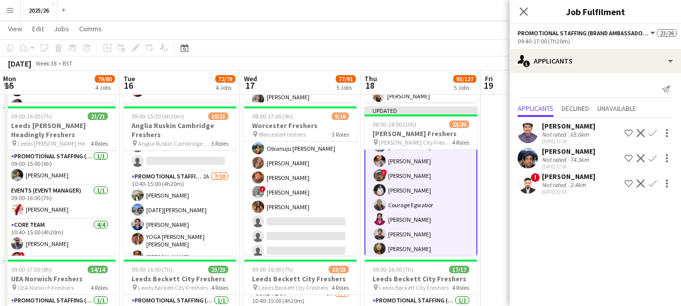
click at [574, 169] on div "20-08-2025 17:36" at bounding box center [568, 166] width 53 height 7
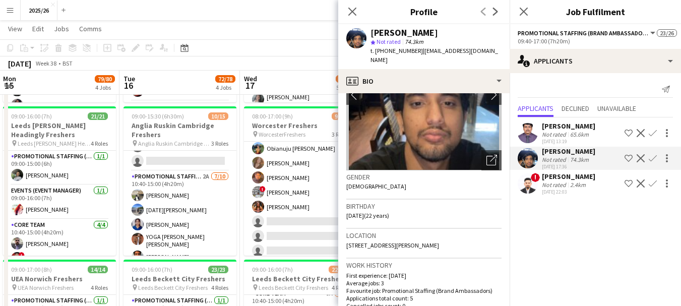
scroll to position [91, 0]
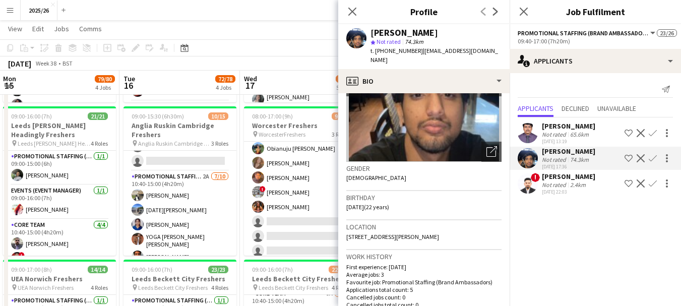
click at [556, 163] on div "Not rated" at bounding box center [555, 160] width 26 height 8
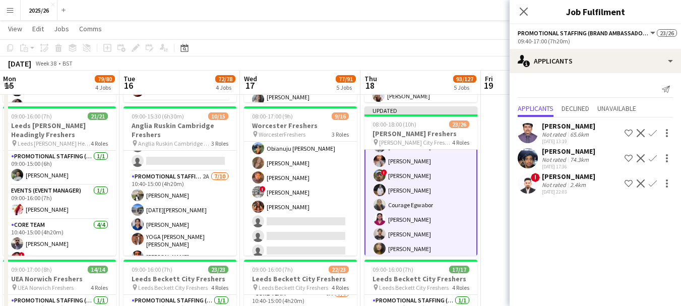
click at [564, 186] on div "Not rated" at bounding box center [555, 185] width 26 height 8
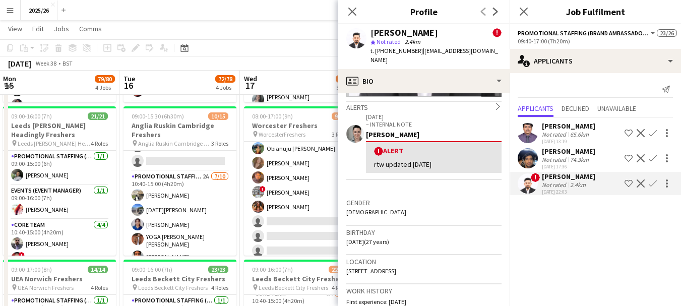
scroll to position [158, 0]
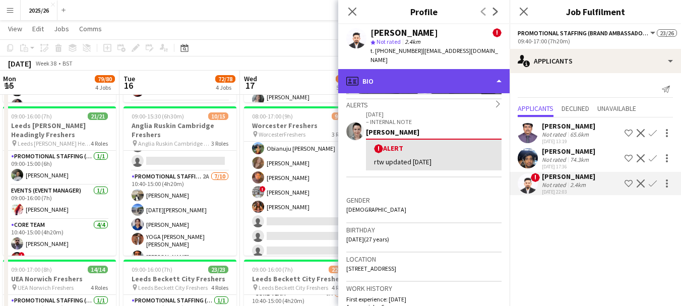
click at [443, 85] on div "profile Bio" at bounding box center [423, 81] width 171 height 24
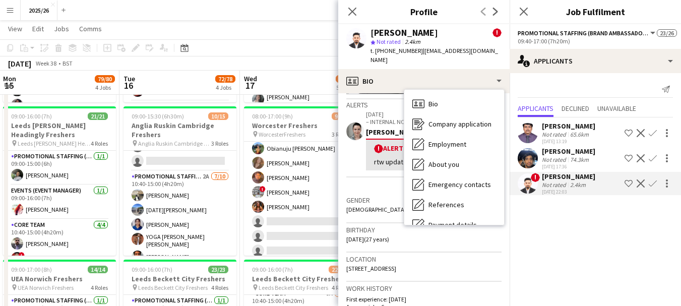
click at [650, 189] on button "Confirm" at bounding box center [653, 184] width 12 height 12
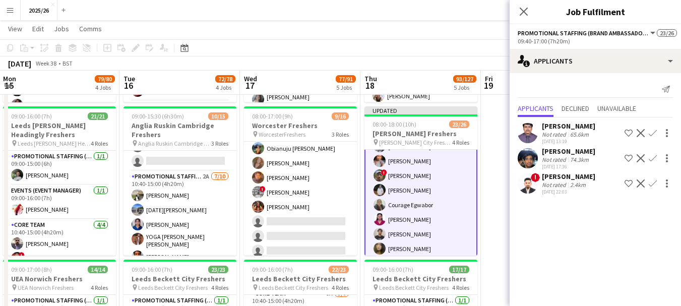
click at [654, 184] on app-icon "Confirm" at bounding box center [653, 184] width 8 height 8
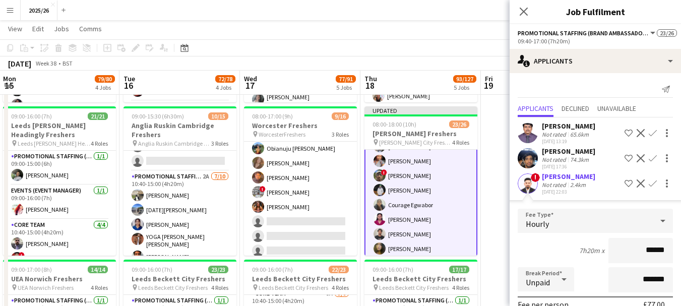
click at [651, 252] on input "******" at bounding box center [641, 250] width 65 height 25
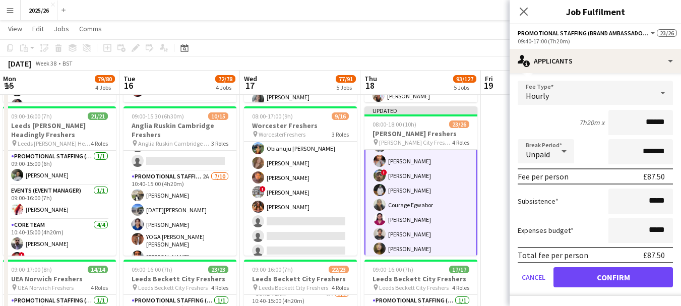
type input "******"
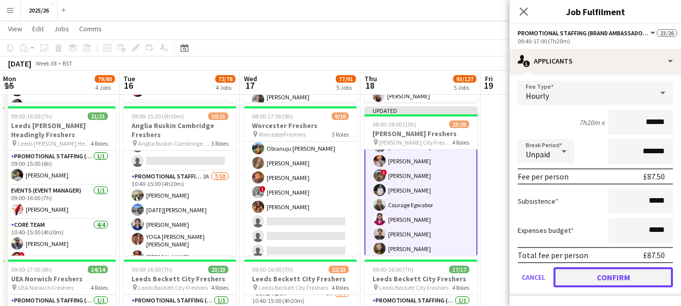
click at [625, 282] on button "Confirm" at bounding box center [614, 277] width 120 height 20
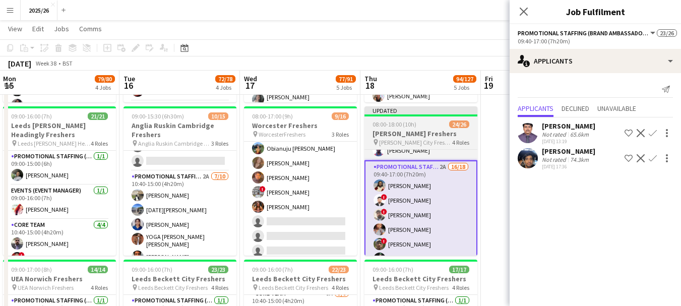
scroll to position [121, 0]
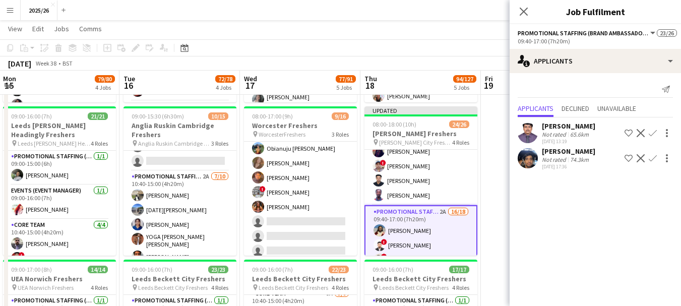
click at [544, 131] on div "Not rated" at bounding box center [555, 135] width 26 height 8
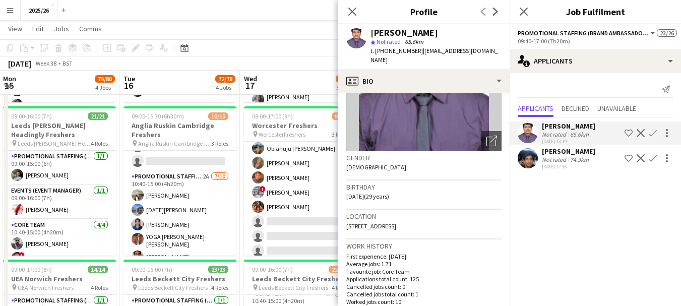
scroll to position [79, 0]
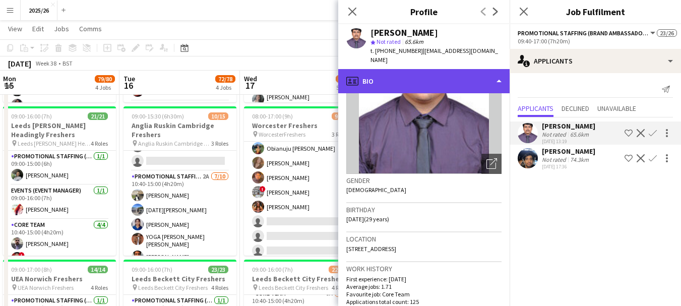
click at [476, 77] on div "profile Bio" at bounding box center [423, 81] width 171 height 24
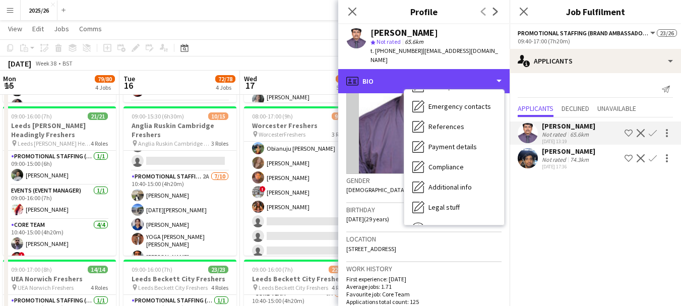
scroll to position [115, 0]
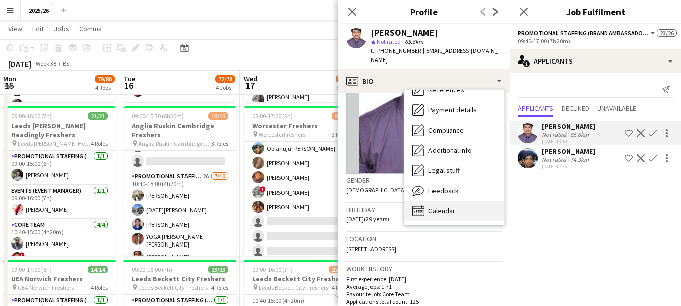
click at [482, 201] on div "Calendar Calendar" at bounding box center [454, 211] width 100 height 20
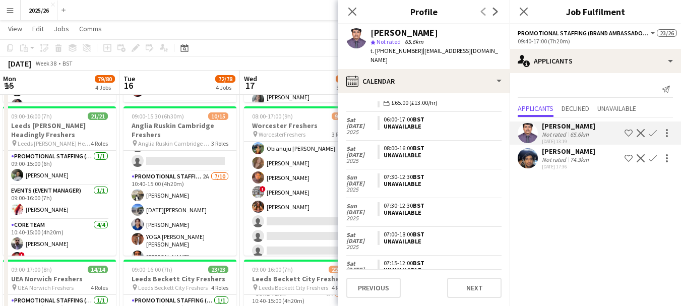
scroll to position [1037, 0]
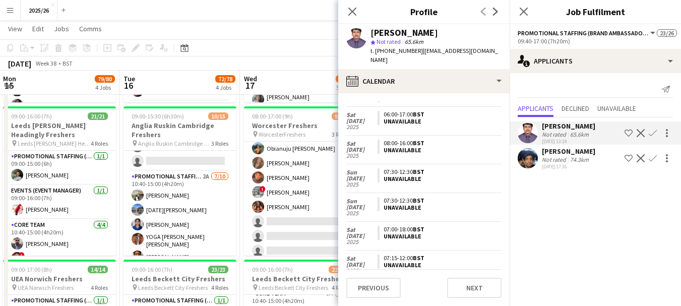
click at [525, 4] on div "Close pop-in" at bounding box center [524, 11] width 28 height 23
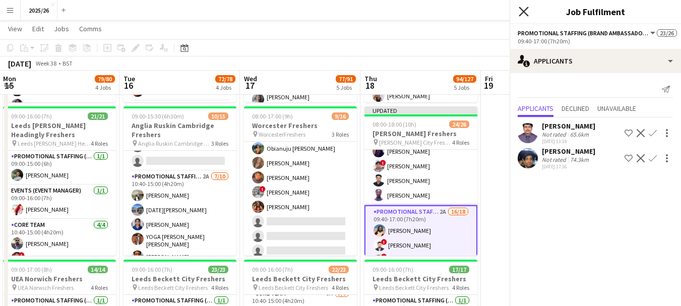
click at [526, 12] on icon "Close pop-in" at bounding box center [524, 12] width 10 height 10
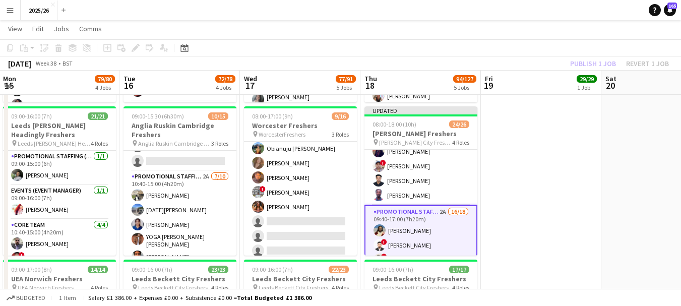
click at [582, 66] on div "Publish 1 job Revert 1 job" at bounding box center [619, 63] width 123 height 13
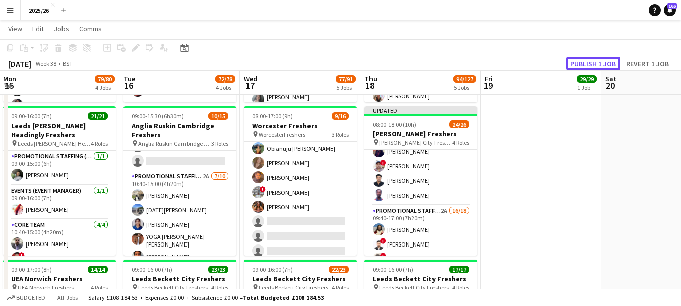
click at [582, 66] on button "Publish 1 job" at bounding box center [593, 63] width 54 height 13
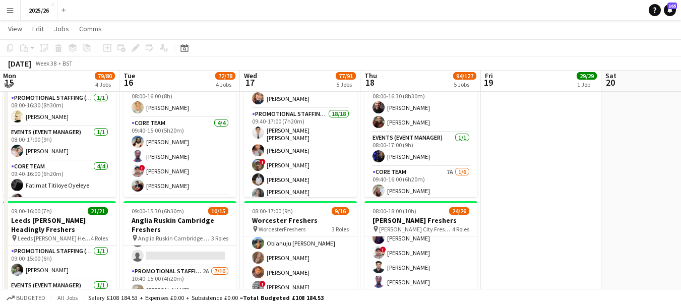
scroll to position [168, 0]
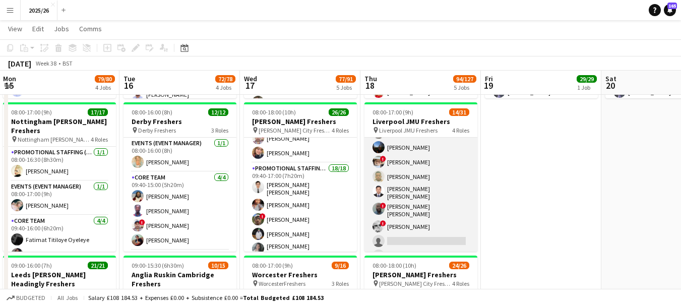
click at [460, 213] on app-card-role "Promotional Staffing (Brand Ambassadors) 7A 10/22 09:40-16:00 (6h20m) Shayanya …" at bounding box center [421, 238] width 113 height 347
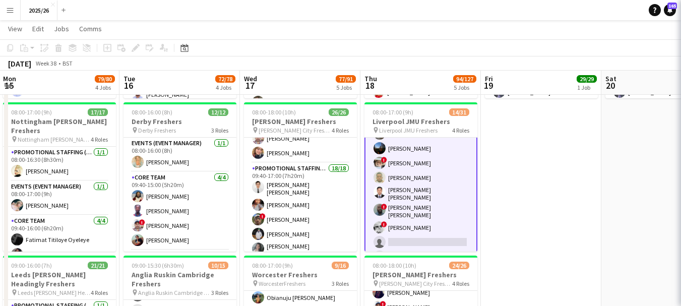
scroll to position [265, 0]
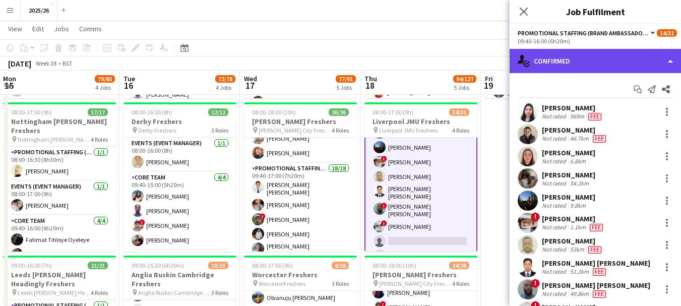
click at [600, 52] on div "single-neutral-actions-check-2 Confirmed" at bounding box center [595, 61] width 171 height 24
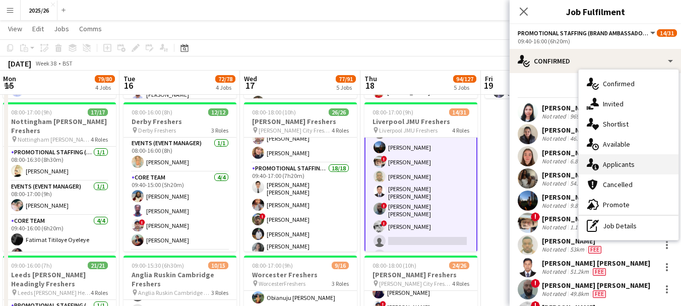
click at [637, 159] on div "single-neutral-actions-information Applicants" at bounding box center [629, 164] width 100 height 20
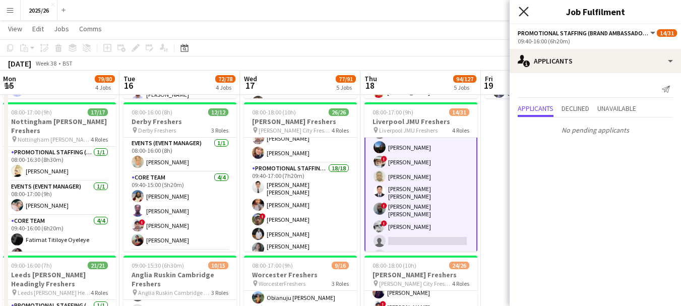
click at [520, 14] on icon "Close pop-in" at bounding box center [524, 12] width 10 height 10
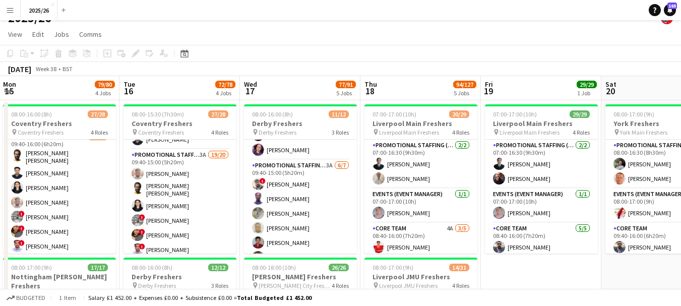
scroll to position [6, 0]
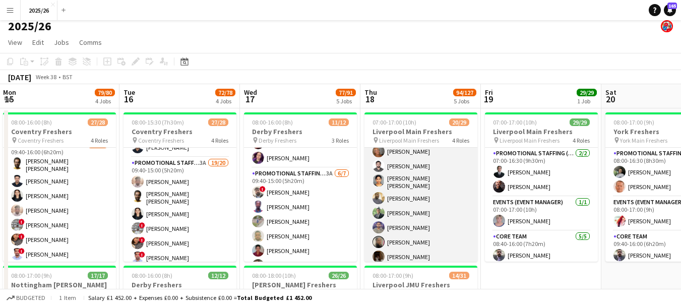
click at [447, 207] on app-card-role "Promotional Staffing (Brand Ambassadors) 2A 14/21 08:40-16:00 (7h20m) Muhammad …" at bounding box center [421, 235] width 113 height 339
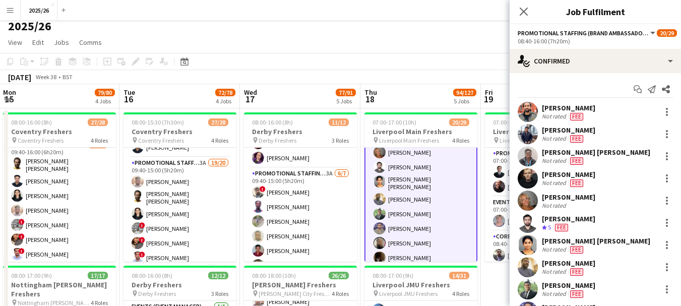
scroll to position [264, 0]
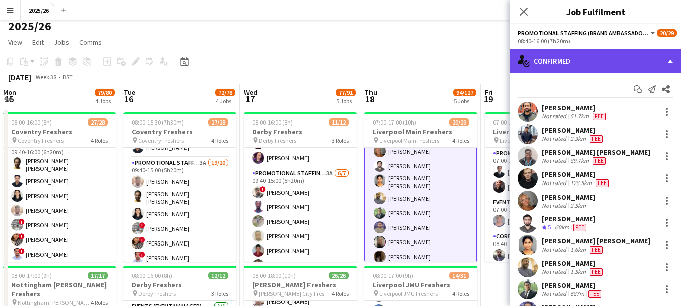
click at [605, 55] on div "single-neutral-actions-check-2 Confirmed" at bounding box center [595, 61] width 171 height 24
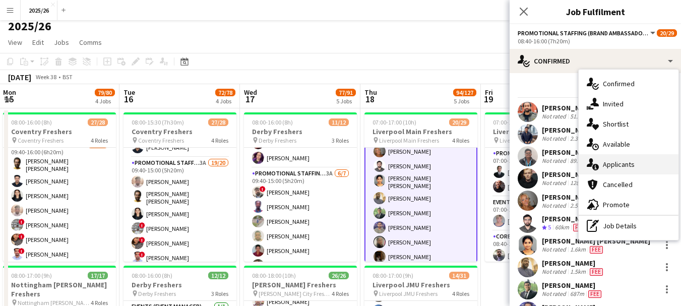
click at [624, 169] on div "single-neutral-actions-information Applicants" at bounding box center [629, 164] width 100 height 20
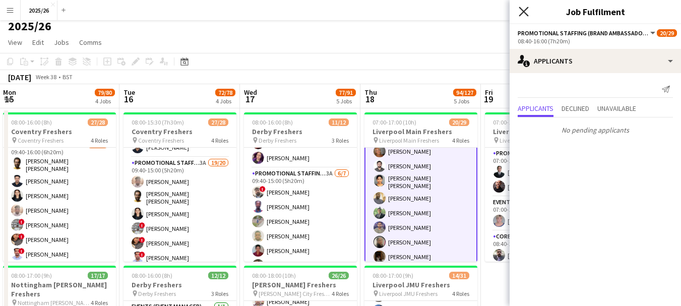
click at [521, 9] on icon at bounding box center [524, 12] width 10 height 10
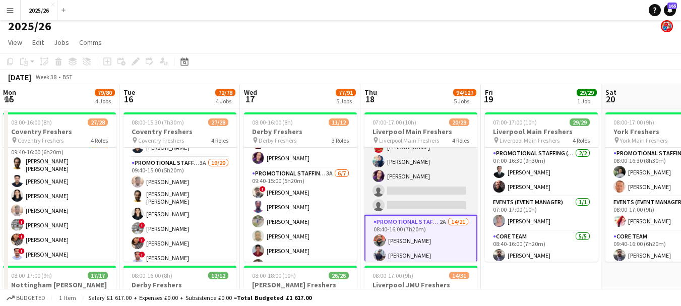
click at [429, 189] on app-card-role "Core Team 4A 3/5 08:40-16:00 (7h20m) Annes Louis Amel Hadfi Megan Noone single-…" at bounding box center [421, 169] width 113 height 93
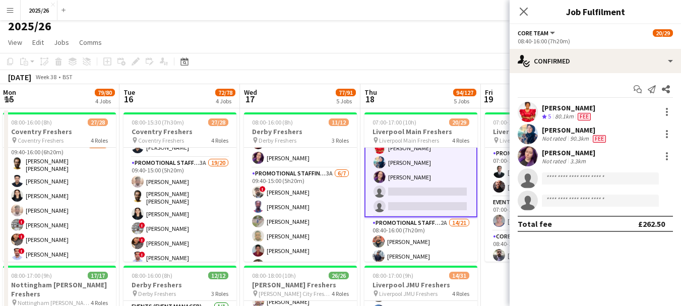
scroll to position [109, 0]
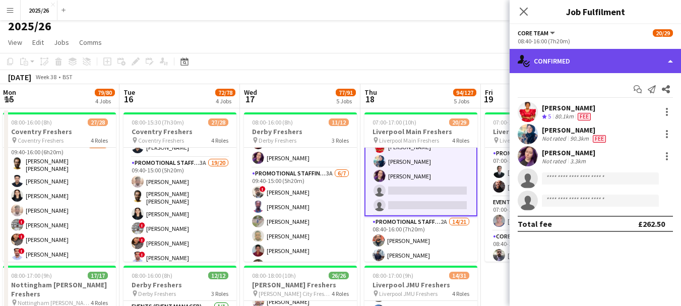
click at [564, 63] on div "single-neutral-actions-check-2 Confirmed" at bounding box center [595, 61] width 171 height 24
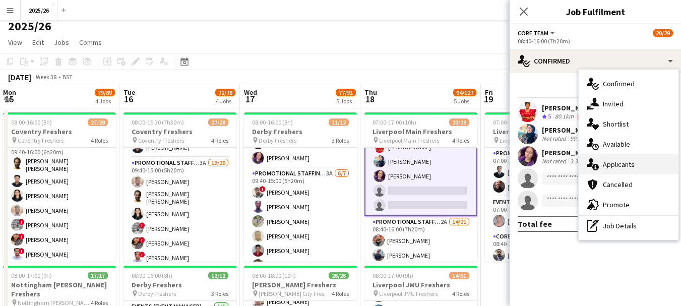
click at [625, 161] on div "single-neutral-actions-information Applicants" at bounding box center [629, 164] width 100 height 20
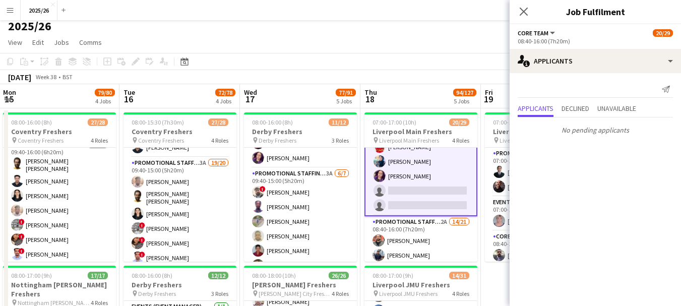
click at [518, 18] on div "Close pop-in" at bounding box center [524, 11] width 28 height 23
click at [530, 10] on app-icon "Close pop-in" at bounding box center [524, 12] width 15 height 15
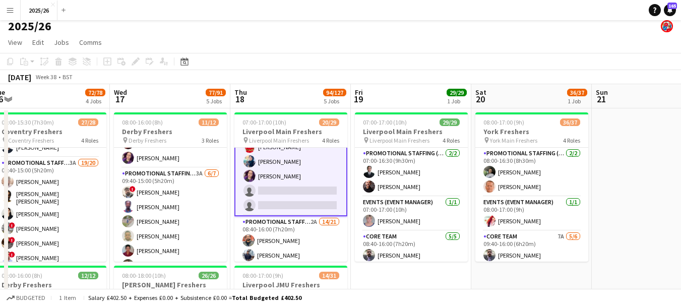
drag, startPoint x: 578, startPoint y: 193, endPoint x: 351, endPoint y: 209, distance: 227.5
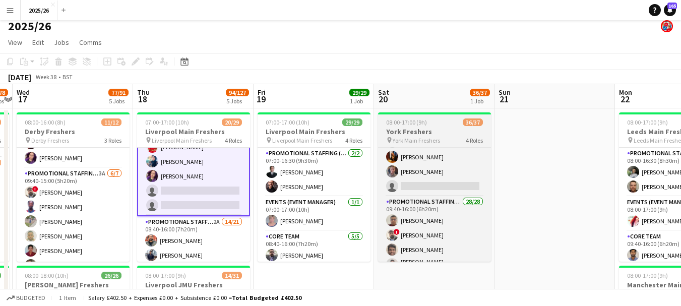
scroll to position [115, 0]
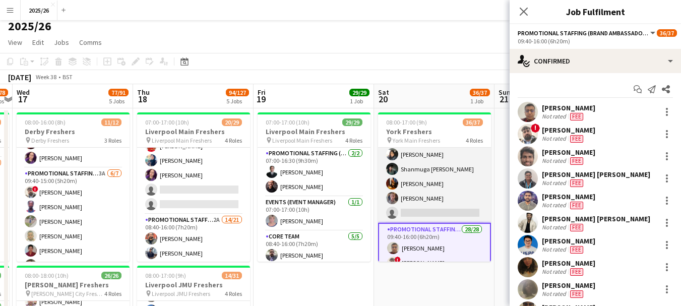
scroll to position [108, 0]
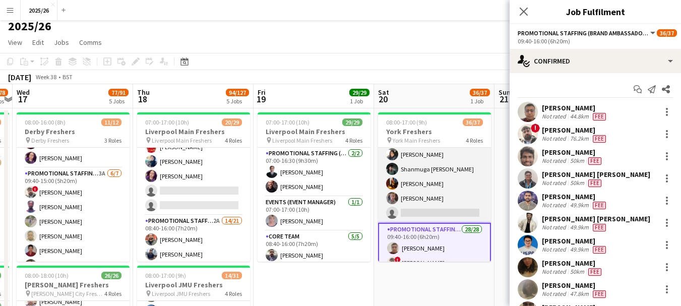
click at [404, 207] on app-card-role "Core Team 7A 5/6 09:40-16:00 (6h20m) Stephen Gaunt Catherine Saffari Shanmuga P…" at bounding box center [434, 168] width 113 height 107
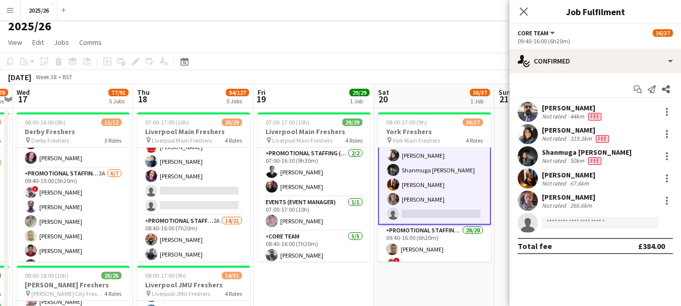
scroll to position [116, 0]
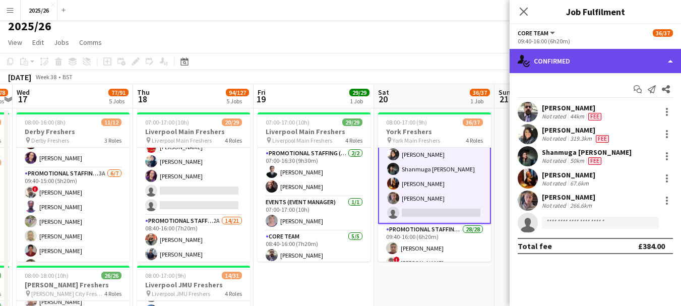
click at [556, 62] on div "single-neutral-actions-check-2 Confirmed" at bounding box center [595, 61] width 171 height 24
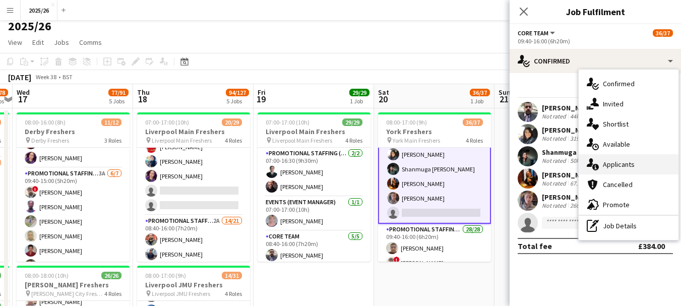
click at [622, 162] on div "single-neutral-actions-information Applicants" at bounding box center [629, 164] width 100 height 20
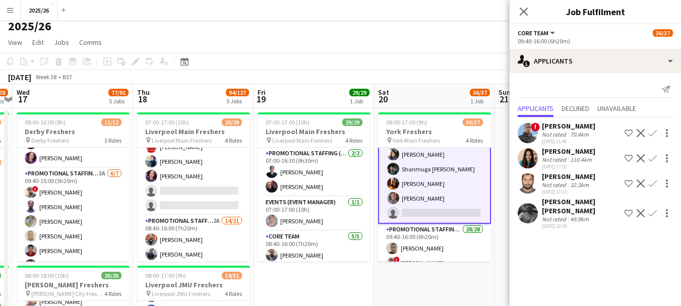
click at [524, 214] on app-user-avatar at bounding box center [528, 213] width 20 height 20
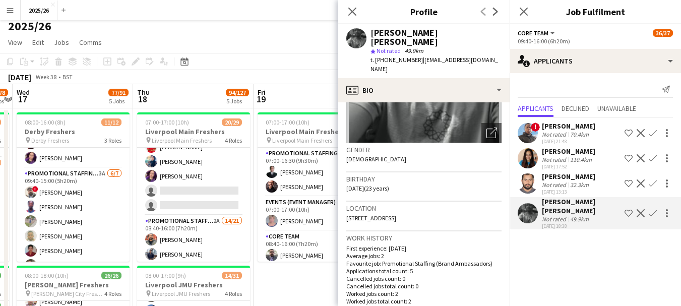
scroll to position [21, 0]
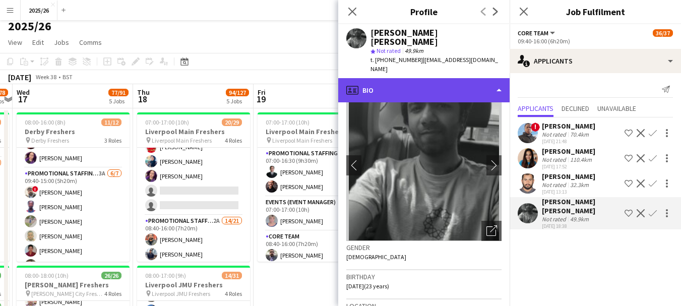
click at [468, 86] on div "profile Bio" at bounding box center [423, 90] width 171 height 24
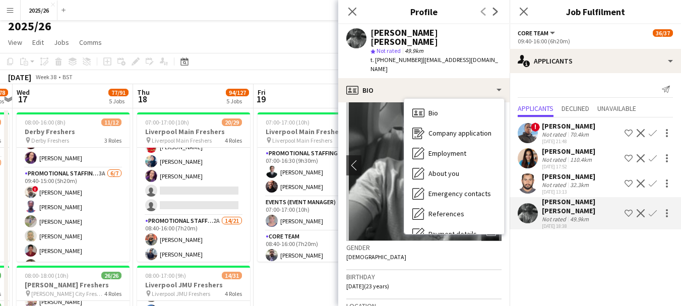
click at [502, 213] on div "Bio Bio Company application Company application Employment Employment About you…" at bounding box center [454, 166] width 100 height 135
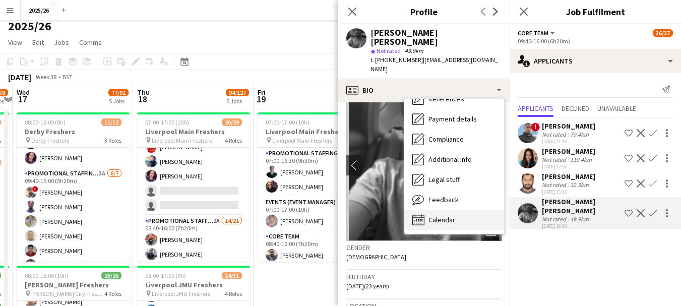
click at [458, 217] on div "Calendar Calendar" at bounding box center [454, 220] width 100 height 20
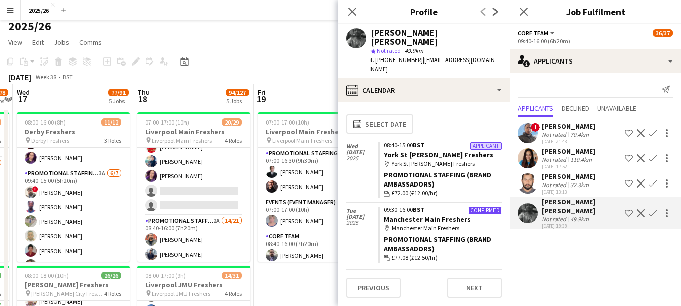
drag, startPoint x: 493, startPoint y: 142, endPoint x: 508, endPoint y: 187, distance: 47.7
click at [508, 187] on app-calendar-tab "calendar-full Select date Wed 24 Sep 2025 Applicant 08:40-15:00 BST York St Joh…" at bounding box center [423, 204] width 171 height 204
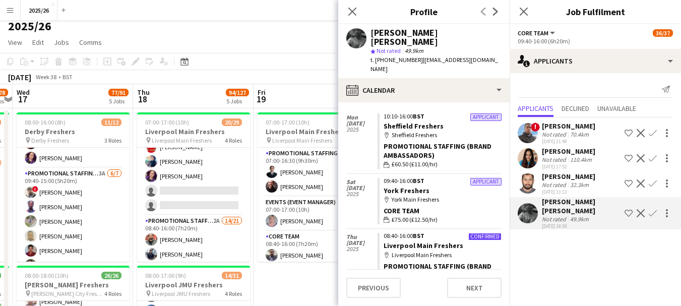
scroll to position [172, 0]
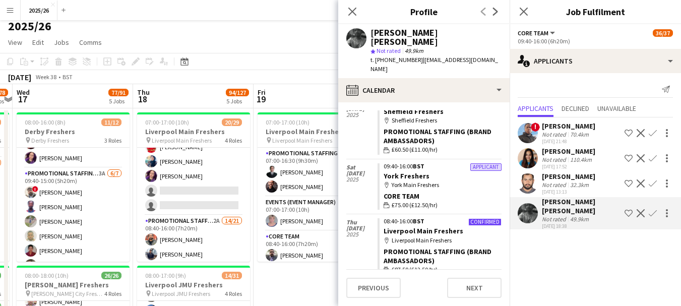
click at [553, 183] on div "Not rated" at bounding box center [555, 185] width 26 height 8
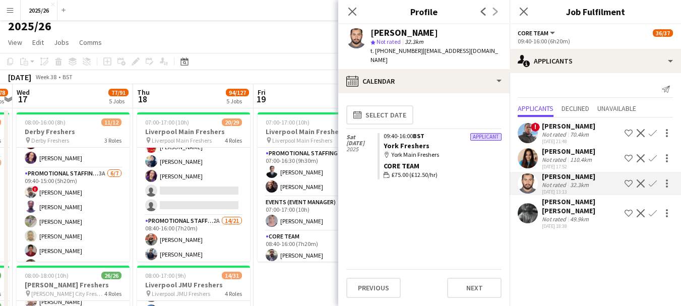
click at [570, 161] on div "110.4km" at bounding box center [581, 160] width 26 height 8
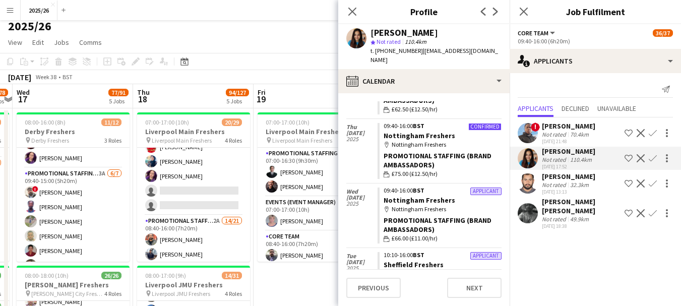
scroll to position [0, 0]
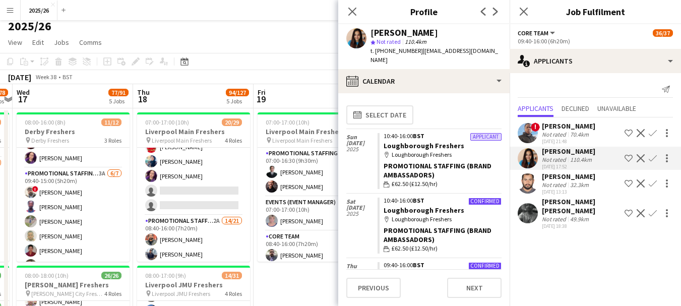
click at [572, 138] on div "17-05-2025 21:48" at bounding box center [568, 141] width 53 height 7
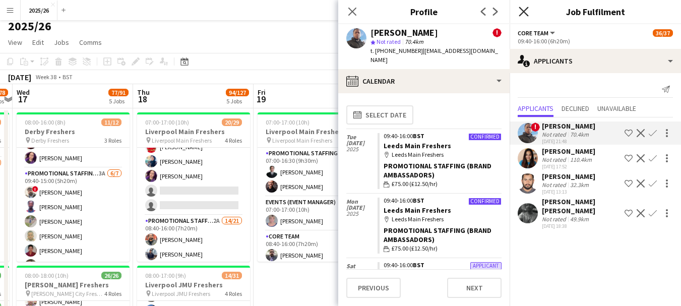
click at [523, 9] on icon "Close pop-in" at bounding box center [524, 12] width 10 height 10
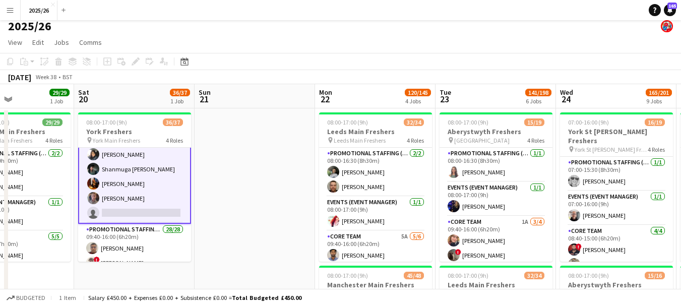
drag, startPoint x: 569, startPoint y: 112, endPoint x: 267, endPoint y: 199, distance: 314.8
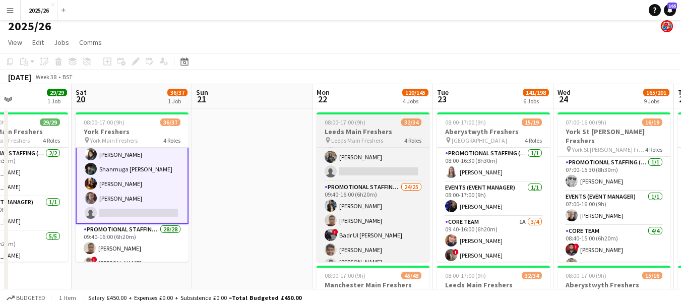
scroll to position [215, 0]
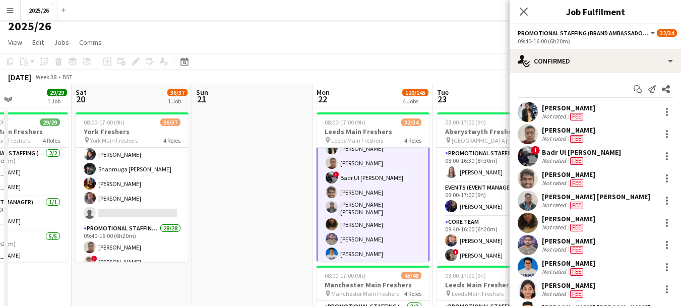
scroll to position [216, 0]
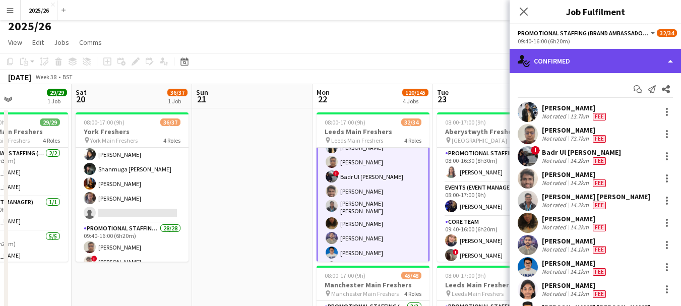
click at [600, 56] on div "single-neutral-actions-check-2 Confirmed" at bounding box center [595, 61] width 171 height 24
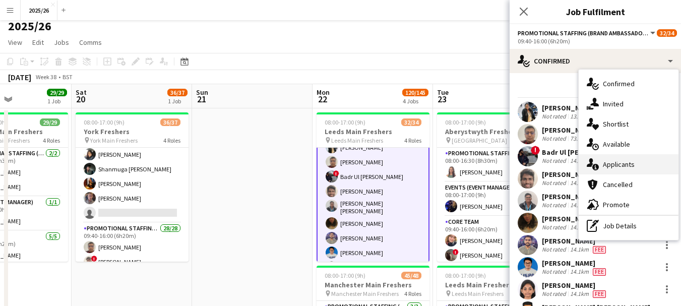
click at [622, 161] on div "single-neutral-actions-information Applicants" at bounding box center [629, 164] width 100 height 20
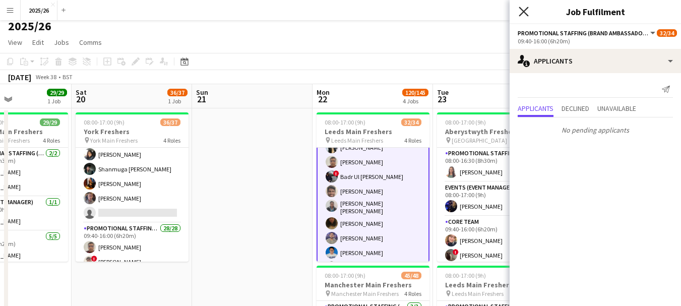
click at [523, 12] on icon at bounding box center [524, 12] width 10 height 10
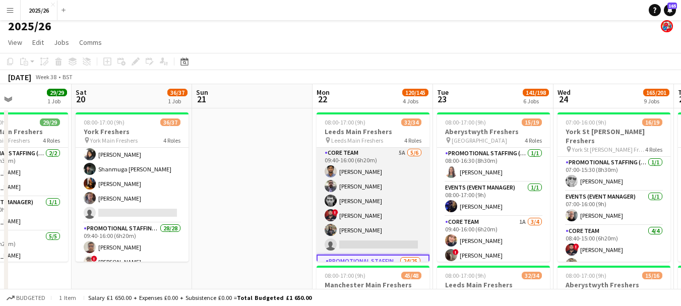
click at [385, 200] on app-card-role "Core Team 5A 5/6 09:40-16:00 (6h20m) Aathish Loganathan Stephen Gaunt Nicholas …" at bounding box center [373, 200] width 113 height 107
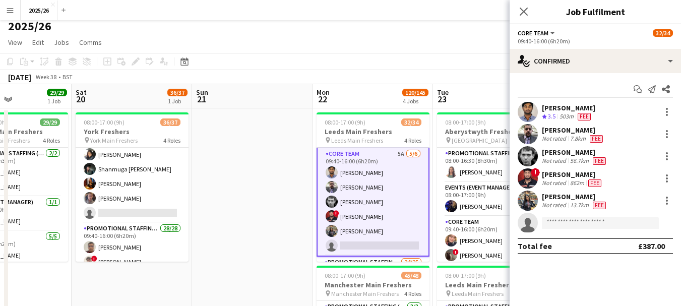
scroll to position [85, 0]
drag, startPoint x: 610, startPoint y: 53, endPoint x: 615, endPoint y: 45, distance: 9.1
click at [615, 45] on app-options-switcher "Core Team All roles Core Team 32/34 09:40-16:00 (6h20m)" at bounding box center [595, 36] width 171 height 25
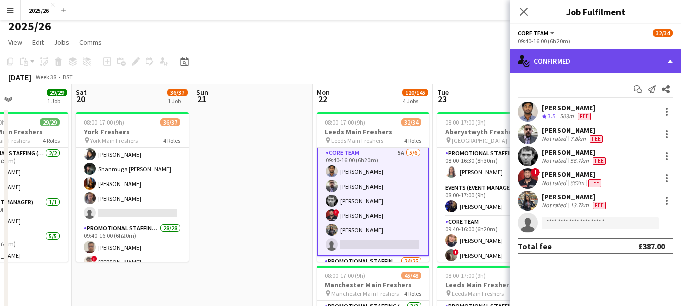
click at [620, 66] on div "single-neutral-actions-check-2 Confirmed" at bounding box center [595, 61] width 171 height 24
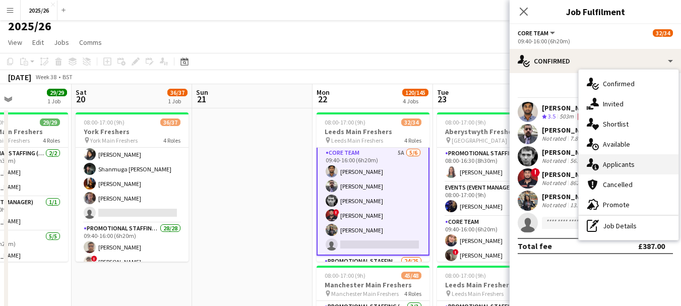
click at [621, 169] on div "single-neutral-actions-information Applicants" at bounding box center [629, 164] width 100 height 20
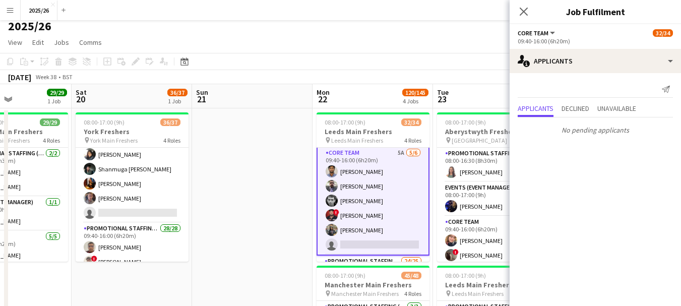
click at [523, 18] on div "Close pop-in" at bounding box center [524, 11] width 28 height 23
click at [522, 13] on icon at bounding box center [524, 12] width 10 height 10
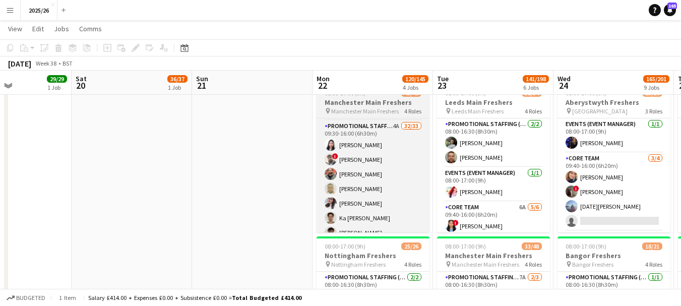
scroll to position [100, 0]
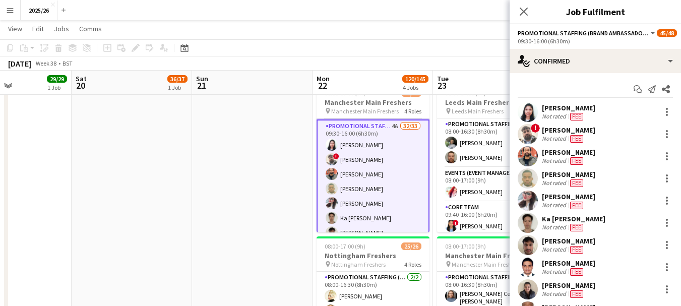
scroll to position [84, 0]
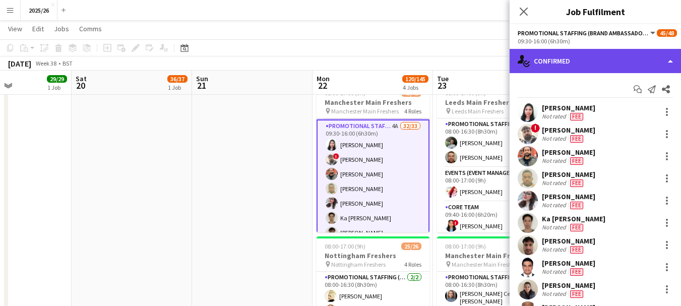
click at [616, 57] on div "single-neutral-actions-check-2 Confirmed" at bounding box center [595, 61] width 171 height 24
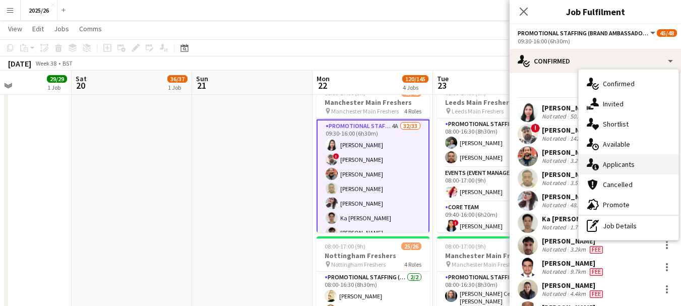
click at [625, 160] on div "single-neutral-actions-information Applicants" at bounding box center [629, 164] width 100 height 20
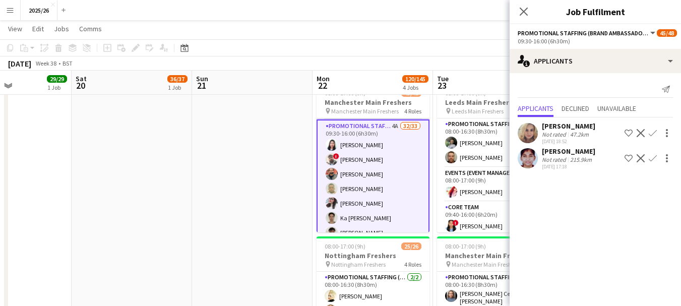
click at [536, 137] on app-user-avatar at bounding box center [528, 133] width 20 height 20
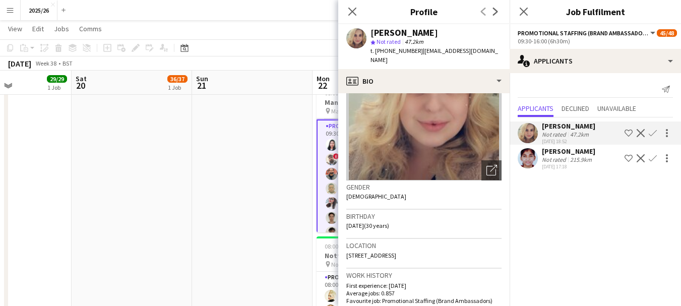
scroll to position [70, 0]
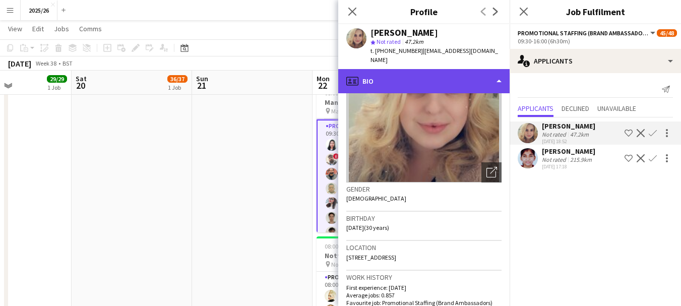
click at [439, 79] on div "profile Bio" at bounding box center [423, 81] width 171 height 24
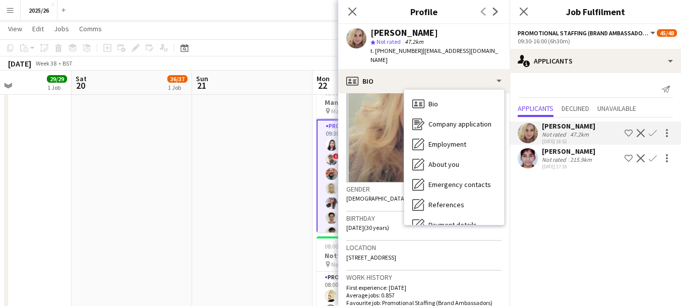
click at [521, 205] on mat-expansion-panel "users2 Applicants Send notification Applicants Declined Unavailable Amy Mowle N…" at bounding box center [595, 189] width 171 height 233
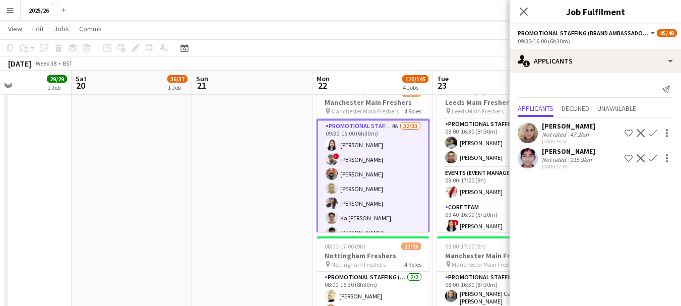
click at [652, 130] on app-icon "Confirm" at bounding box center [653, 133] width 8 height 8
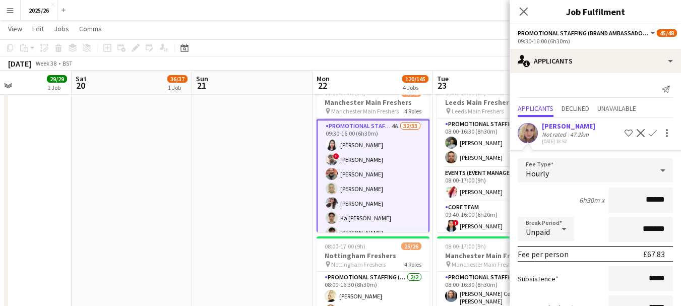
click at [523, 131] on app-user-avatar at bounding box center [528, 133] width 20 height 20
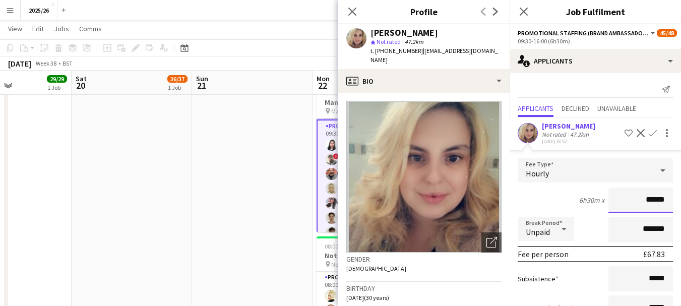
click at [651, 200] on input "******" at bounding box center [641, 200] width 65 height 25
type input "******"
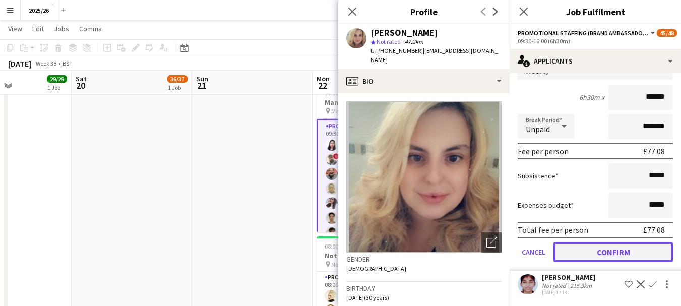
click at [642, 253] on button "Confirm" at bounding box center [614, 252] width 120 height 20
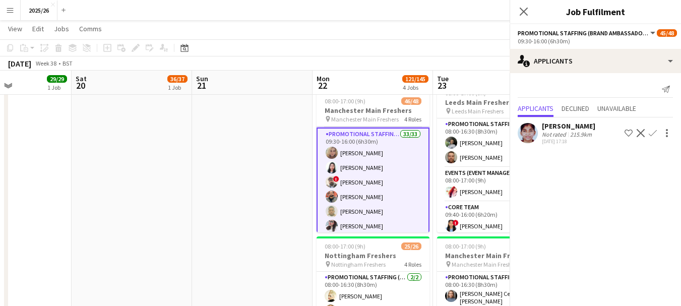
scroll to position [0, 0]
click at [521, 12] on icon "Close pop-in" at bounding box center [524, 12] width 10 height 10
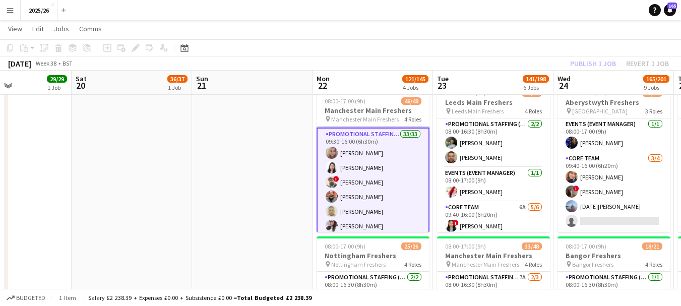
click at [585, 63] on div "Publish 1 job Revert 1 job" at bounding box center [619, 63] width 123 height 13
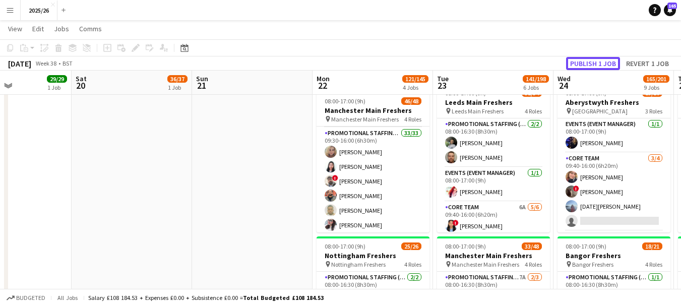
click at [585, 63] on button "Publish 1 job" at bounding box center [593, 63] width 54 height 13
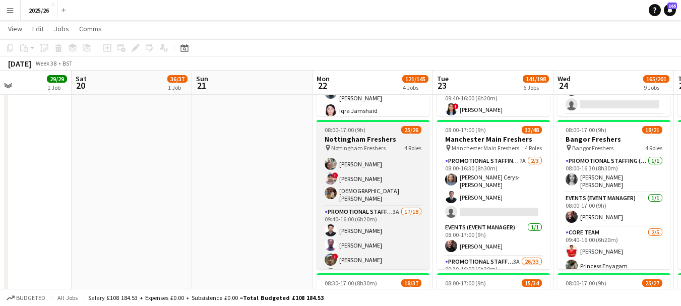
scroll to position [154, 0]
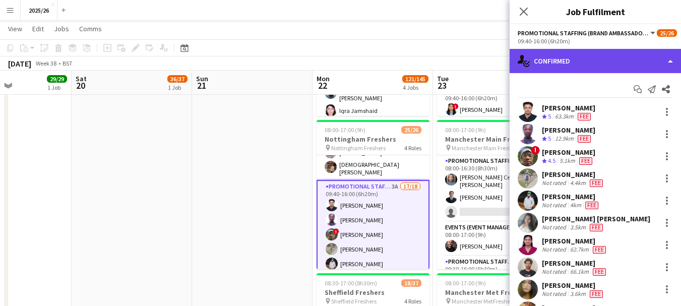
click at [599, 50] on div "single-neutral-actions-check-2 Confirmed" at bounding box center [595, 61] width 171 height 24
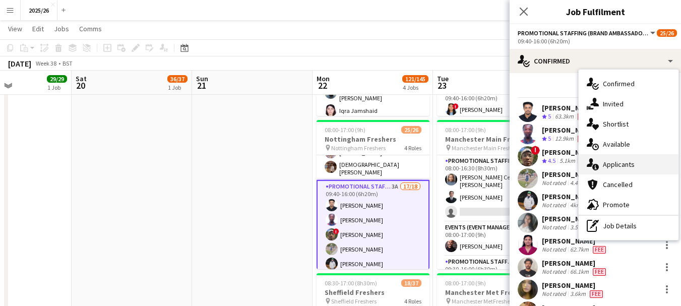
click at [621, 169] on div "single-neutral-actions-information Applicants" at bounding box center [629, 164] width 100 height 20
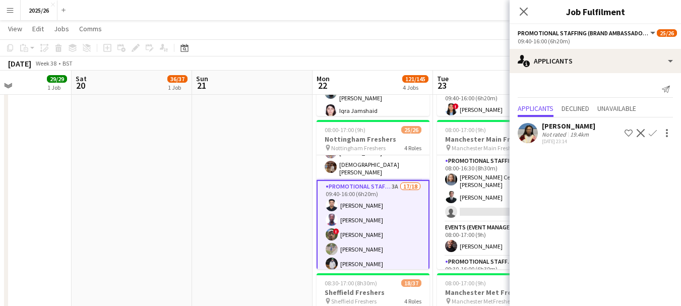
click at [655, 133] on button "Confirm" at bounding box center [653, 133] width 12 height 12
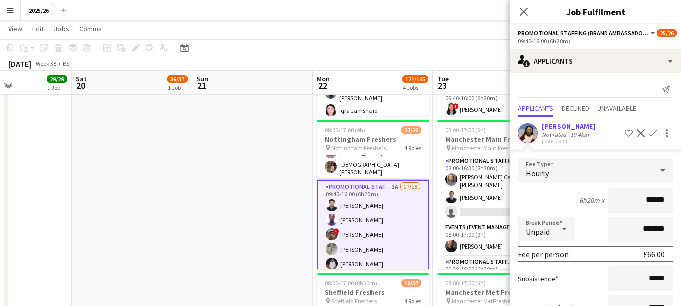
click at [532, 135] on app-user-avatar at bounding box center [528, 133] width 20 height 20
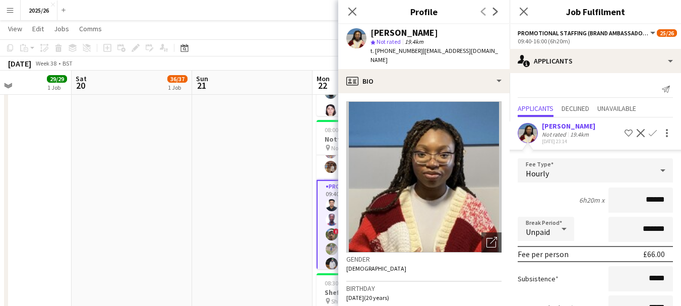
click at [649, 137] on app-icon "Confirm" at bounding box center [653, 133] width 8 height 8
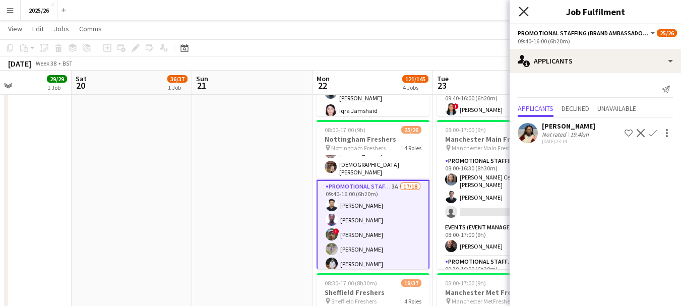
click at [521, 8] on icon "Close pop-in" at bounding box center [524, 12] width 10 height 10
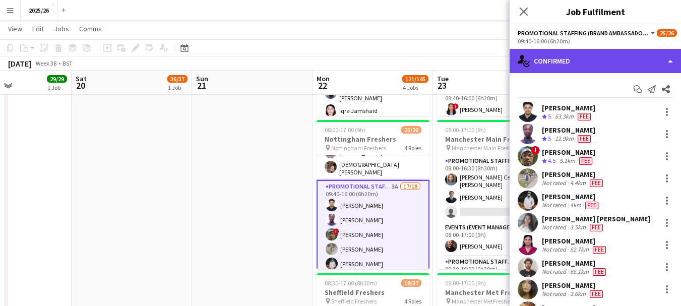
click at [565, 70] on div "single-neutral-actions-check-2 Confirmed" at bounding box center [595, 61] width 171 height 24
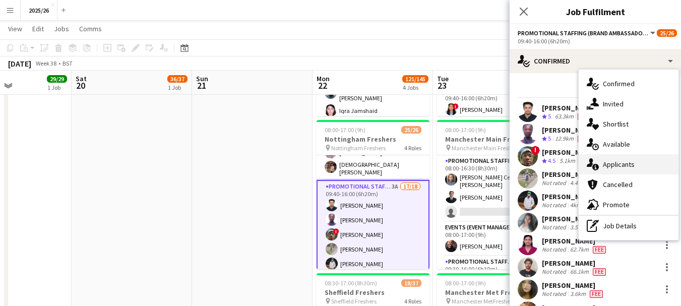
click at [625, 161] on div "single-neutral-actions-information Applicants" at bounding box center [629, 164] width 100 height 20
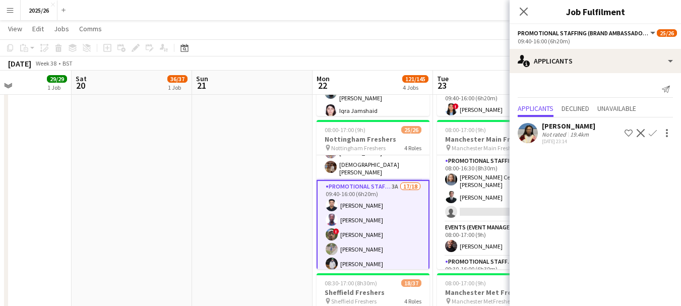
click at [657, 133] on button "Confirm" at bounding box center [653, 133] width 12 height 12
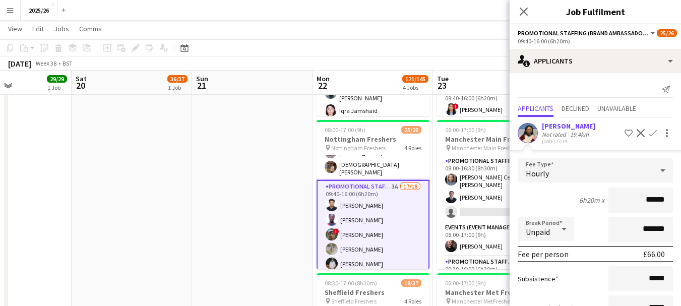
scroll to position [87, 0]
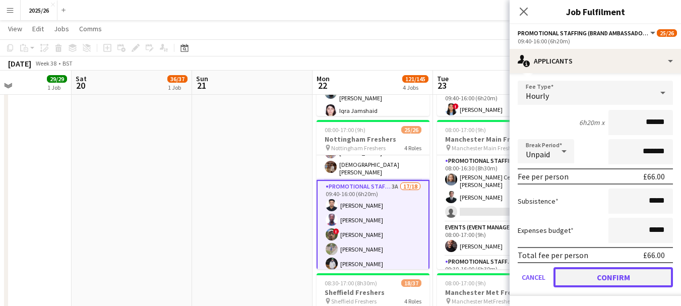
click at [635, 269] on button "Confirm" at bounding box center [614, 277] width 120 height 20
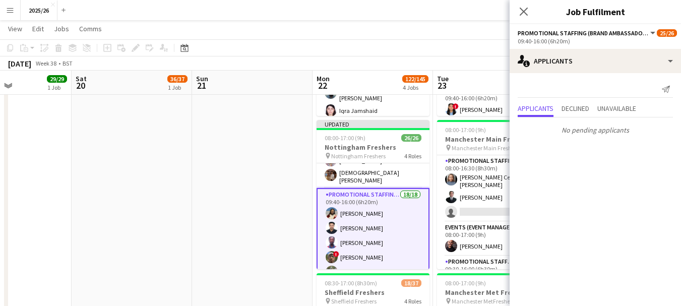
scroll to position [0, 0]
click at [522, 13] on icon at bounding box center [524, 12] width 10 height 10
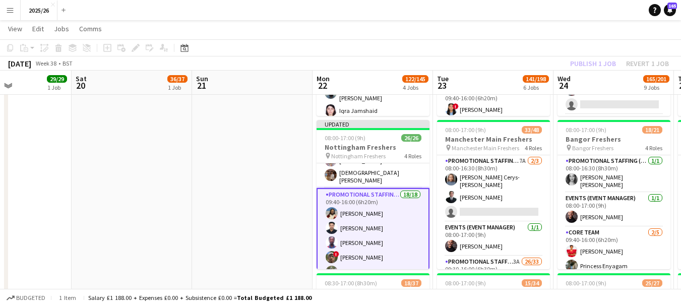
click at [599, 62] on div "Publish 1 job Revert 1 job" at bounding box center [619, 63] width 123 height 13
click at [599, 62] on button "Publish 1 job" at bounding box center [593, 63] width 54 height 13
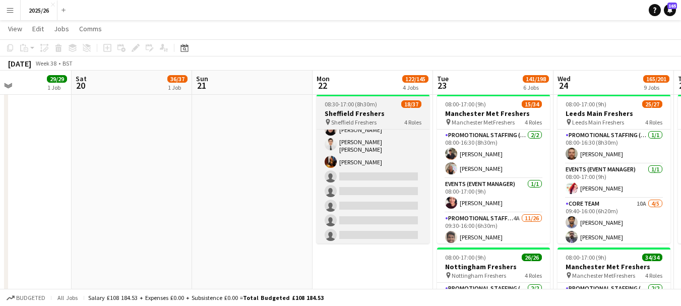
scroll to position [189, 0]
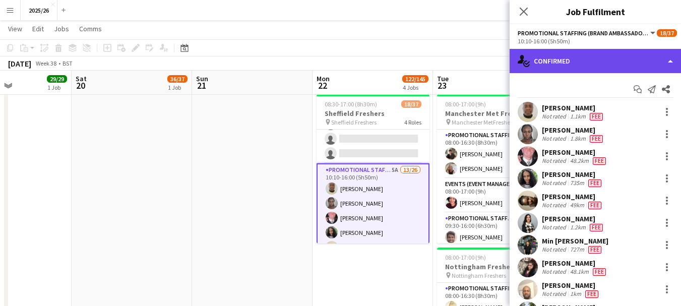
click at [591, 67] on div "single-neutral-actions-check-2 Confirmed" at bounding box center [595, 61] width 171 height 24
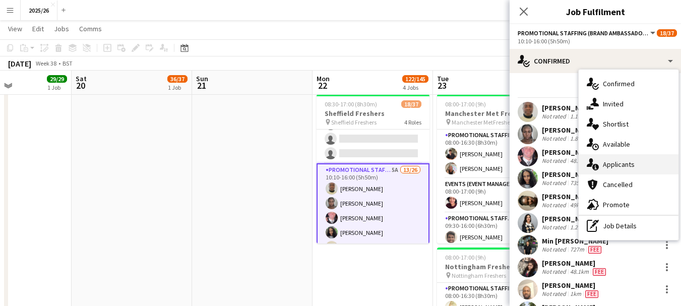
click at [634, 160] on div "single-neutral-actions-information Applicants" at bounding box center [629, 164] width 100 height 20
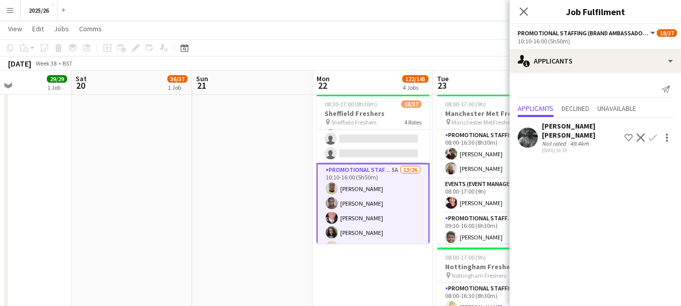
click at [561, 141] on div "Not rated" at bounding box center [555, 144] width 26 height 8
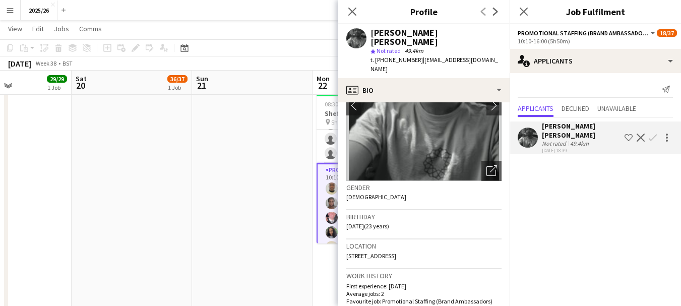
scroll to position [85, 0]
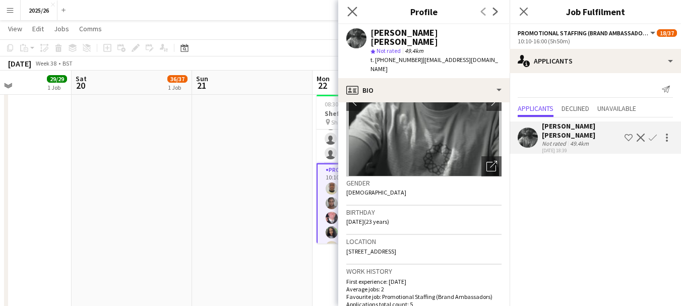
click at [357, 17] on app-icon "Close pop-in" at bounding box center [352, 12] width 15 height 15
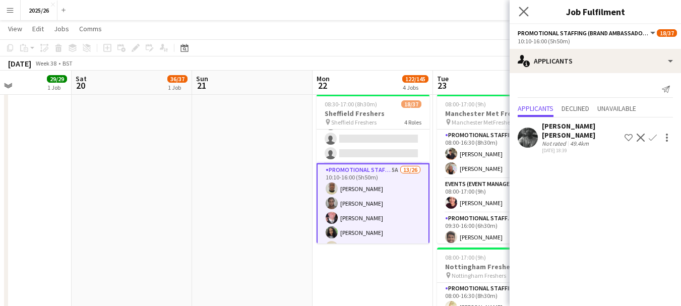
click at [519, 16] on app-icon "Close pop-in" at bounding box center [524, 12] width 15 height 15
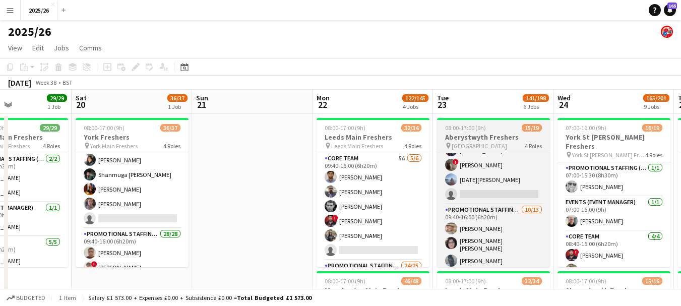
scroll to position [113, 0]
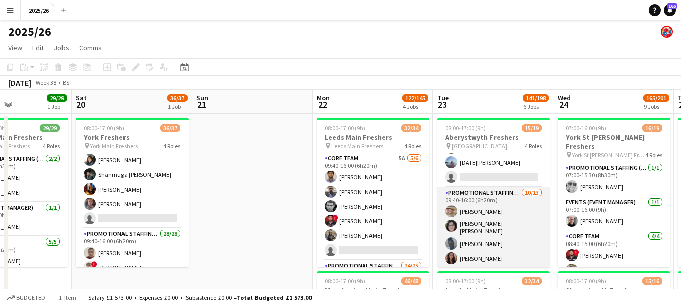
click at [509, 229] on app-card-role "Promotional Staffing (Brand Ambassadors) 10/13 09:40-16:00 (6h20m) Alexandra Po…" at bounding box center [493, 293] width 113 height 213
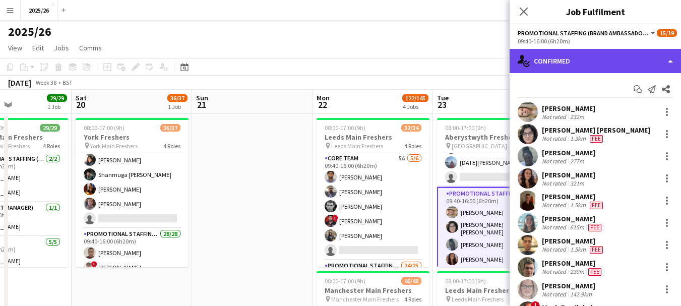
click at [611, 50] on div "single-neutral-actions-check-2 Confirmed" at bounding box center [595, 61] width 171 height 24
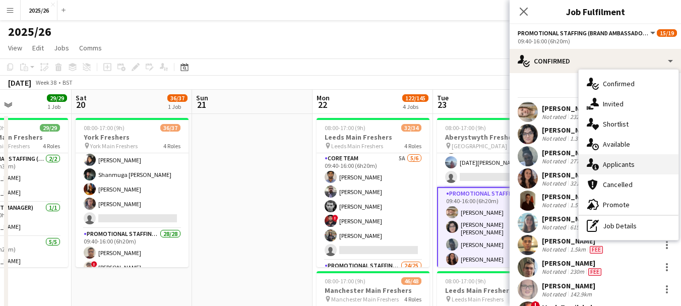
click at [631, 169] on div "single-neutral-actions-information Applicants" at bounding box center [629, 164] width 100 height 20
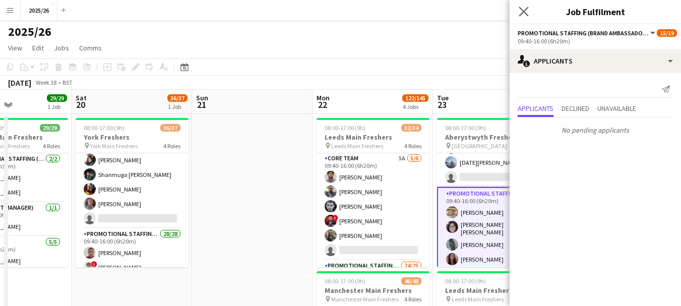
click at [531, 14] on app-icon "Close pop-in" at bounding box center [524, 12] width 15 height 15
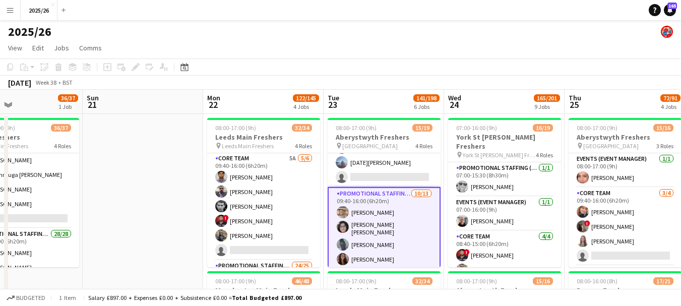
drag, startPoint x: 612, startPoint y: 162, endPoint x: 496, endPoint y: 189, distance: 118.5
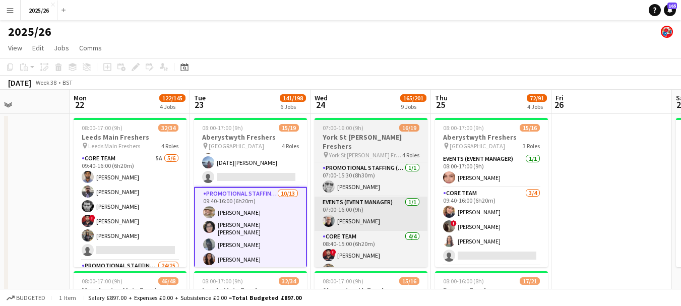
drag, startPoint x: 520, startPoint y: 169, endPoint x: 395, endPoint y: 200, distance: 128.8
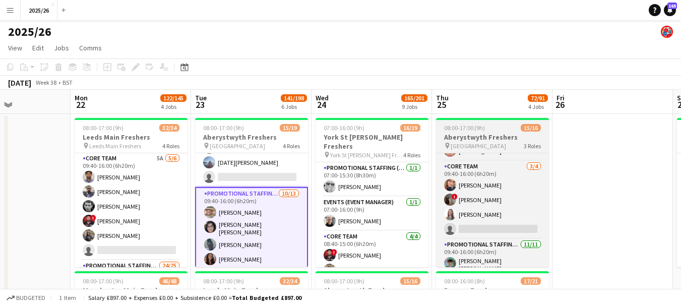
scroll to position [30, 0]
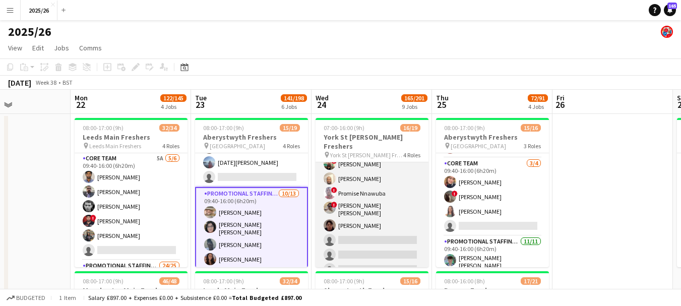
click at [388, 233] on app-card-role "Promotional Staffing (Brand Ambassadors) 2A 10/13 08:40-15:00 (6h20m) Saibal Mo…" at bounding box center [372, 173] width 113 height 213
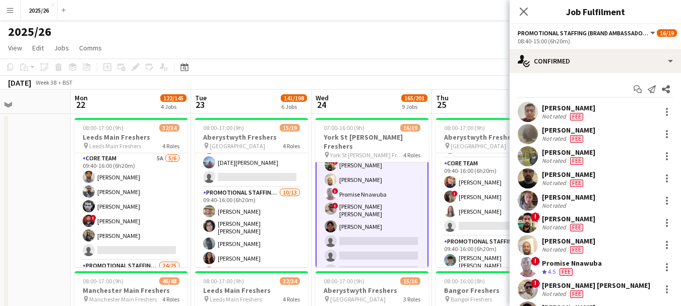
scroll to position [244, 0]
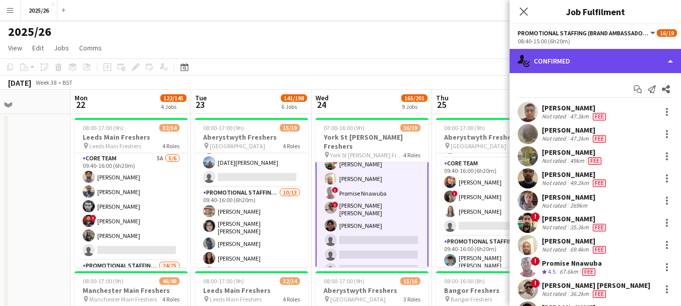
click at [588, 69] on div "single-neutral-actions-check-2 Confirmed" at bounding box center [595, 61] width 171 height 24
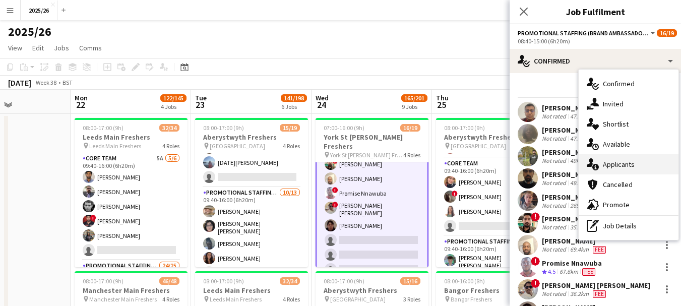
click at [629, 172] on div "single-neutral-actions-information Applicants" at bounding box center [629, 164] width 100 height 20
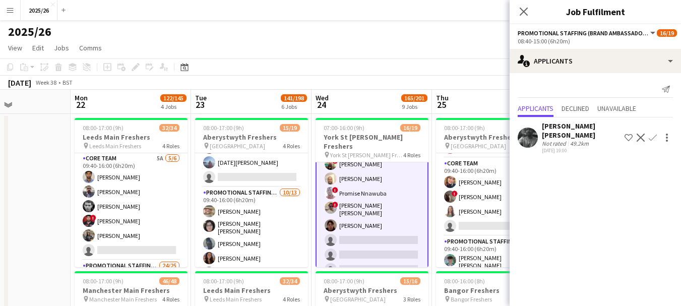
click at [576, 132] on div "Sharon Manoranjan Arokiya Prasath" at bounding box center [581, 131] width 79 height 18
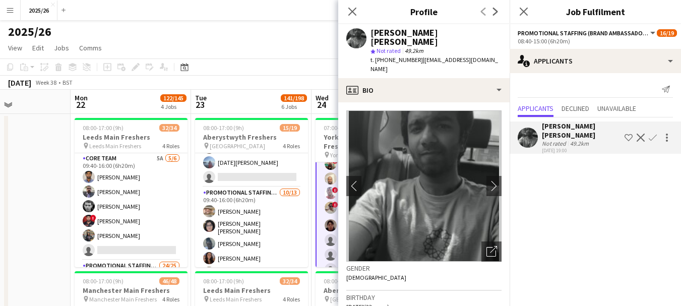
click at [656, 137] on app-icon "Confirm" at bounding box center [653, 138] width 8 height 8
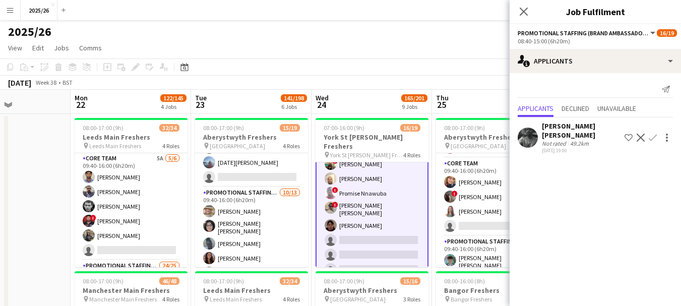
click at [656, 137] on app-icon "Confirm" at bounding box center [653, 138] width 8 height 8
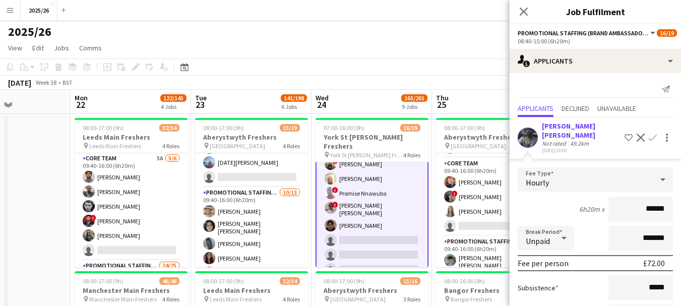
click at [557, 134] on div "Sharon Manoranjan Arokiya Prasath" at bounding box center [581, 131] width 79 height 18
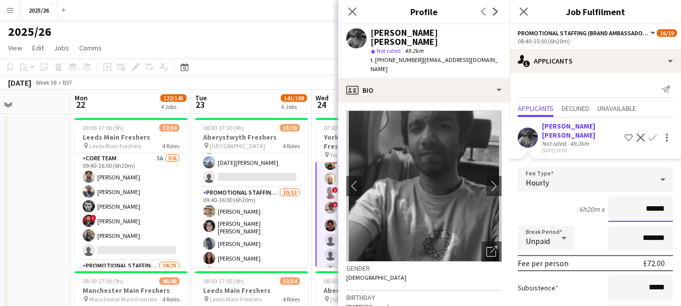
click at [654, 213] on input "******" at bounding box center [641, 209] width 65 height 25
click at [352, 9] on icon "Close pop-in" at bounding box center [352, 12] width 10 height 10
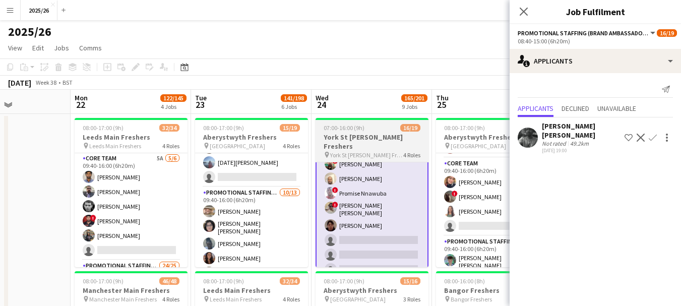
scroll to position [201, 0]
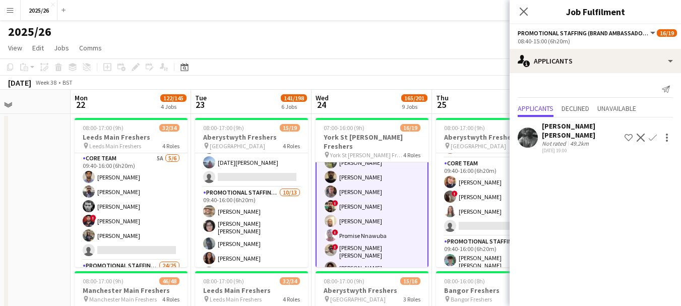
click at [554, 137] on div "Sharon Manoranjan Arokiya Prasath" at bounding box center [581, 131] width 79 height 18
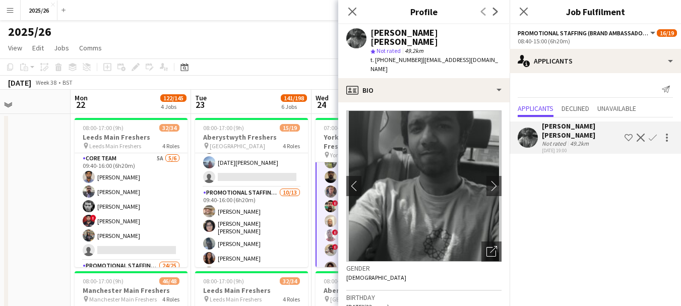
click at [653, 136] on app-icon "Confirm" at bounding box center [653, 138] width 8 height 8
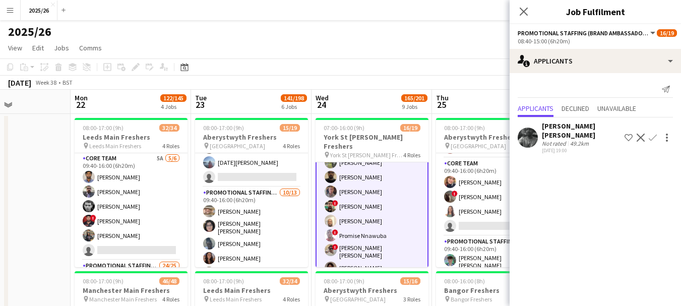
click at [650, 140] on app-icon "Confirm" at bounding box center [653, 138] width 8 height 8
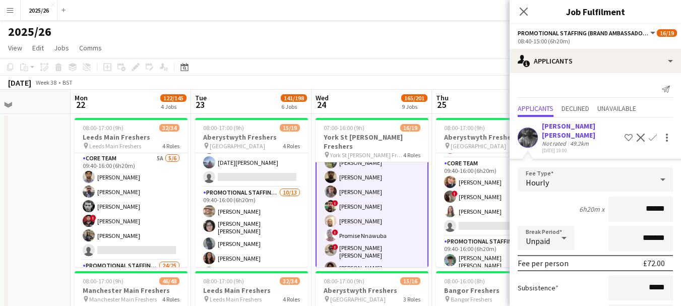
click at [649, 209] on input "******" at bounding box center [641, 209] width 65 height 25
type input "******"
click at [649, 139] on app-icon "Confirm" at bounding box center [653, 138] width 8 height 8
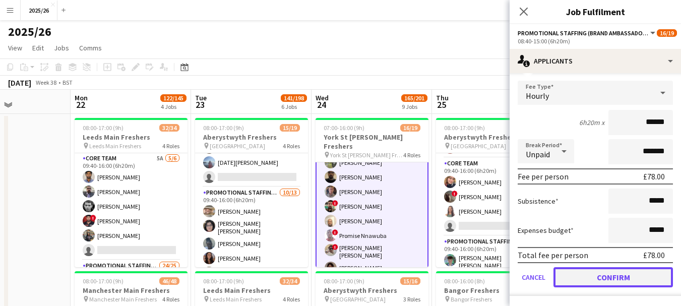
click at [632, 274] on button "Confirm" at bounding box center [614, 277] width 120 height 20
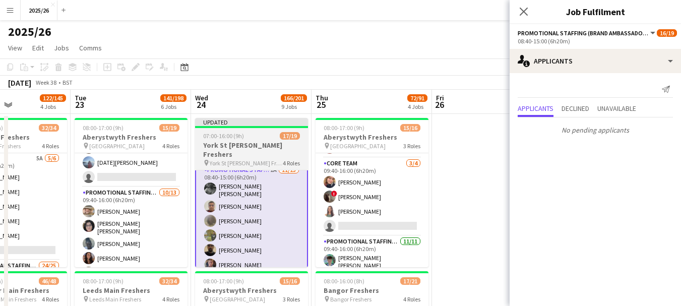
scroll to position [123, 0]
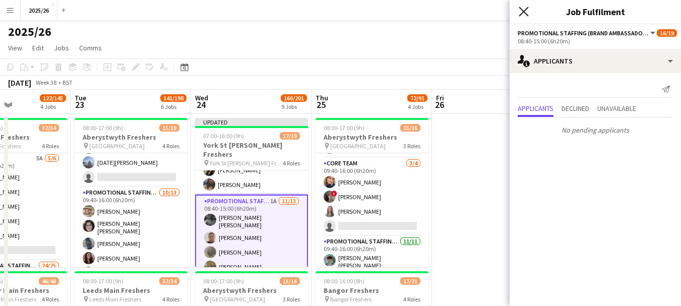
click at [526, 8] on icon "Close pop-in" at bounding box center [524, 12] width 10 height 10
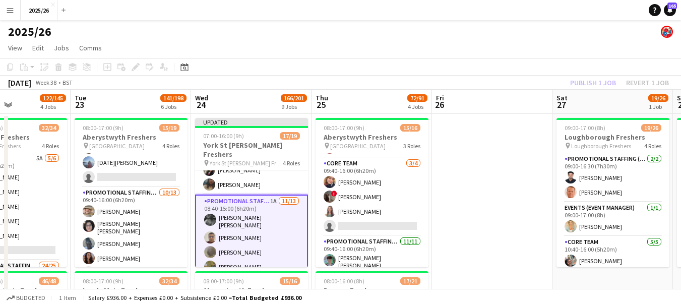
click at [580, 92] on app-board-header-date "Sat 27 19/26 1 Job" at bounding box center [613, 102] width 121 height 24
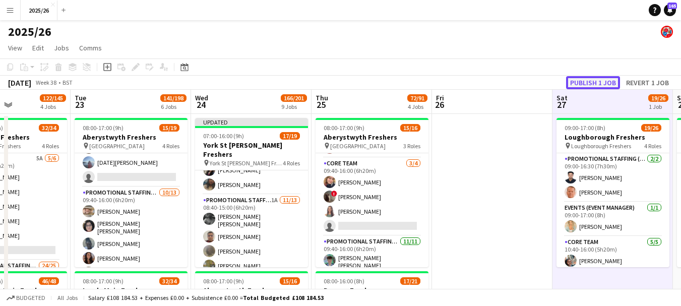
click at [581, 87] on button "Publish 1 job" at bounding box center [593, 82] width 54 height 13
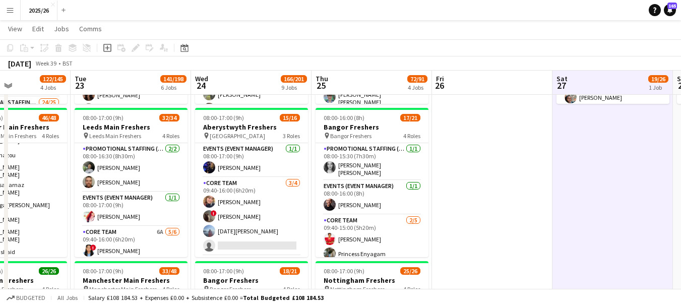
scroll to position [0, 406]
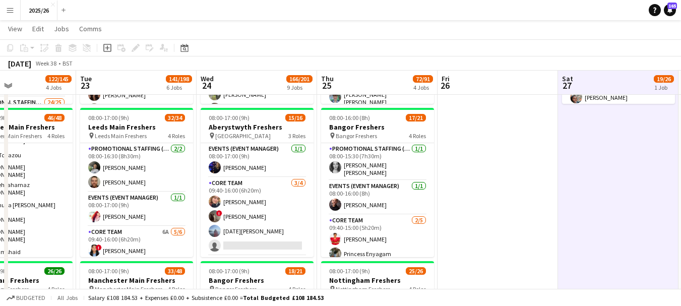
drag, startPoint x: 300, startPoint y: 181, endPoint x: 305, endPoint y: 180, distance: 5.6
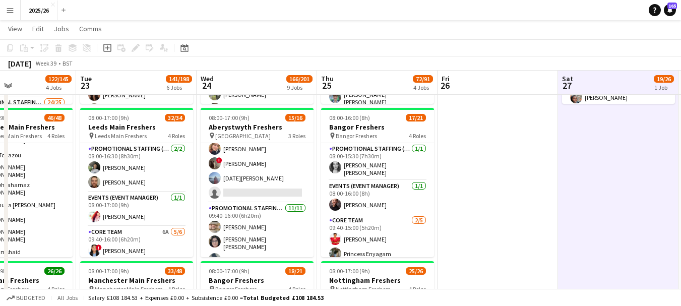
scroll to position [0, 414]
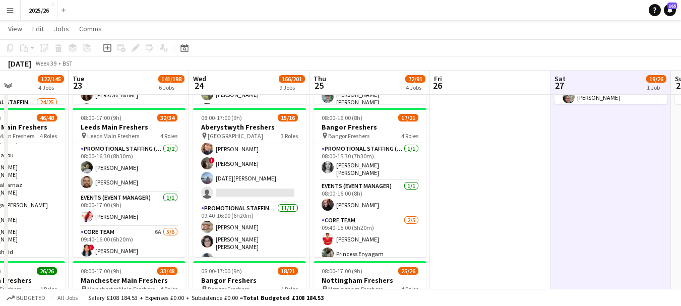
drag, startPoint x: 193, startPoint y: 164, endPoint x: 185, endPoint y: 165, distance: 7.6
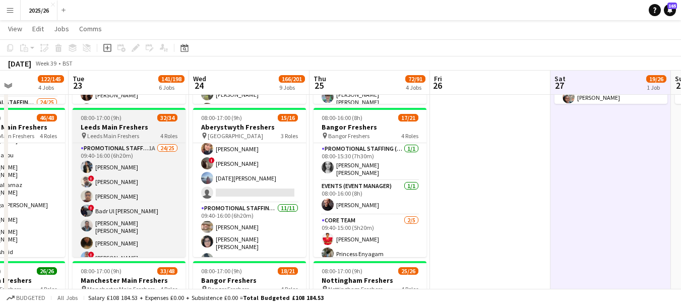
scroll to position [200, 0]
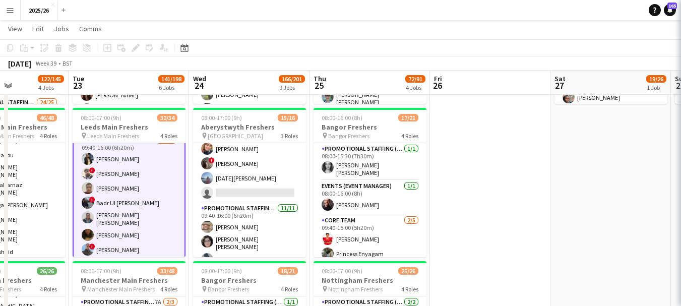
scroll to position [201, 0]
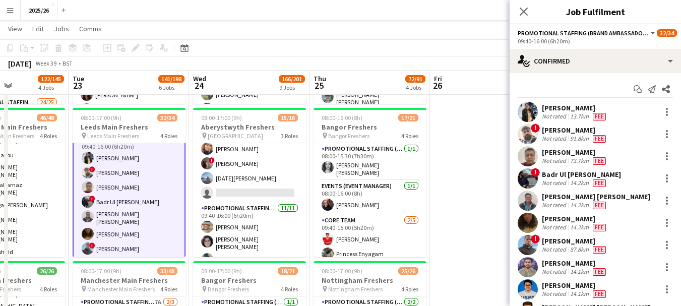
click at [549, 44] on div "09:40-16:00 (6h20m)" at bounding box center [595, 41] width 155 height 8
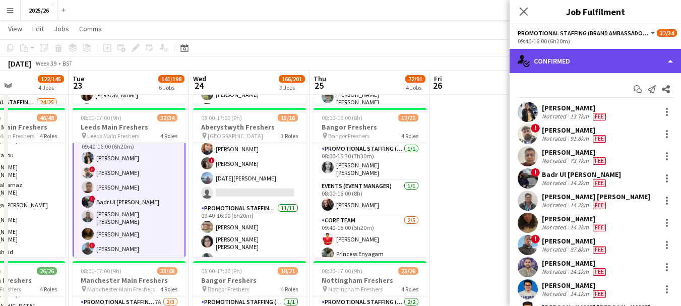
click at [563, 55] on div "single-neutral-actions-check-2 Confirmed" at bounding box center [595, 61] width 171 height 24
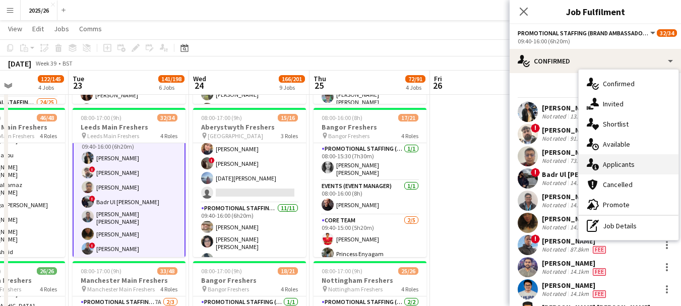
click at [636, 156] on div "single-neutral-actions-information Applicants" at bounding box center [629, 164] width 100 height 20
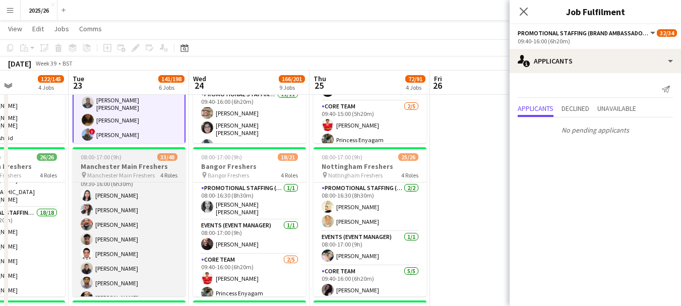
scroll to position [108, 0]
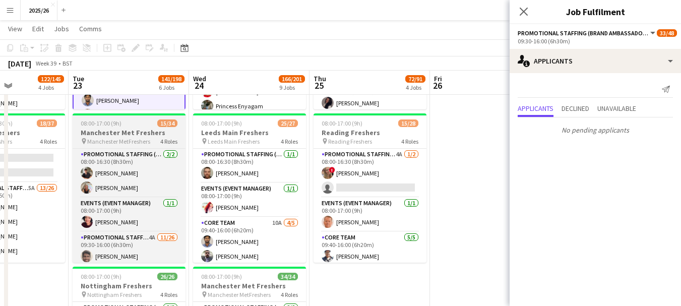
scroll to position [100, 0]
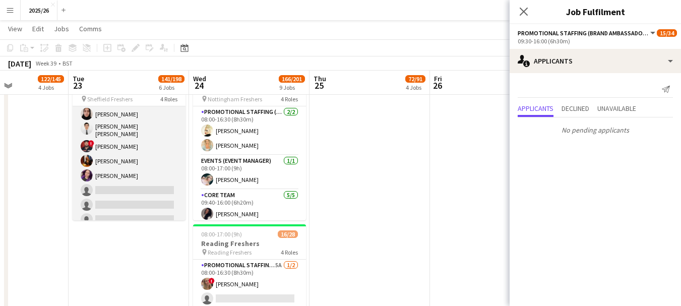
click at [155, 202] on app-card-role "Core Team 5A 5/8 10:10-16:00 (5h50m) Leyla Khan Siu Kei Ng ! Samarth Raj Bryony…" at bounding box center [129, 160] width 113 height 140
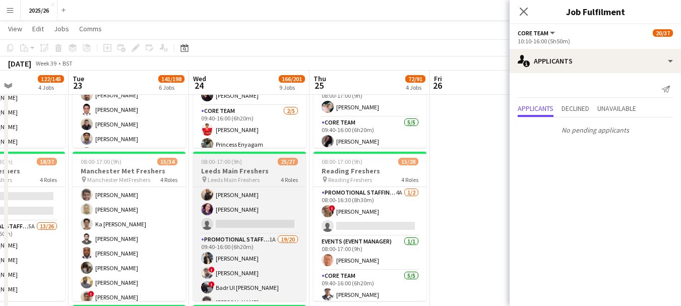
scroll to position [157, 0]
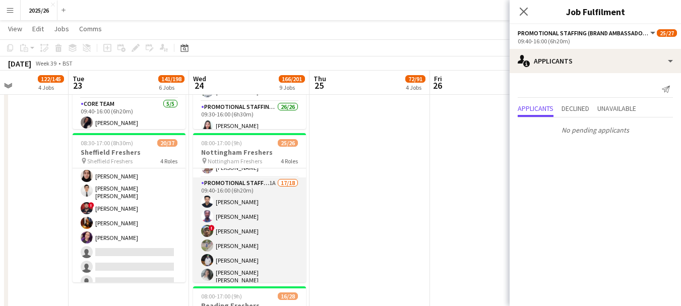
scroll to position [164, 0]
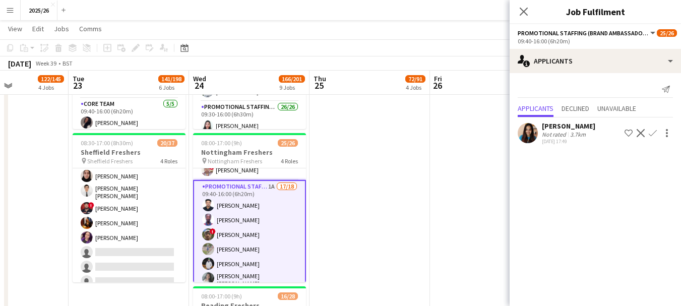
click at [528, 132] on app-user-avatar at bounding box center [528, 133] width 20 height 20
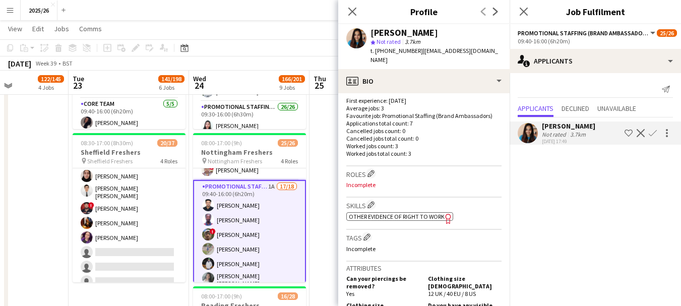
scroll to position [264, 0]
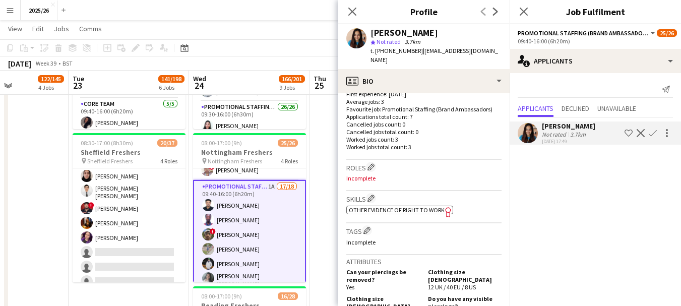
click at [397, 214] on span "Other evidence of Right to Work" at bounding box center [397, 210] width 96 height 8
click at [652, 135] on app-icon "Confirm" at bounding box center [653, 133] width 8 height 8
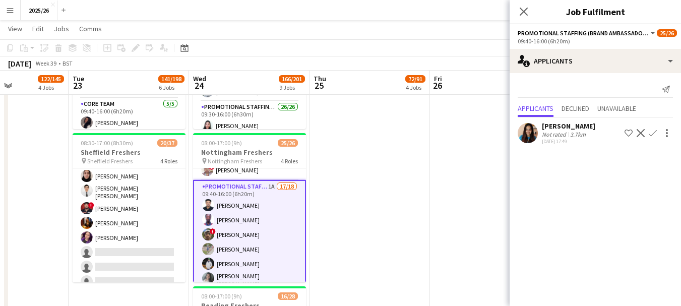
click at [654, 131] on app-icon "Confirm" at bounding box center [653, 133] width 8 height 8
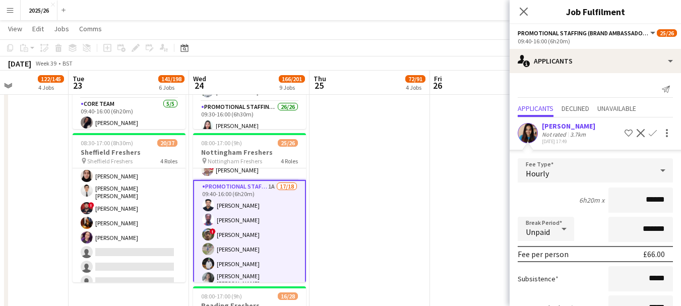
click at [655, 201] on input "******" at bounding box center [641, 200] width 65 height 25
type input "******"
click at [557, 122] on div "[PERSON_NAME]" at bounding box center [568, 126] width 53 height 9
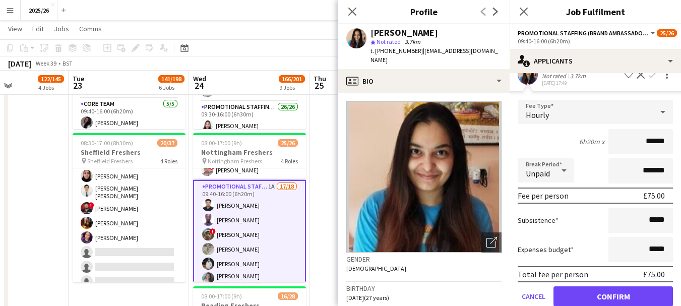
scroll to position [68, 0]
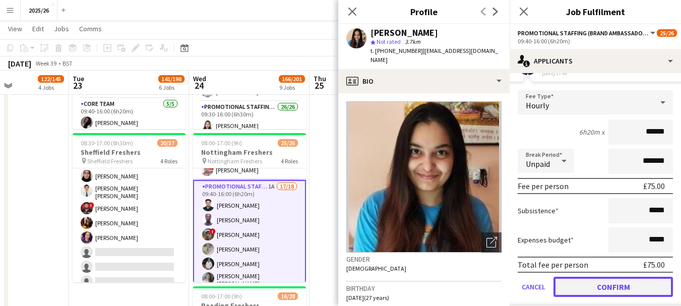
click at [602, 285] on button "Confirm" at bounding box center [614, 287] width 120 height 20
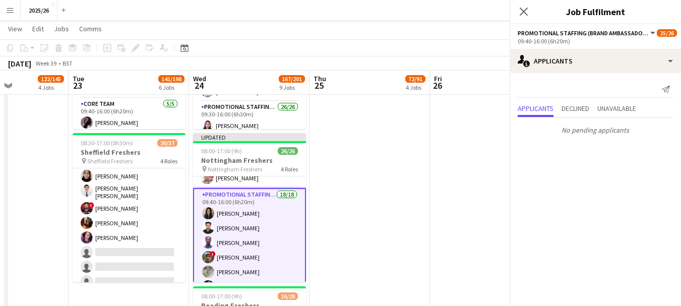
scroll to position [0, 0]
click at [525, 11] on icon at bounding box center [524, 12] width 10 height 10
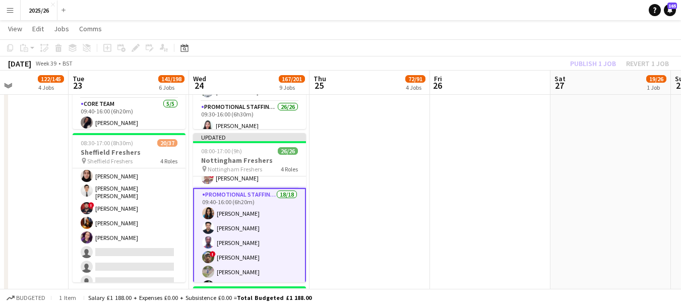
click at [576, 57] on div "Publish 1 job Revert 1 job" at bounding box center [619, 63] width 123 height 13
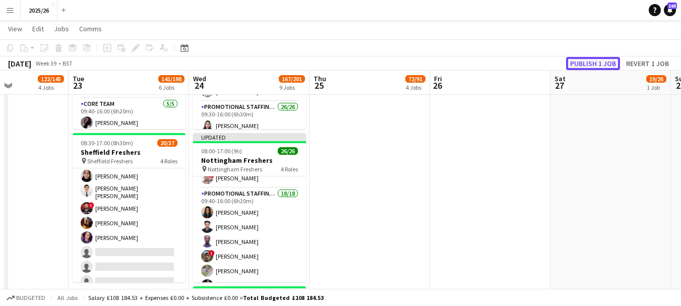
click at [576, 57] on button "Publish 1 job" at bounding box center [593, 63] width 54 height 13
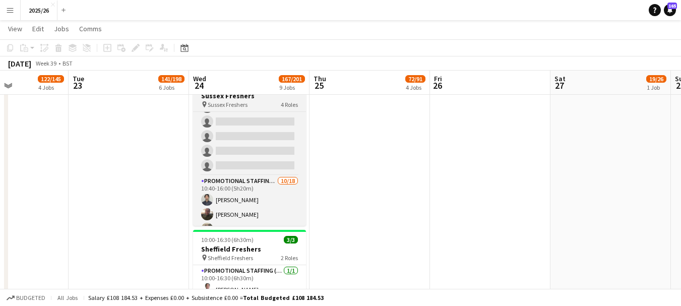
scroll to position [170, 0]
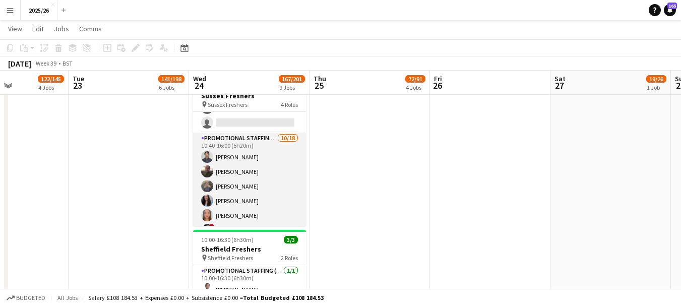
click at [275, 202] on app-card-role "Promotional Staffing (Brand Ambassadors) 10/18 10:40-16:00 (5h20m) Waqas Malik …" at bounding box center [249, 274] width 113 height 283
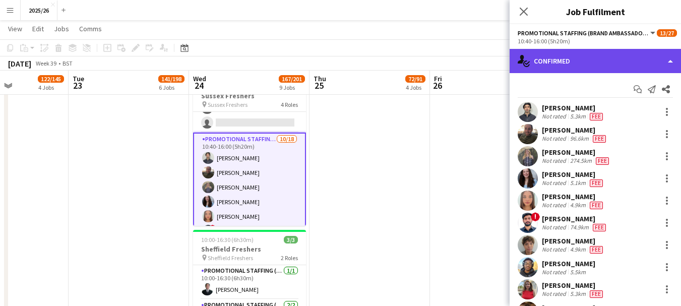
click at [617, 51] on div "single-neutral-actions-check-2 Confirmed" at bounding box center [595, 61] width 171 height 24
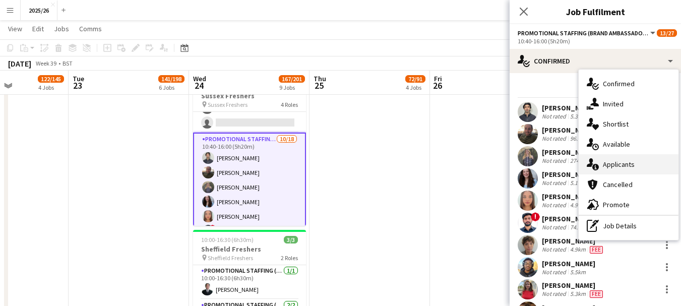
click at [625, 171] on div "single-neutral-actions-information Applicants" at bounding box center [629, 164] width 100 height 20
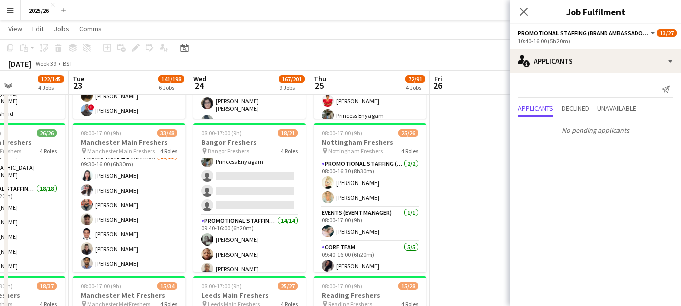
scroll to position [298, 0]
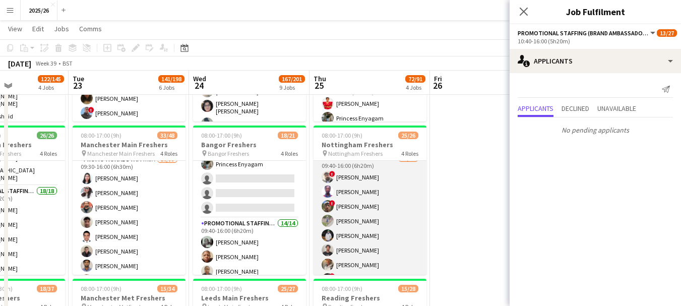
click at [383, 249] on app-card-role "Promotional Staffing (Brand Ambassadors) 17/18 09:40-16:00 (6h20m) ! Daniel Jen…" at bounding box center [370, 296] width 113 height 286
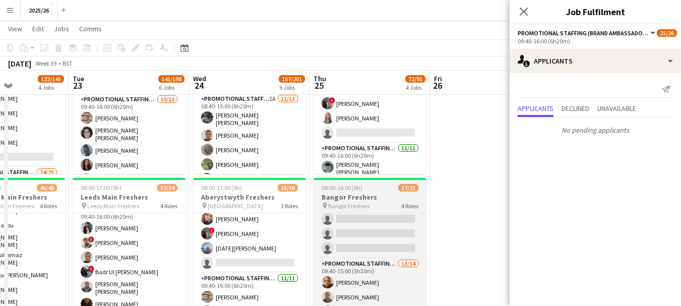
scroll to position [124, 0]
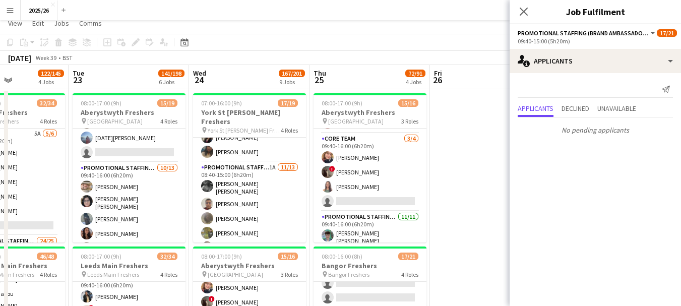
scroll to position [0, 0]
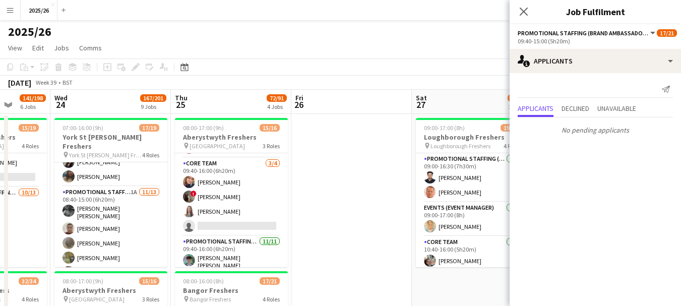
drag, startPoint x: 477, startPoint y: 191, endPoint x: 241, endPoint y: 171, distance: 236.8
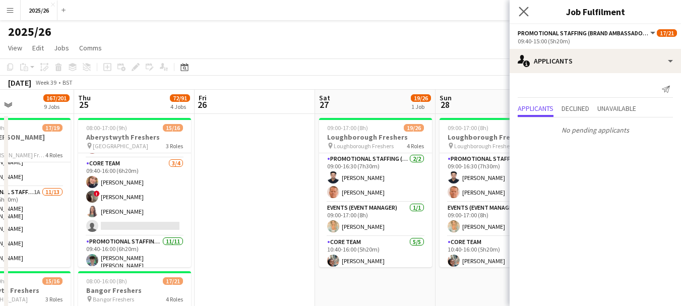
click at [523, 7] on icon "Close pop-in" at bounding box center [524, 12] width 10 height 10
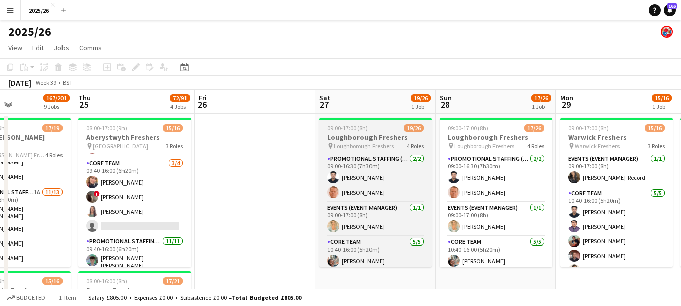
scroll to position [170, 0]
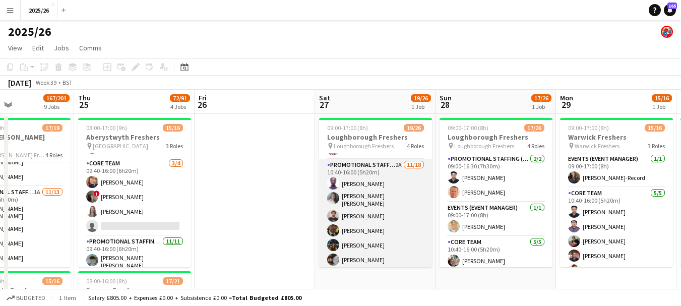
click at [408, 224] on app-card-role "Promotional Staffing (Brand Ambassadors) 2A 11/18 10:40-16:00 (5h20m) Olanrewaj…" at bounding box center [375, 303] width 113 height 289
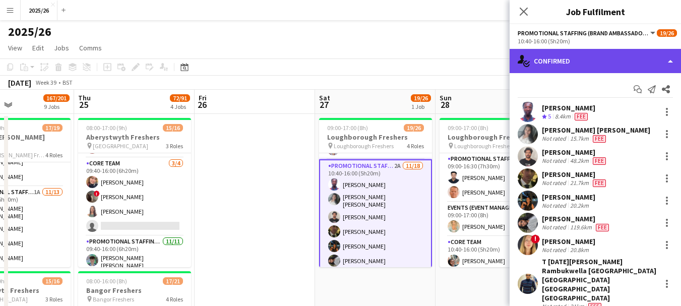
click at [591, 65] on div "single-neutral-actions-check-2 Confirmed" at bounding box center [595, 61] width 171 height 24
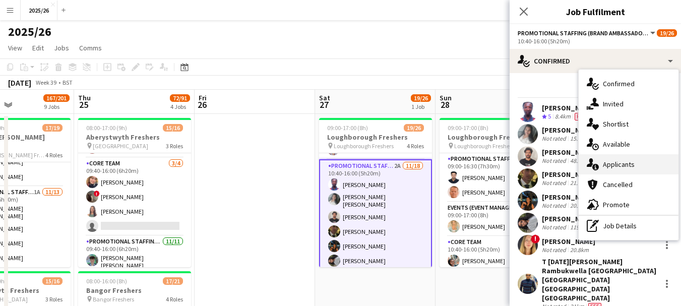
click at [634, 161] on div "single-neutral-actions-information Applicants" at bounding box center [629, 164] width 100 height 20
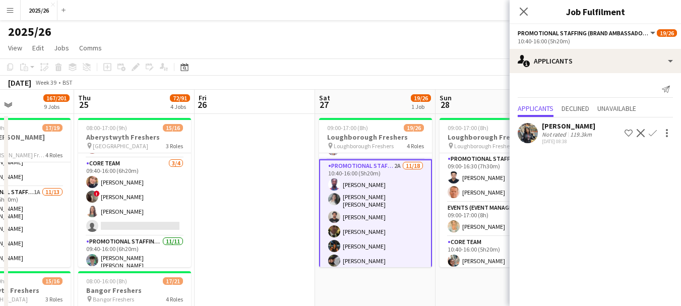
click at [574, 129] on div "Susmita Sutradhar" at bounding box center [568, 126] width 53 height 9
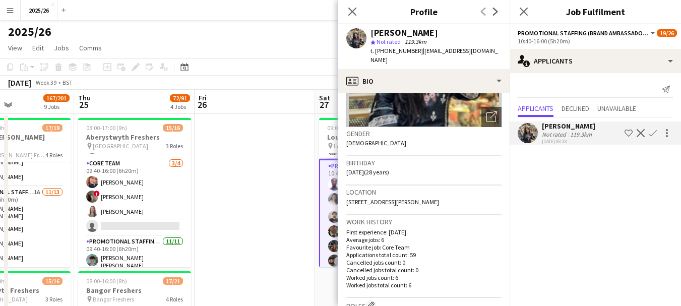
scroll to position [126, 0]
click at [350, 20] on div "Close pop-in" at bounding box center [352, 11] width 28 height 23
click at [354, 17] on app-icon "Close pop-in" at bounding box center [352, 12] width 15 height 15
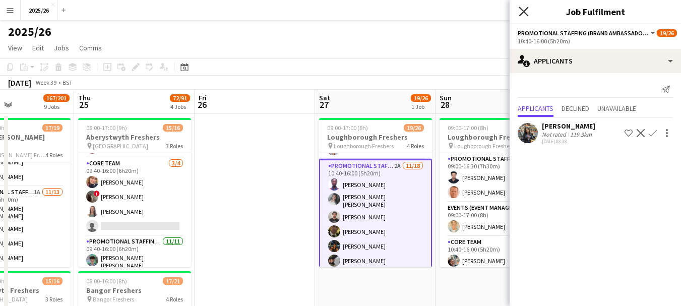
click at [523, 12] on icon at bounding box center [524, 12] width 10 height 10
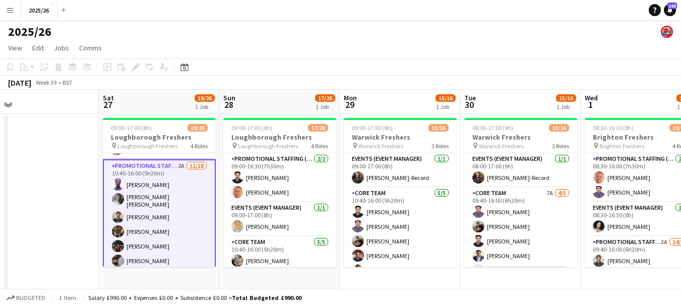
scroll to position [0, 332]
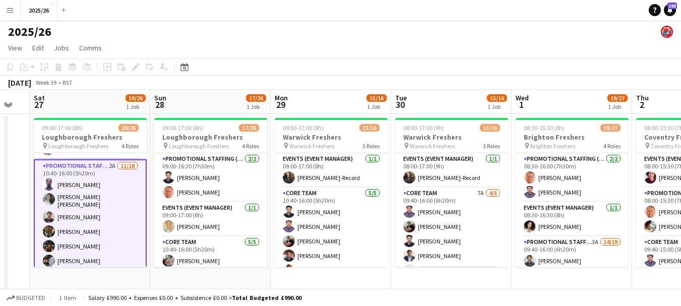
drag, startPoint x: 478, startPoint y: 182, endPoint x: 246, endPoint y: 207, distance: 233.9
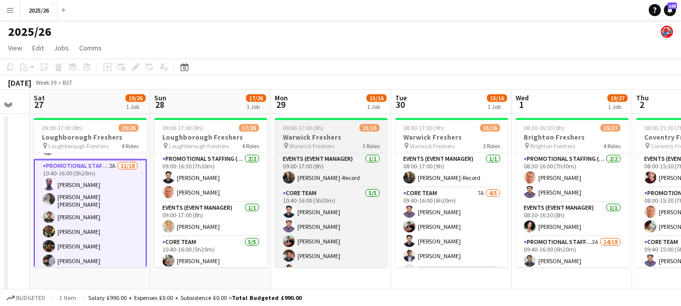
scroll to position [96, 0]
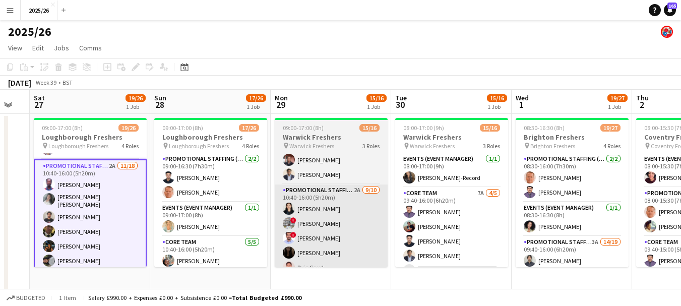
click at [344, 247] on app-card-role "Promotional Staffing (Brand Ambassadors) 2A 9/10 10:40-16:00 (5h20m) Nivedita C…" at bounding box center [331, 268] width 113 height 166
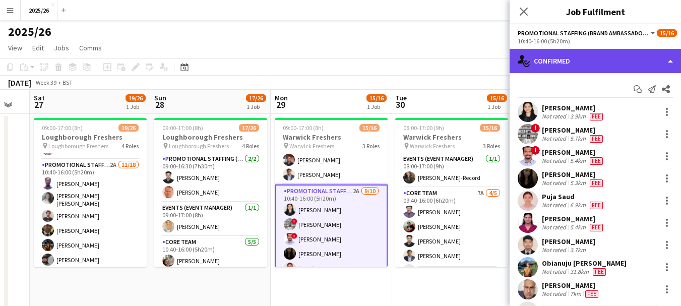
click at [592, 51] on div "single-neutral-actions-check-2 Confirmed" at bounding box center [595, 61] width 171 height 24
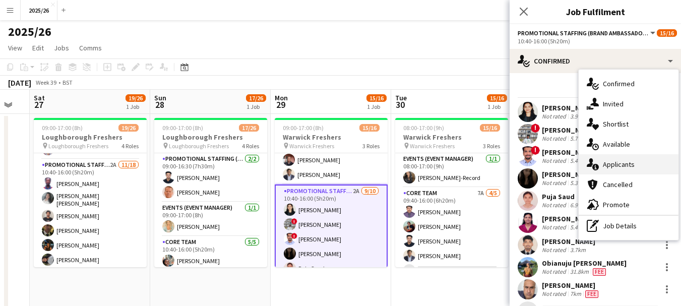
click at [627, 166] on div "single-neutral-actions-information Applicants" at bounding box center [629, 164] width 100 height 20
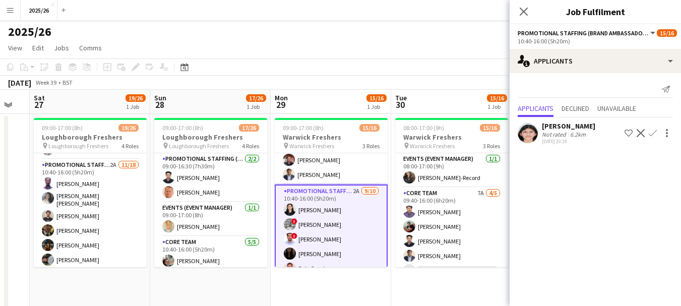
click at [556, 129] on div "[PERSON_NAME]" at bounding box center [568, 126] width 53 height 9
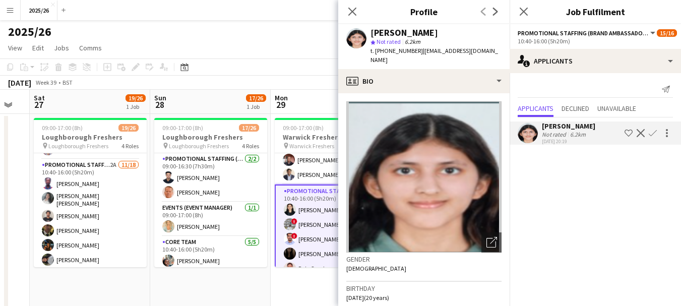
scroll to position [139, 0]
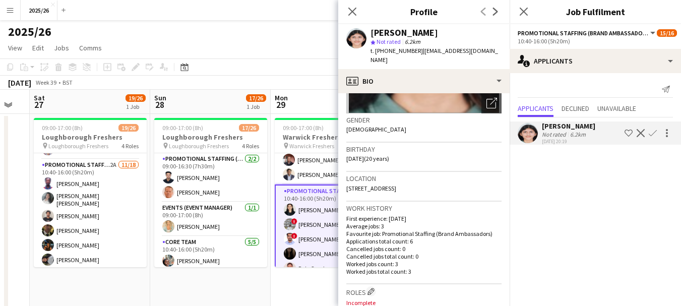
drag, startPoint x: 652, startPoint y: 134, endPoint x: 646, endPoint y: 159, distance: 25.9
click at [646, 159] on mat-expansion-panel "users2 Applicants Send notification Applicants Declined Unavailable Arwa Gandhi…" at bounding box center [595, 189] width 171 height 233
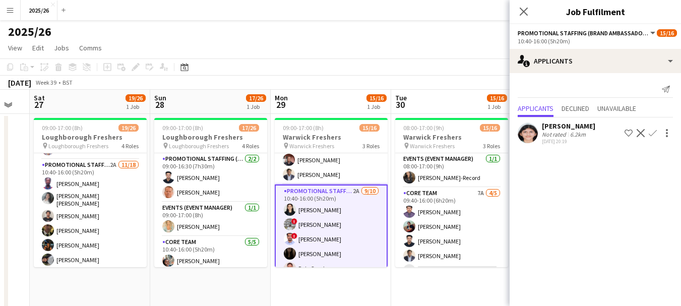
click at [591, 121] on div "Arwa Gandhi Not rated 6.2km 20-08-2025 20:19 Shortlist crew Decline Confirm" at bounding box center [595, 132] width 171 height 29
click at [563, 132] on div "Not rated" at bounding box center [555, 135] width 26 height 8
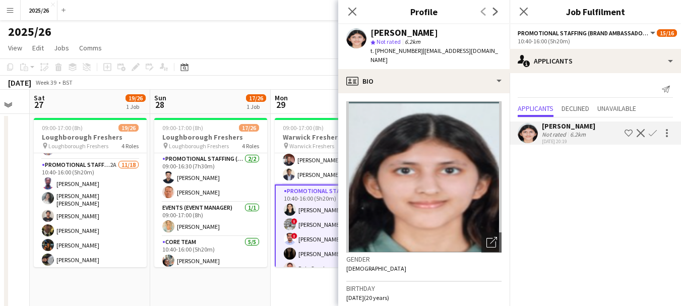
click at [656, 133] on app-icon "Confirm" at bounding box center [653, 133] width 8 height 8
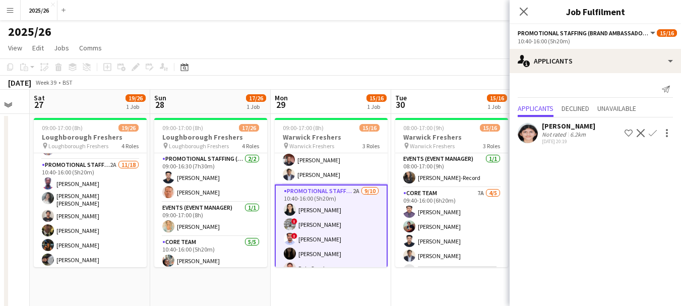
click at [657, 130] on button "Confirm" at bounding box center [653, 133] width 12 height 12
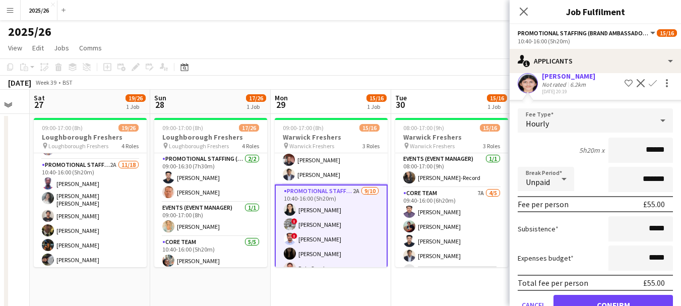
scroll to position [57, 0]
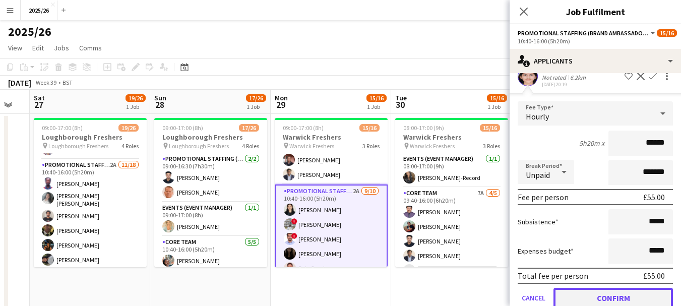
click at [637, 291] on button "Confirm" at bounding box center [614, 298] width 120 height 20
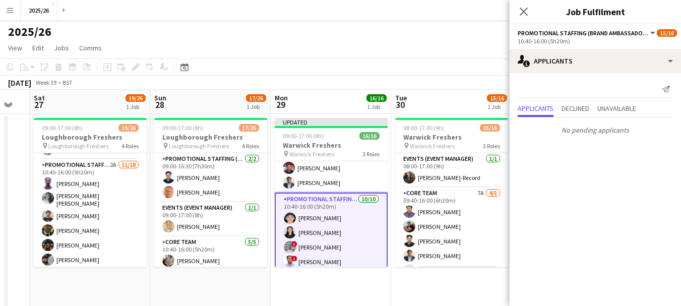
scroll to position [0, 0]
click at [518, 10] on app-icon "Close pop-in" at bounding box center [524, 12] width 15 height 15
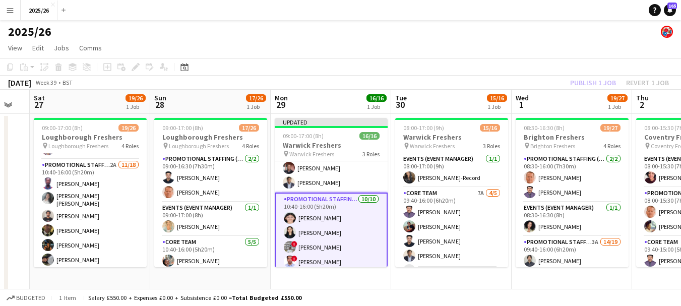
click at [579, 83] on div "Publish 1 job Revert 1 job" at bounding box center [619, 82] width 123 height 13
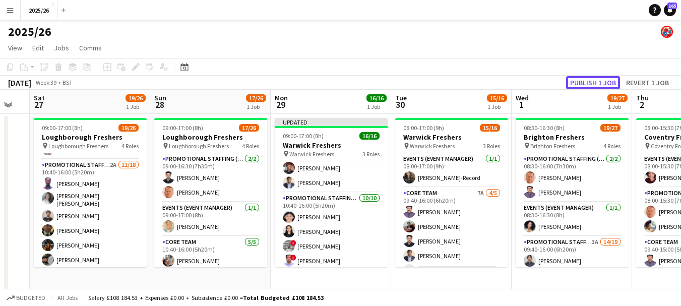
click at [579, 83] on button "Publish 1 job" at bounding box center [593, 82] width 54 height 13
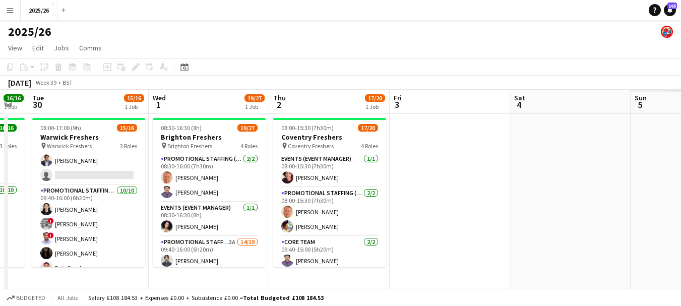
scroll to position [0, 341]
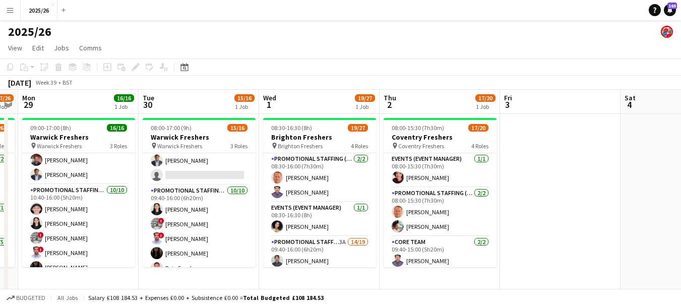
drag, startPoint x: 512, startPoint y: 201, endPoint x: 342, endPoint y: 186, distance: 171.1
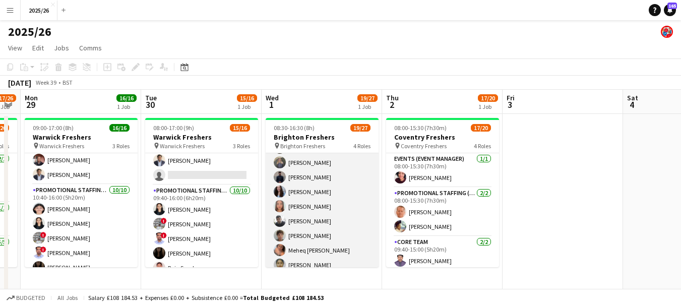
click at [338, 226] on app-card-role "Promotional Staffing (Brand Ambassadors) 3A 14/19 09:40-16:00 (6h20m) Waqas Mal…" at bounding box center [322, 258] width 113 height 298
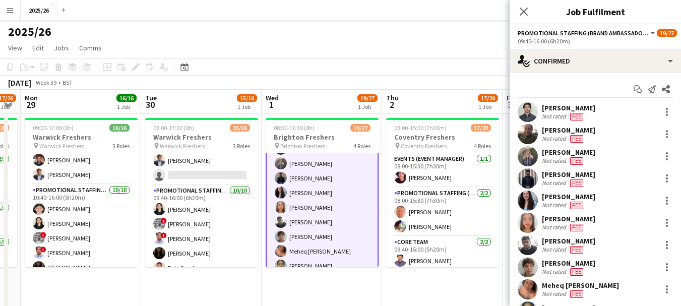
scroll to position [129, 0]
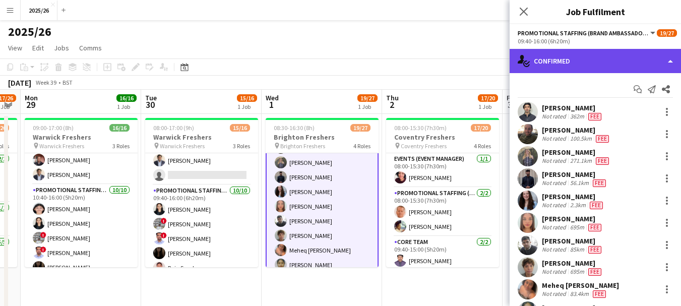
click at [627, 56] on div "single-neutral-actions-check-2 Confirmed" at bounding box center [595, 61] width 171 height 24
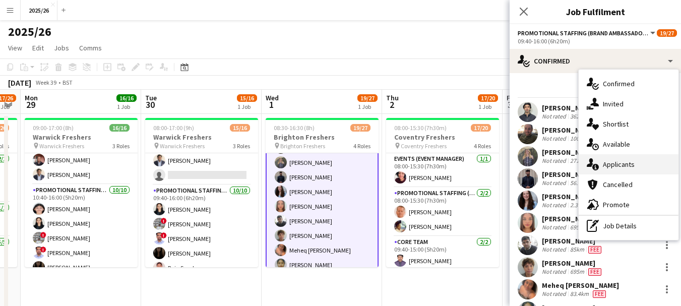
click at [633, 160] on div "single-neutral-actions-information Applicants" at bounding box center [629, 164] width 100 height 20
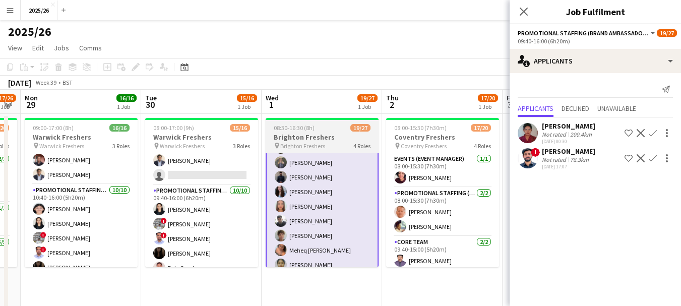
scroll to position [80, 0]
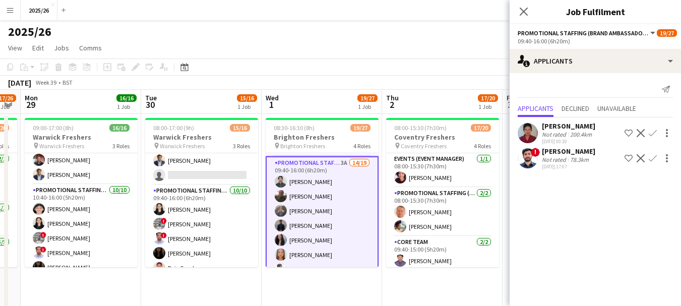
click at [546, 154] on div "Mansoor Ahmed" at bounding box center [568, 151] width 53 height 9
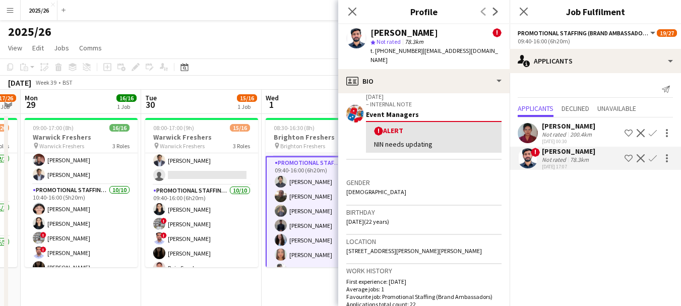
scroll to position [185, 0]
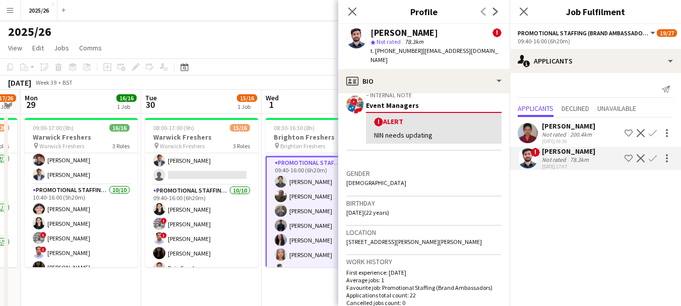
click at [568, 140] on div "14-08-2025 00:30" at bounding box center [568, 141] width 53 height 7
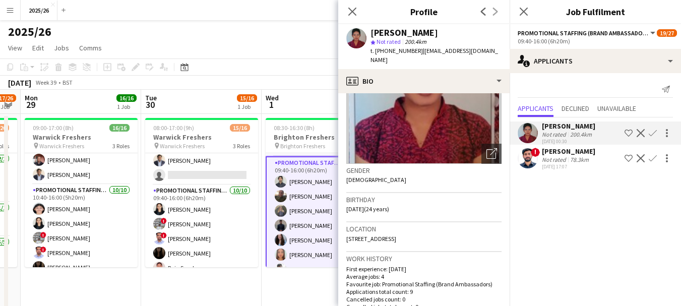
scroll to position [91, 0]
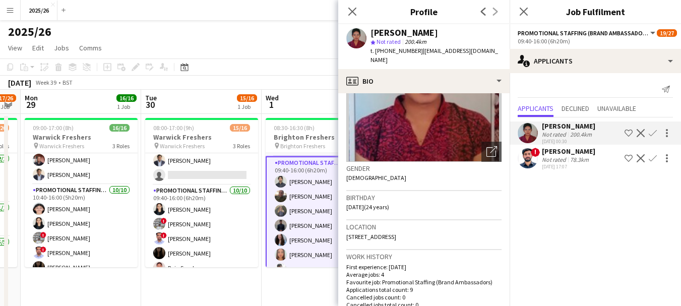
click at [561, 157] on div "Not rated" at bounding box center [555, 160] width 26 height 8
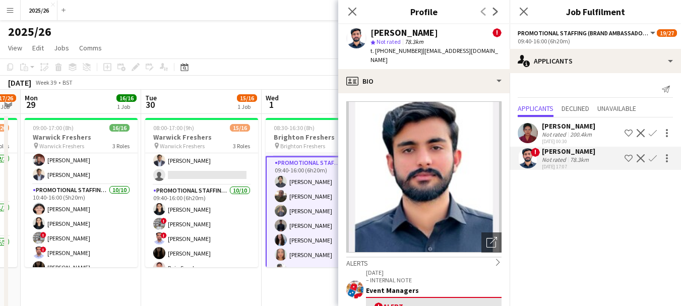
click at [502, 126] on app-crew-profile-bio "Open photos pop-in Alerts chevron-right 25-09-2024 – INTERNAL NOTE Event Manage…" at bounding box center [423, 199] width 171 height 213
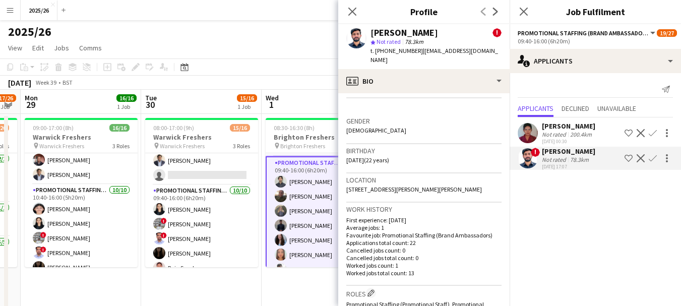
scroll to position [221, 0]
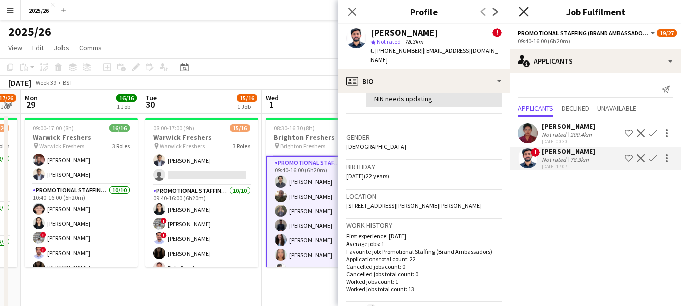
click at [527, 11] on icon "Close pop-in" at bounding box center [524, 12] width 10 height 10
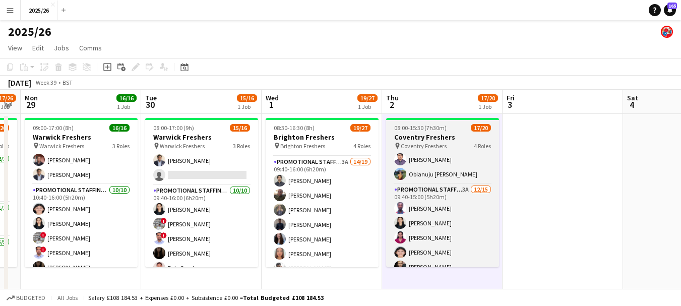
scroll to position [130, 0]
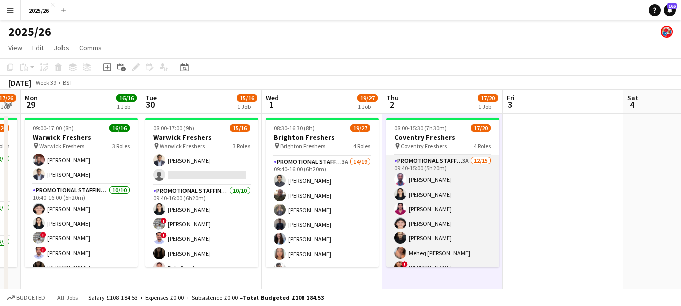
click at [479, 207] on app-card-role "Promotional Staffing (Brand Ambassadors) 3A [DATE] 09:40-15:00 (5h20m) [PERSON_…" at bounding box center [442, 274] width 113 height 239
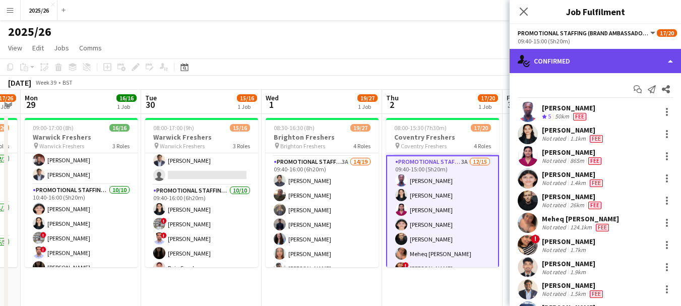
click at [573, 55] on div "single-neutral-actions-check-2 Confirmed" at bounding box center [595, 61] width 171 height 24
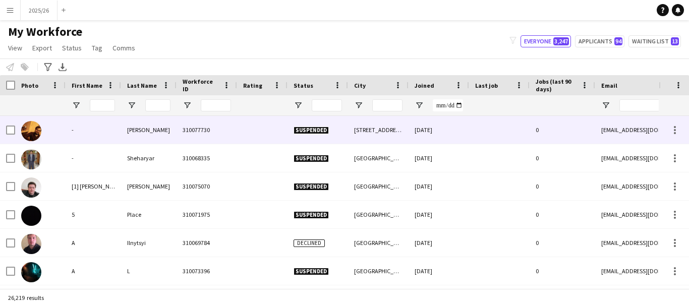
type input "****"
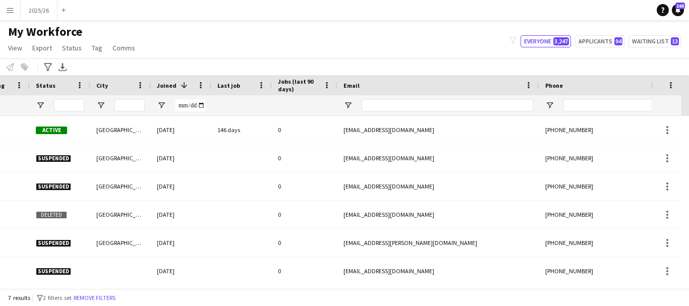
scroll to position [0, 284]
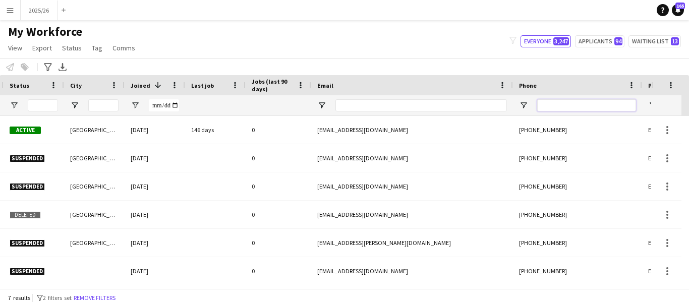
click at [576, 103] on input "Phone Filter Input" at bounding box center [586, 105] width 99 height 12
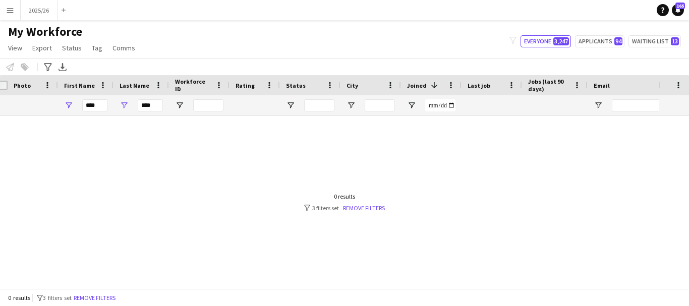
scroll to position [0, 0]
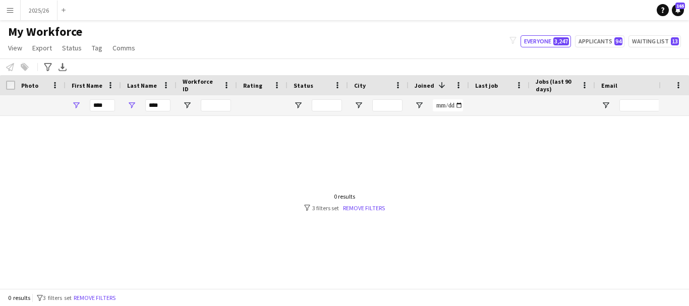
type input "******"
drag, startPoint x: 164, startPoint y: 108, endPoint x: 162, endPoint y: 125, distance: 17.2
click at [162, 125] on div "Workforce Details Workforce ID Rating Status" at bounding box center [344, 181] width 689 height 213
type input "*"
drag, startPoint x: 111, startPoint y: 105, endPoint x: 22, endPoint y: 105, distance: 89.8
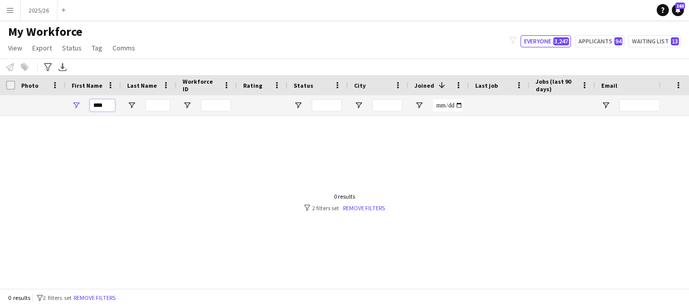
click at [22, 105] on div at bounding box center [546, 105] width 1093 height 20
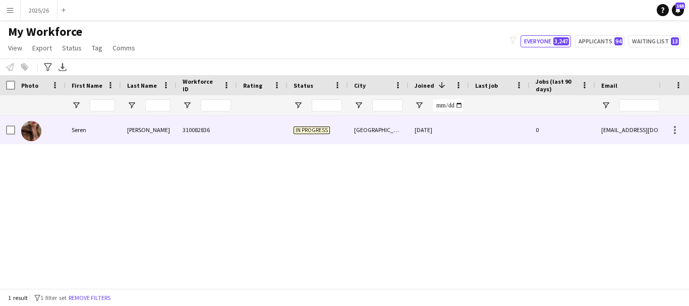
click at [193, 125] on div "310082836" at bounding box center [207, 130] width 61 height 28
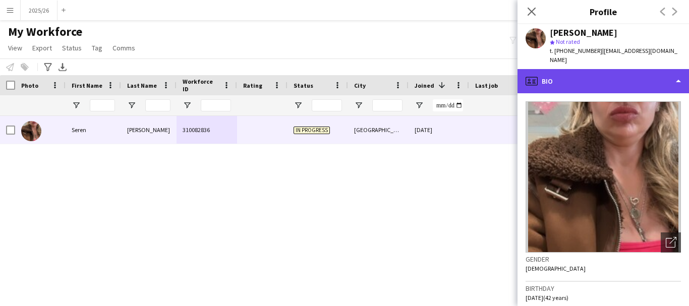
click at [566, 74] on div "profile Bio" at bounding box center [602, 81] width 171 height 24
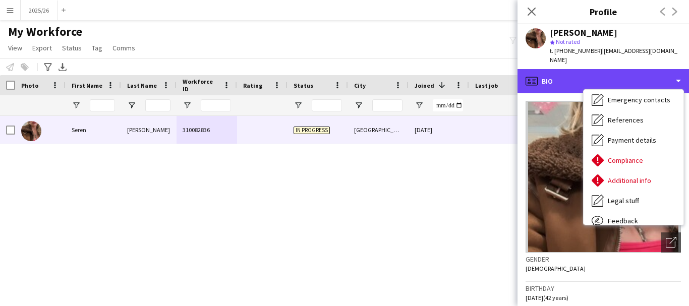
scroll to position [115, 0]
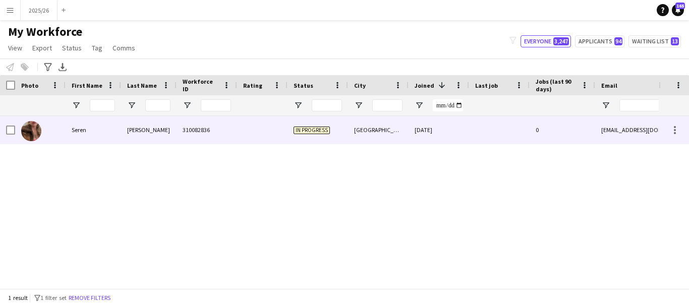
click at [358, 141] on div "[GEOGRAPHIC_DATA]" at bounding box center [378, 130] width 61 height 28
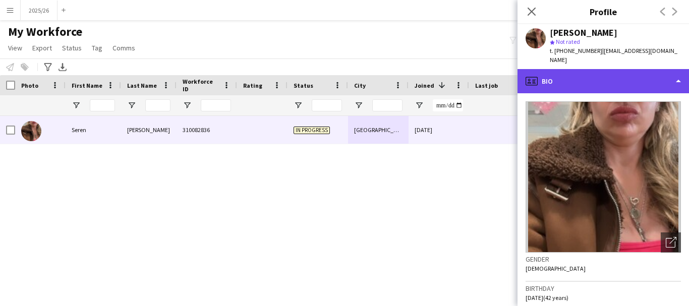
click at [598, 75] on div "profile Bio" at bounding box center [602, 81] width 171 height 24
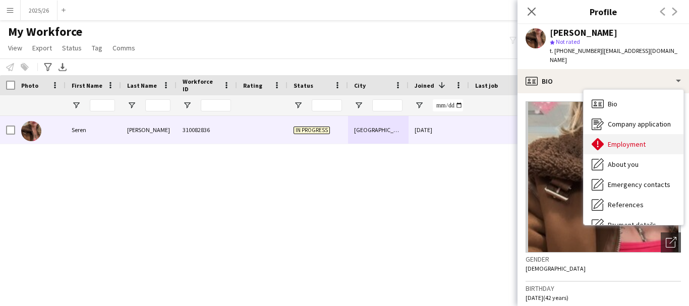
click at [641, 134] on div "Employment Employment" at bounding box center [633, 144] width 100 height 20
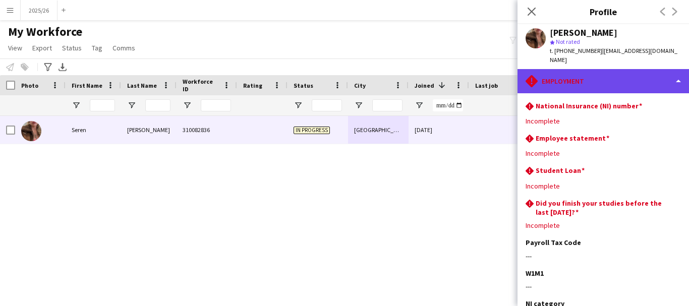
click at [621, 69] on div "rhombus-alert Employment" at bounding box center [602, 81] width 171 height 24
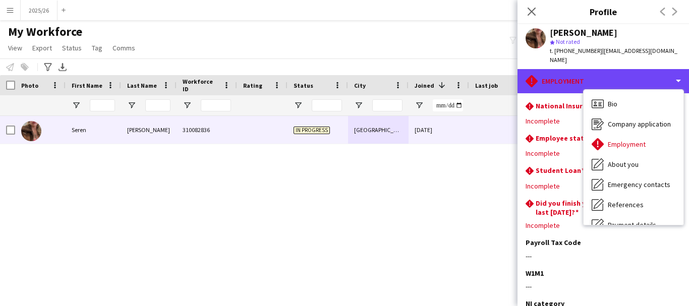
scroll to position [115, 0]
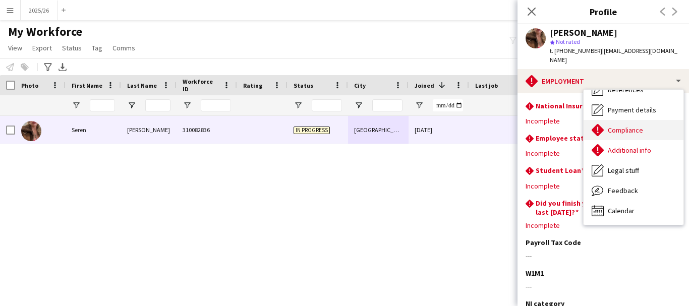
click at [636, 120] on div "Compliance Compliance" at bounding box center [633, 130] width 100 height 20
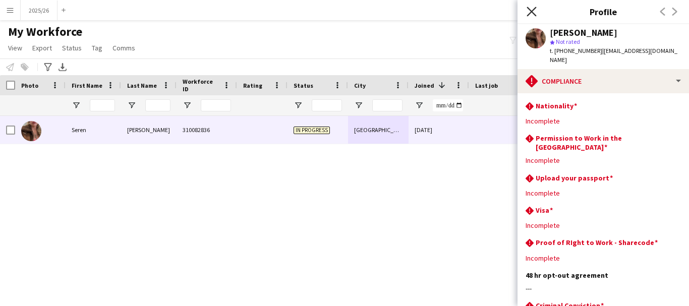
click at [530, 11] on icon at bounding box center [532, 12] width 10 height 10
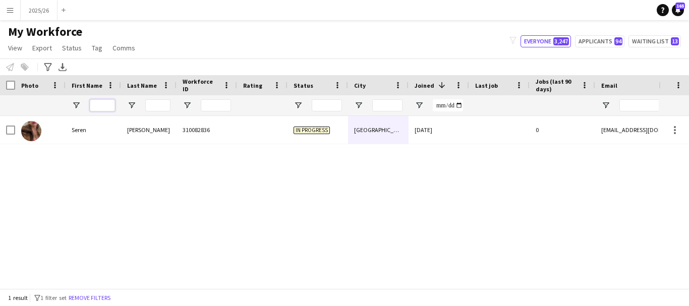
click at [106, 109] on input "First Name Filter Input" at bounding box center [102, 105] width 25 height 12
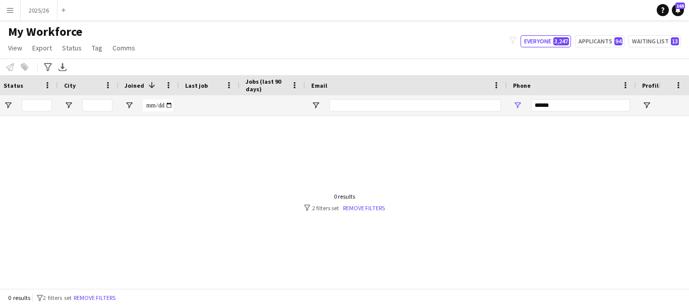
type input "***"
drag, startPoint x: 588, startPoint y: 111, endPoint x: 415, endPoint y: 122, distance: 173.3
click at [414, 122] on div "Workforce Details Workforce ID Rating Status 1" at bounding box center [344, 181] width 689 height 213
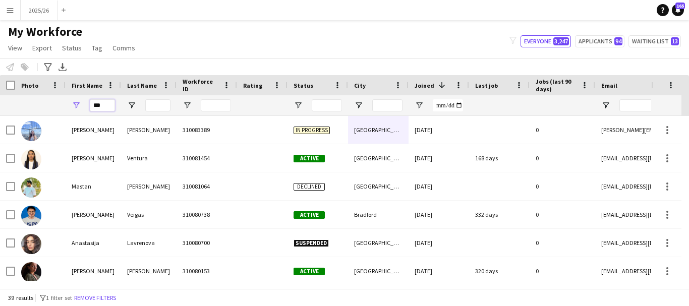
click at [110, 102] on input "***" at bounding box center [102, 105] width 25 height 12
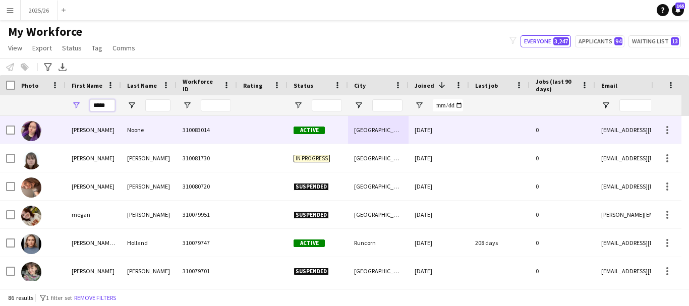
type input "*****"
click at [152, 132] on div "Noone" at bounding box center [148, 130] width 55 height 28
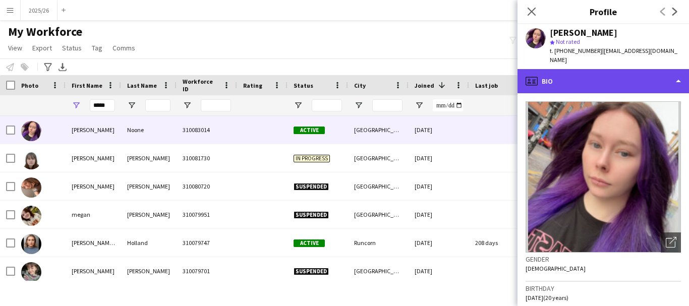
click at [677, 81] on div "profile Bio" at bounding box center [602, 81] width 171 height 24
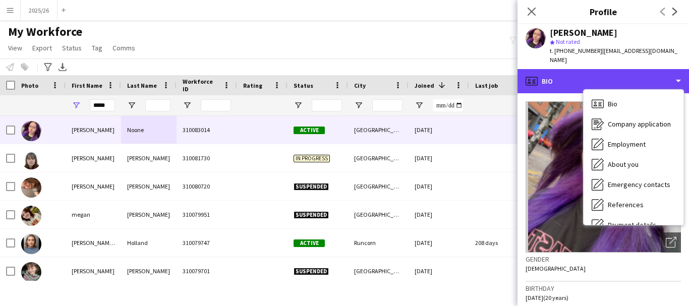
scroll to position [115, 0]
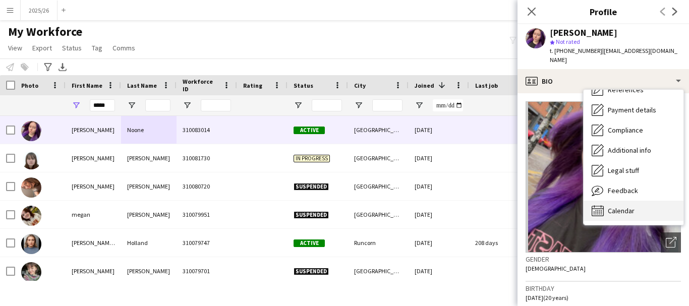
click at [658, 201] on div "Calendar Calendar" at bounding box center [633, 211] width 100 height 20
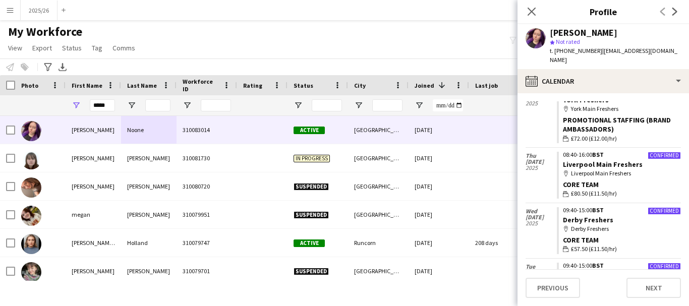
scroll to position [269, 0]
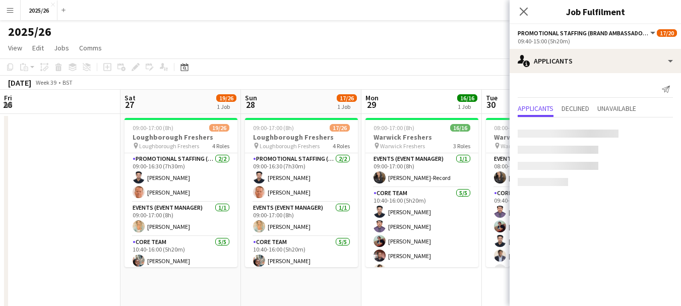
scroll to position [130, 0]
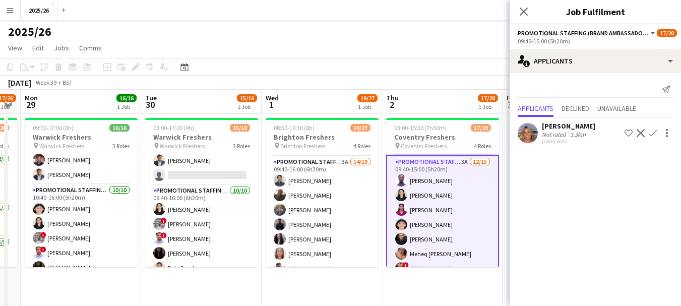
click at [556, 139] on div "[DATE] 18:03" at bounding box center [568, 141] width 53 height 7
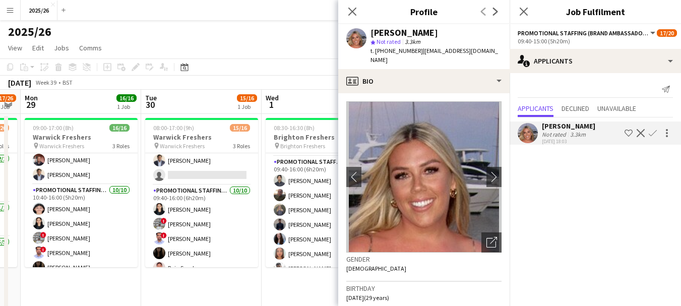
click at [652, 135] on app-icon "Confirm" at bounding box center [653, 133] width 8 height 8
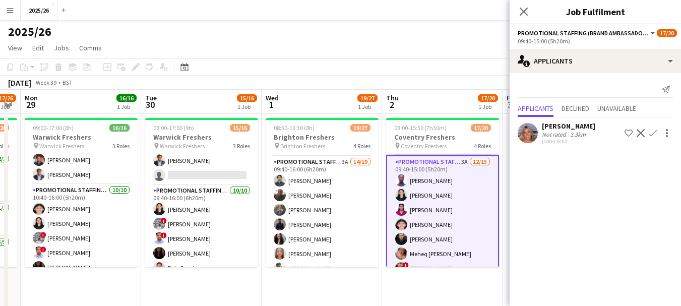
click at [652, 135] on app-icon "Confirm" at bounding box center [653, 133] width 8 height 8
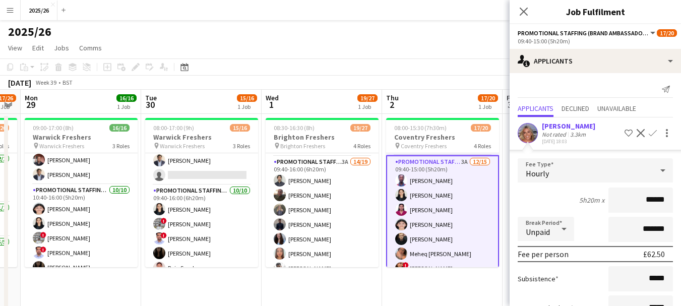
type input "******"
click at [536, 128] on app-user-avatar at bounding box center [528, 133] width 20 height 20
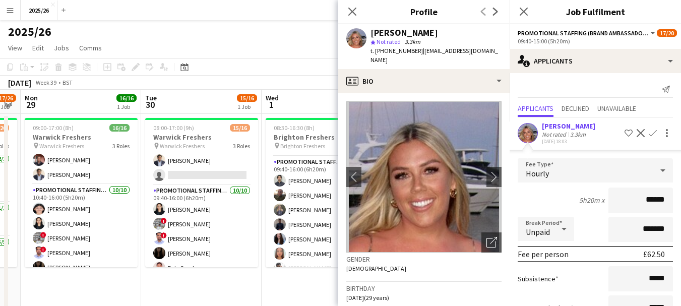
click at [647, 138] on button "Confirm" at bounding box center [653, 133] width 12 height 12
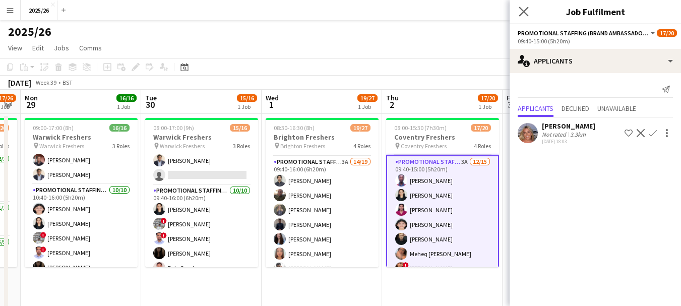
click at [522, 6] on app-icon "Close pop-in" at bounding box center [524, 12] width 15 height 15
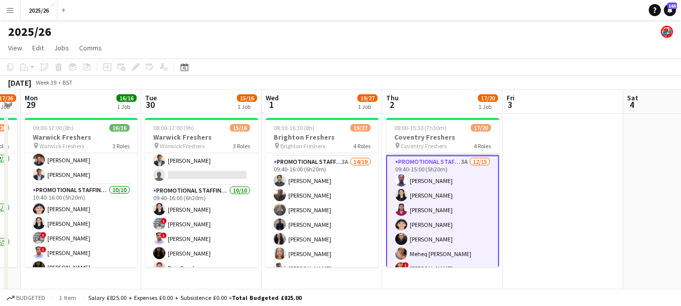
click at [467, 170] on app-card-role "Promotional Staffing (Brand Ambassadors) 3A [DATE] 09:40-15:00 (5h20m) [PERSON_…" at bounding box center [442, 275] width 113 height 241
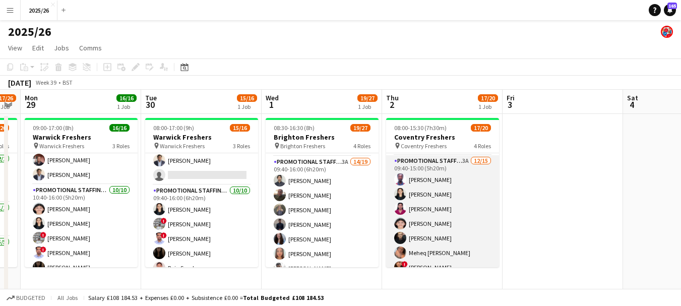
click at [425, 231] on app-card-role "Promotional Staffing (Brand Ambassadors) 3A [DATE] 09:40-15:00 (5h20m) [PERSON_…" at bounding box center [442, 274] width 113 height 239
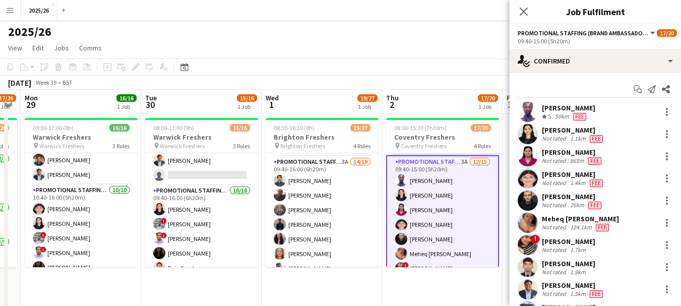
click at [582, 74] on div "Start chat Send notification Share [PERSON_NAME] Crew rating 5 50km Fee [PERSON…" at bounding box center [595, 267] width 171 height 389
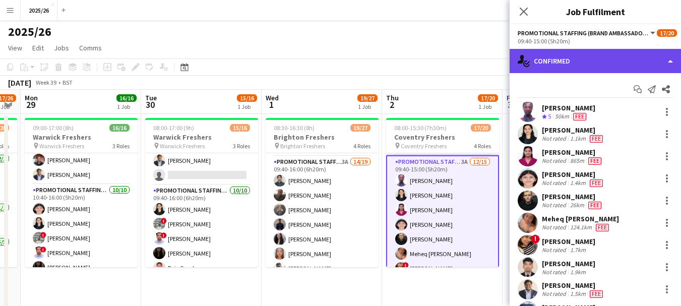
click at [570, 54] on div "single-neutral-actions-check-2 Confirmed" at bounding box center [595, 61] width 171 height 24
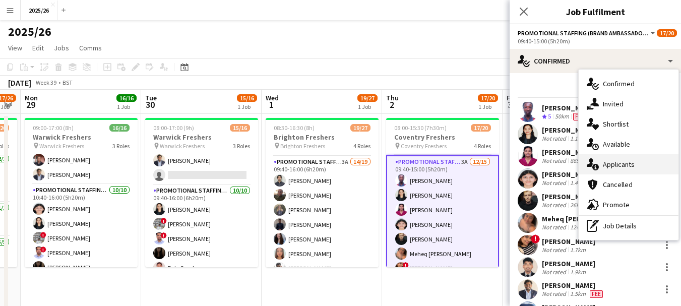
click at [611, 166] on div "single-neutral-actions-information Applicants" at bounding box center [629, 164] width 100 height 20
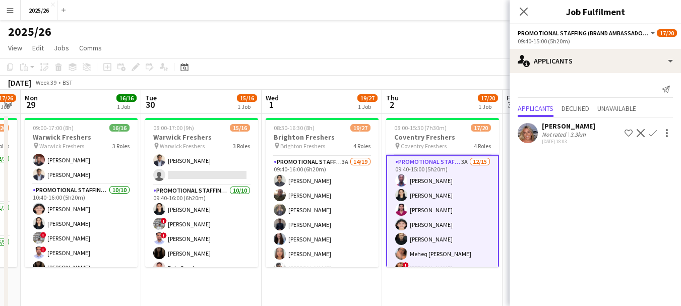
click at [655, 131] on app-icon "Confirm" at bounding box center [653, 133] width 8 height 8
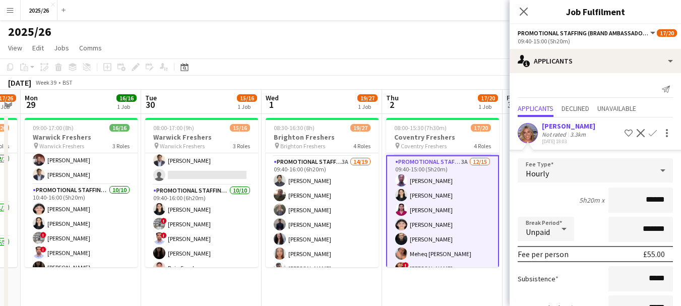
click at [654, 203] on input "******" at bounding box center [641, 200] width 65 height 25
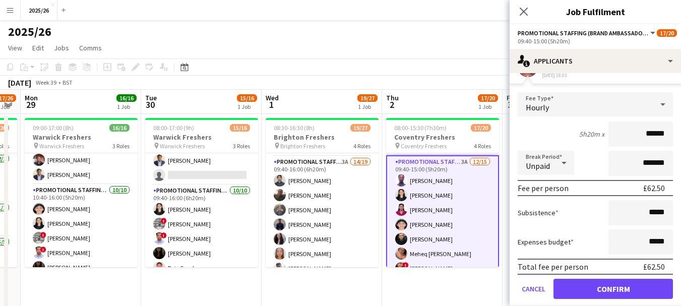
scroll to position [73, 0]
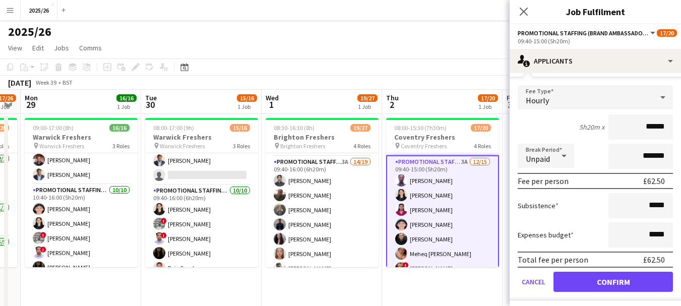
type input "******"
click at [645, 282] on button "Confirm" at bounding box center [614, 282] width 120 height 20
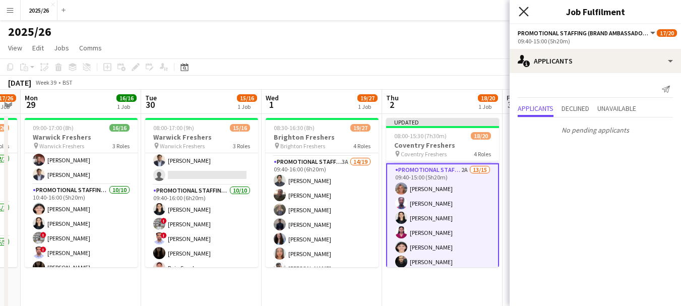
click at [519, 14] on icon "Close pop-in" at bounding box center [524, 12] width 10 height 10
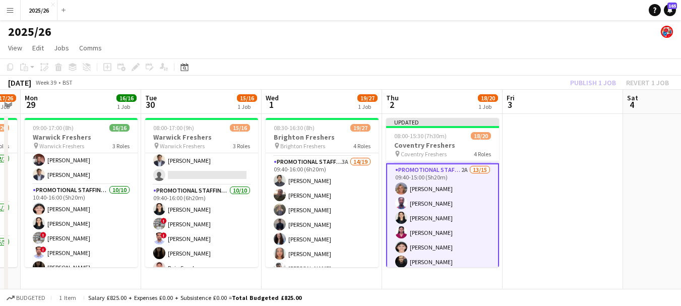
click at [601, 86] on div "Publish 1 job Revert 1 job" at bounding box center [619, 82] width 123 height 13
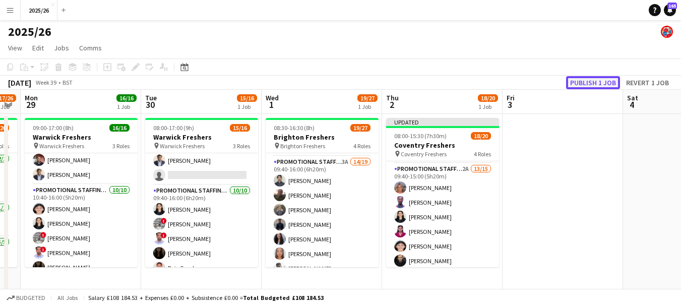
click at [601, 86] on button "Publish 1 job" at bounding box center [593, 82] width 54 height 13
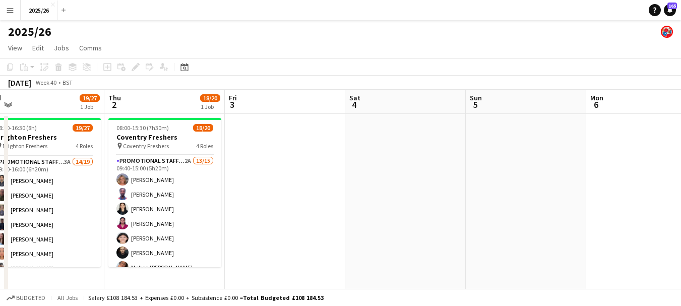
drag, startPoint x: 555, startPoint y: 183, endPoint x: 278, endPoint y: 163, distance: 278.1
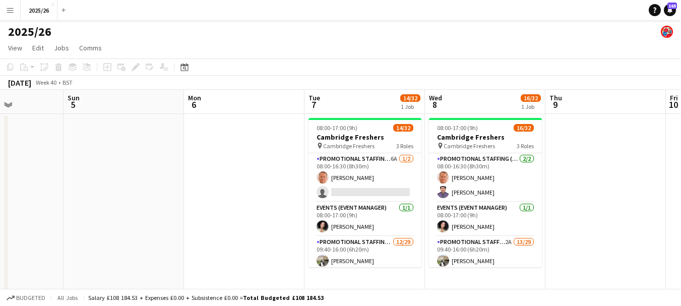
drag, startPoint x: 278, startPoint y: 163, endPoint x: 119, endPoint y: 220, distance: 168.8
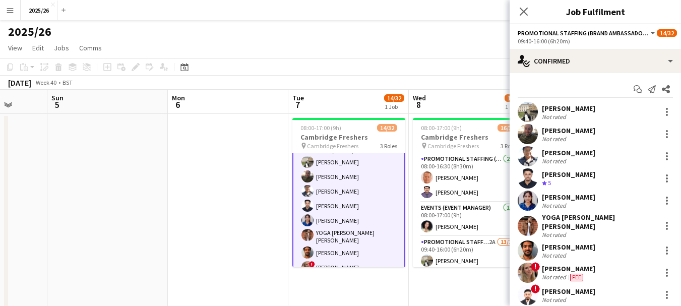
scroll to position [101, 0]
click at [638, 47] on app-options-switcher "Promotional Staffing (Brand Ambassadors) All roles Promotional Staffing (Brand …" at bounding box center [595, 36] width 171 height 25
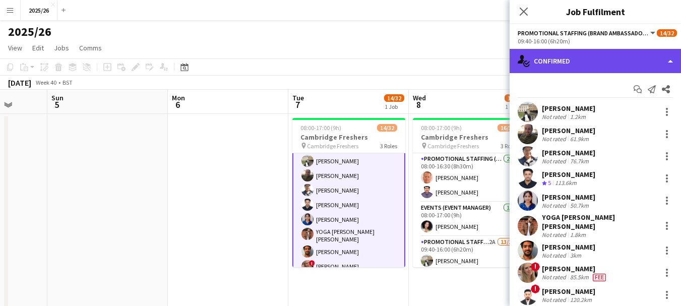
click at [620, 64] on div "single-neutral-actions-check-2 Confirmed" at bounding box center [595, 61] width 171 height 24
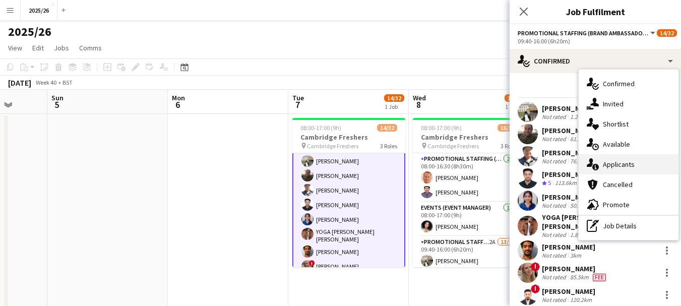
click at [626, 165] on div "single-neutral-actions-information Applicants" at bounding box center [629, 164] width 100 height 20
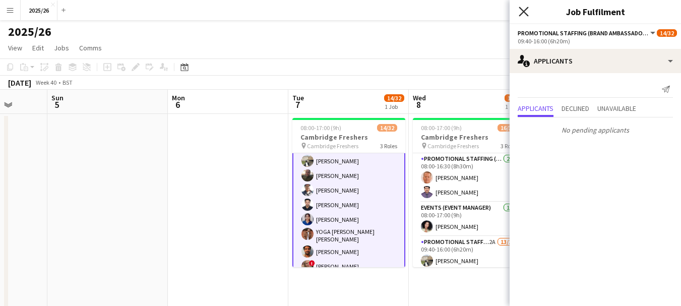
click at [520, 12] on icon "Close pop-in" at bounding box center [524, 12] width 10 height 10
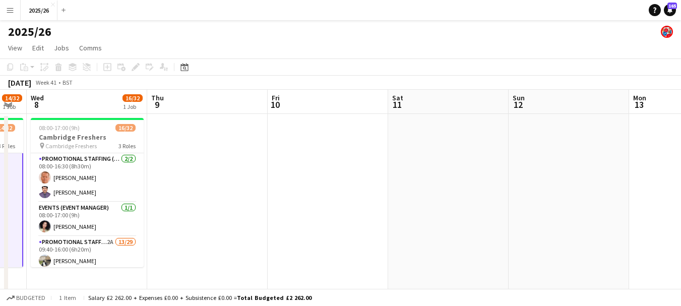
drag, startPoint x: 588, startPoint y: 197, endPoint x: 184, endPoint y: 239, distance: 406.1
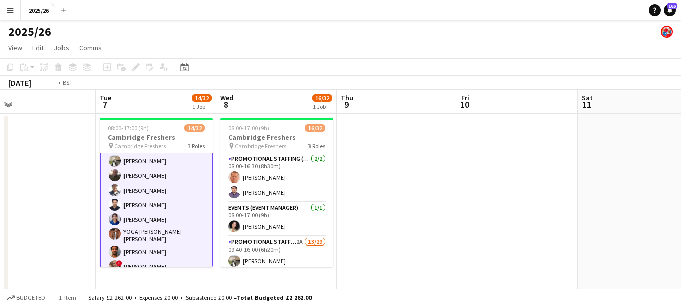
drag, startPoint x: 207, startPoint y: 205, endPoint x: 533, endPoint y: 174, distance: 327.7
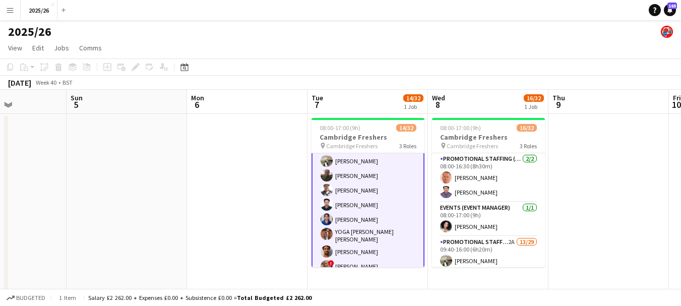
drag, startPoint x: 123, startPoint y: 220, endPoint x: 574, endPoint y: 191, distance: 452.8
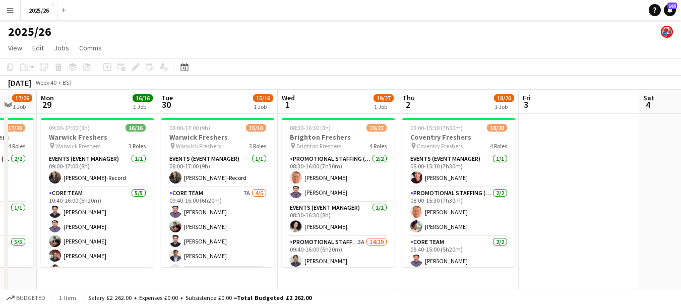
scroll to position [0, 221]
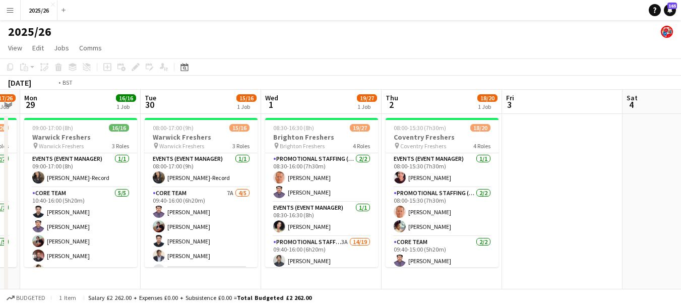
drag, startPoint x: 188, startPoint y: 226, endPoint x: 502, endPoint y: 151, distance: 323.5
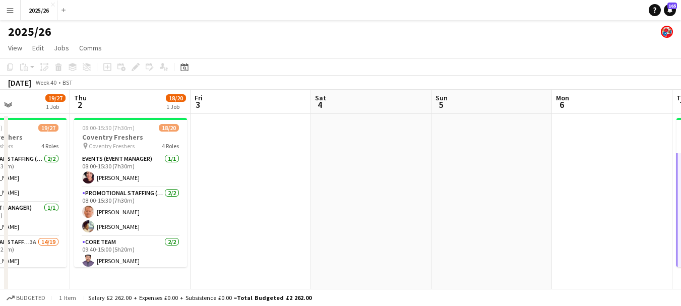
scroll to position [0, 335]
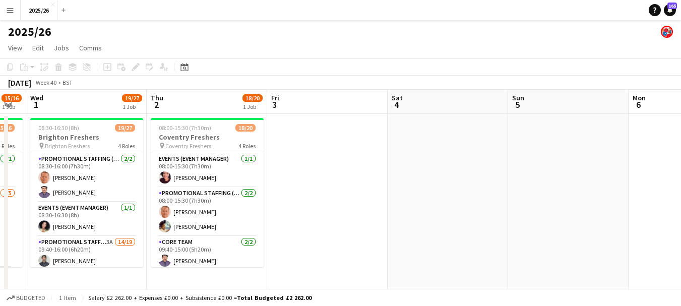
drag, startPoint x: 527, startPoint y: 170, endPoint x: 333, endPoint y: 196, distance: 195.4
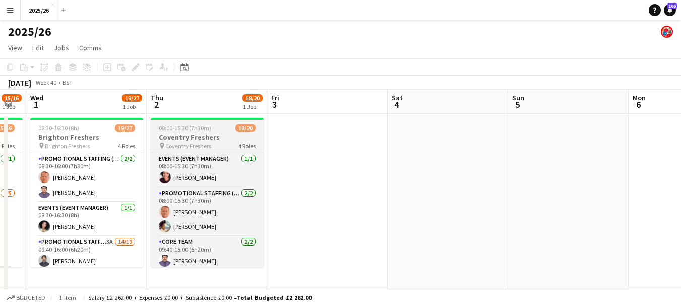
scroll to position [100, 0]
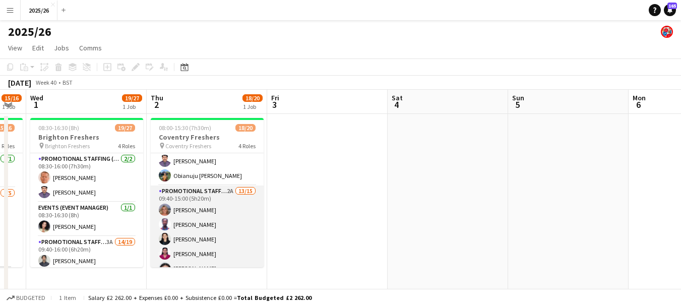
click at [224, 211] on app-card-role "Promotional Staffing (Brand Ambassadors) 2A 13/15 09:40-15:00 (5h20m) [PERSON_N…" at bounding box center [207, 305] width 113 height 239
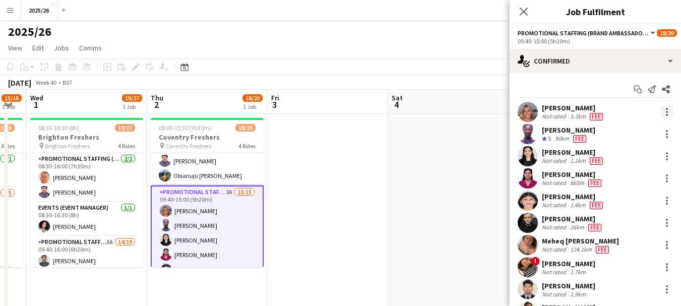
click at [661, 110] on div at bounding box center [667, 112] width 12 height 12
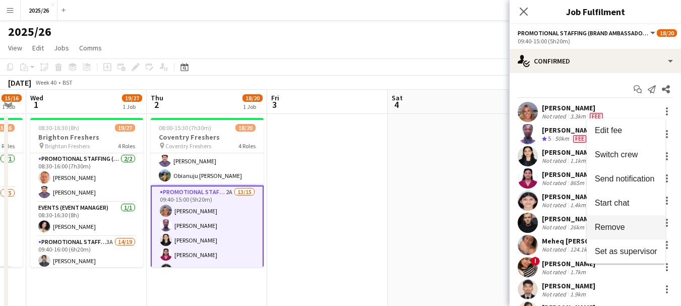
click at [626, 224] on span "Remove" at bounding box center [626, 227] width 63 height 9
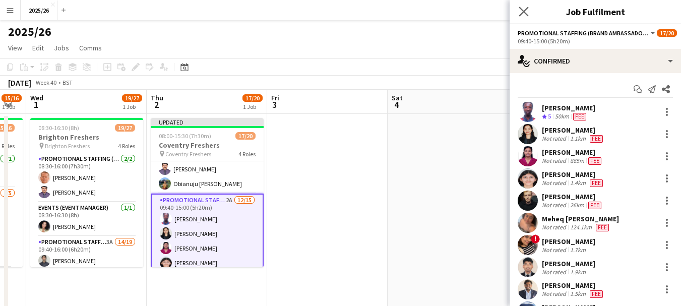
click at [529, 9] on app-icon "Close pop-in" at bounding box center [524, 12] width 15 height 15
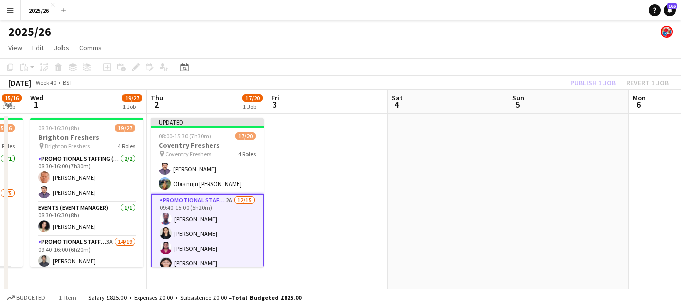
click at [597, 77] on div "Publish 1 job Revert 1 job" at bounding box center [619, 82] width 123 height 13
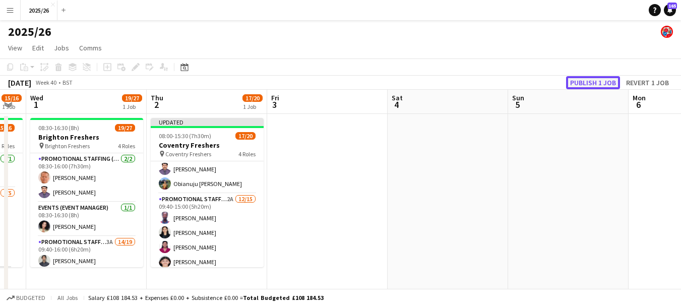
click at [597, 76] on button "Publish 1 job" at bounding box center [593, 82] width 54 height 13
